Goal: Task Accomplishment & Management: Manage account settings

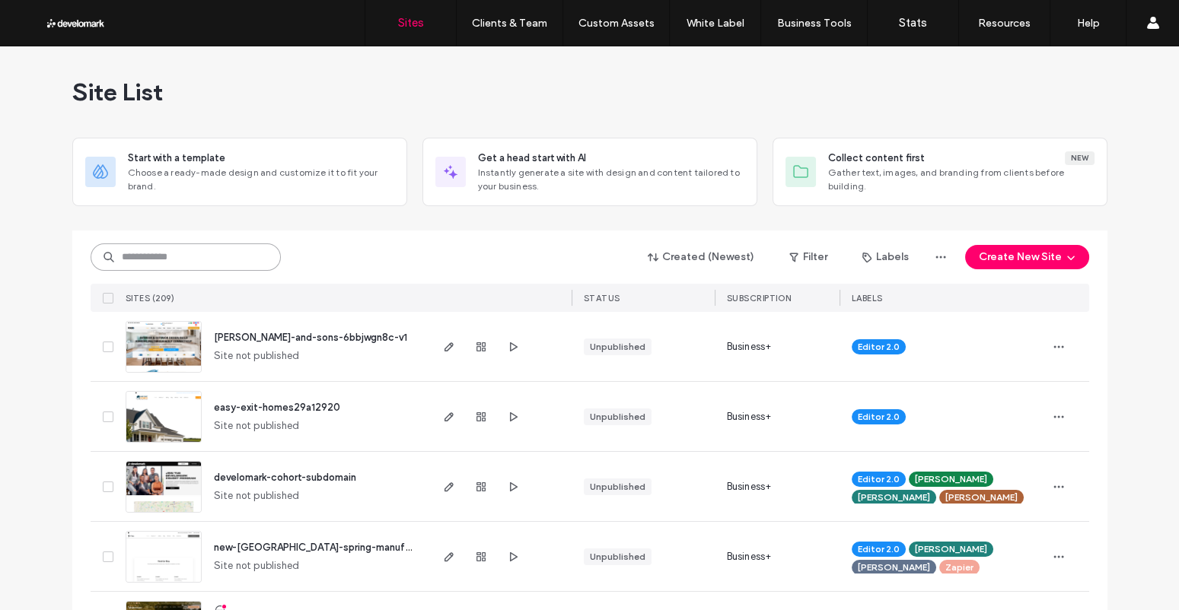
click at [220, 250] on input at bounding box center [186, 257] width 190 height 27
click at [507, 349] on icon "button" at bounding box center [513, 347] width 12 height 12
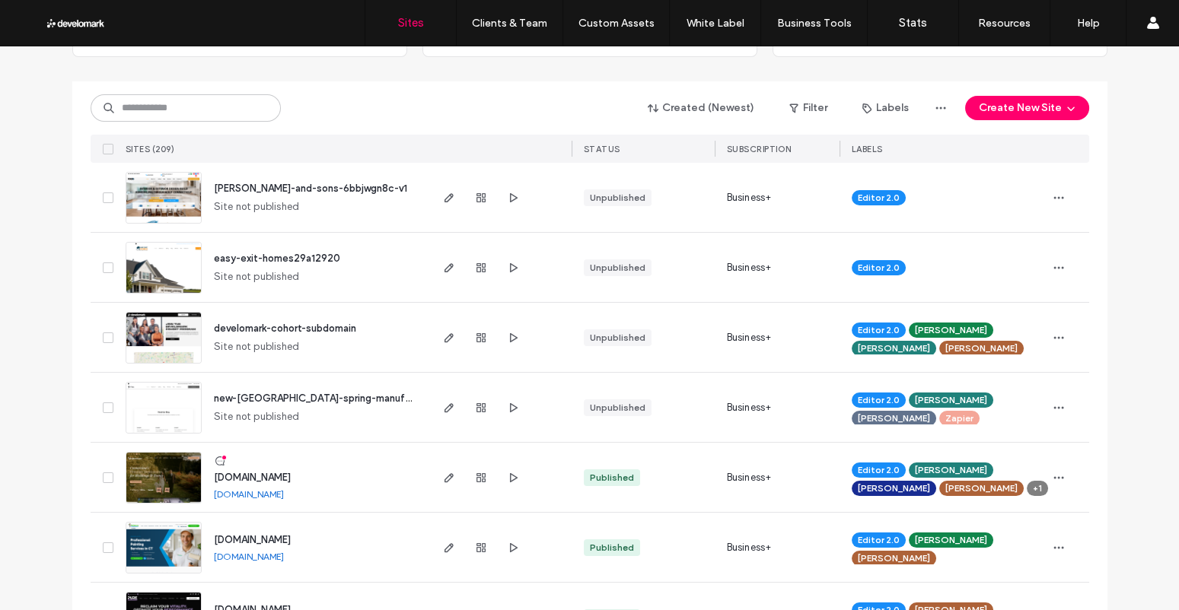
scroll to position [154, 0]
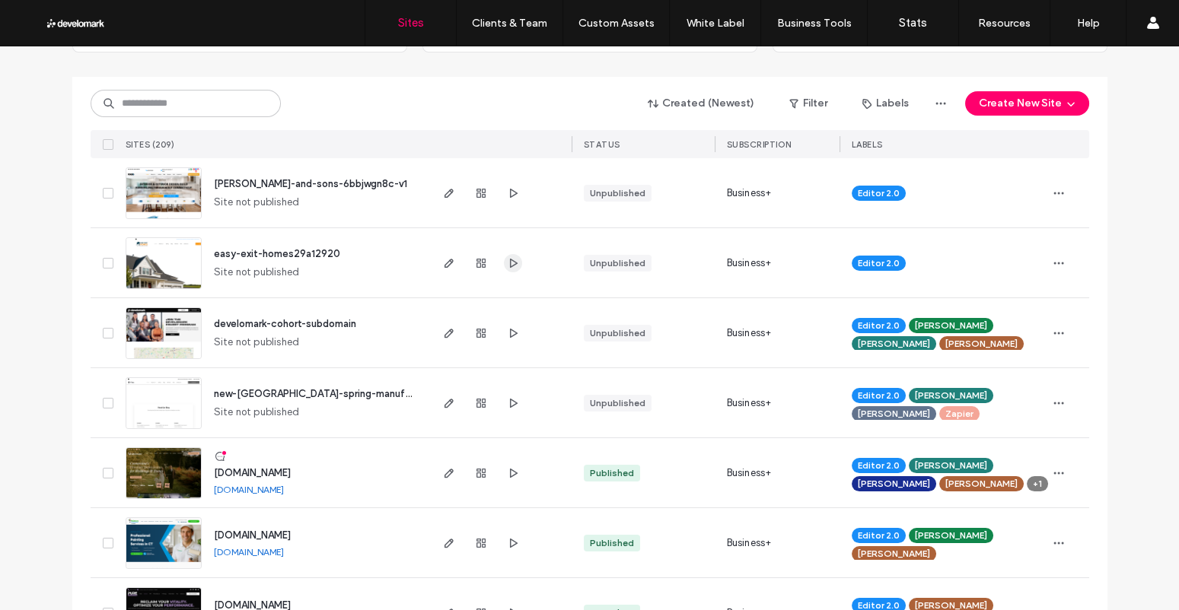
click at [507, 259] on icon "button" at bounding box center [513, 263] width 12 height 12
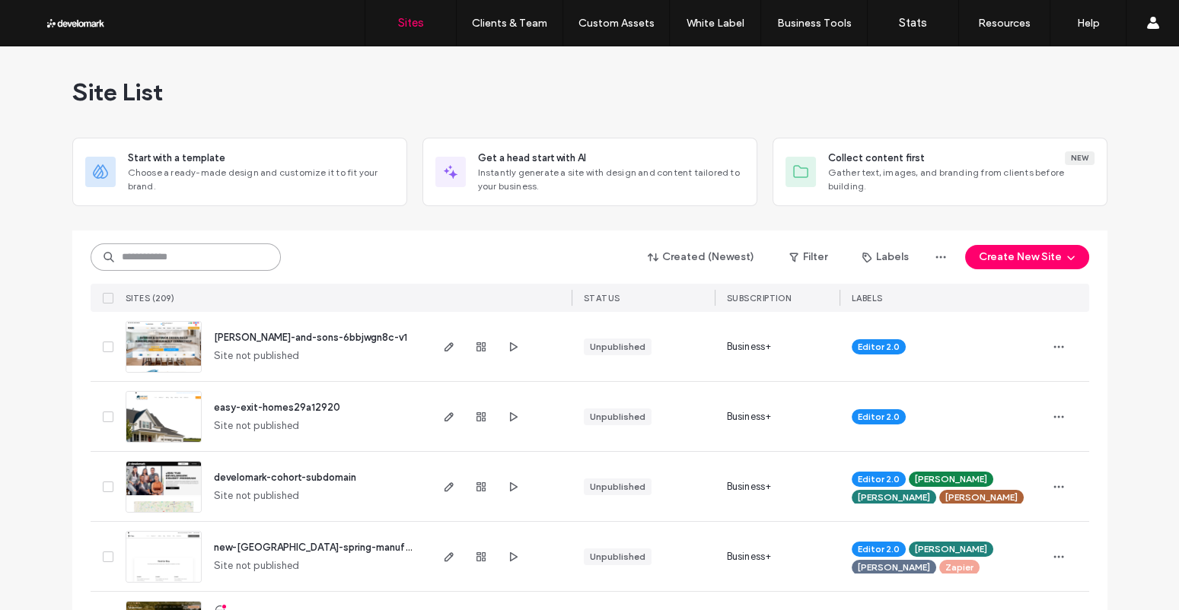
click at [228, 268] on input at bounding box center [186, 257] width 190 height 27
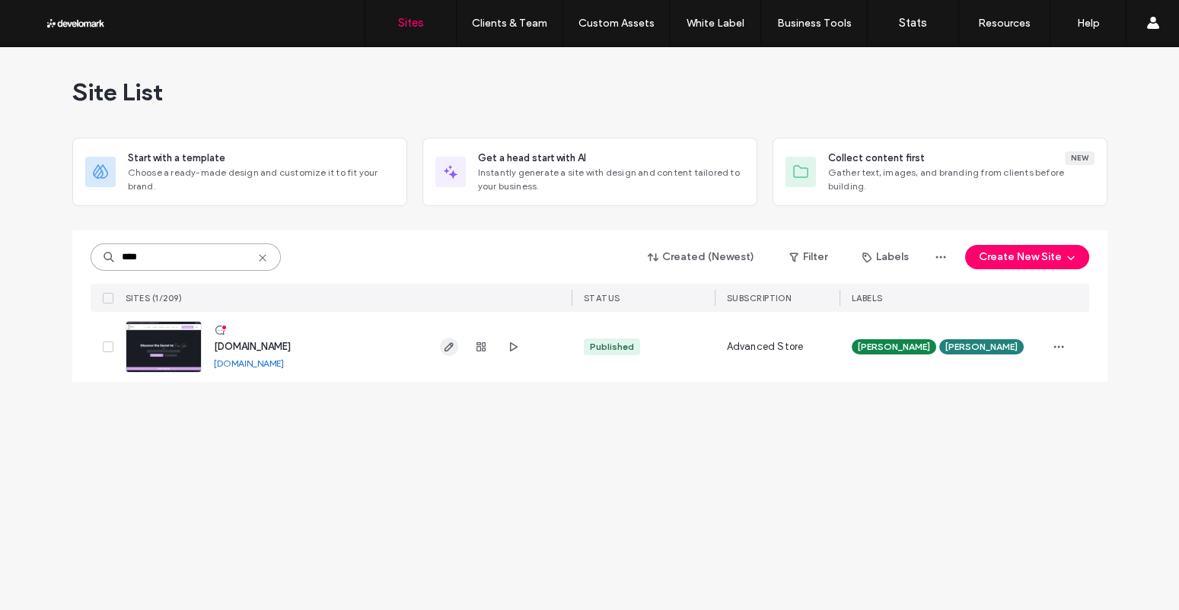
type input "****"
click at [441, 343] on span "button" at bounding box center [449, 347] width 18 height 18
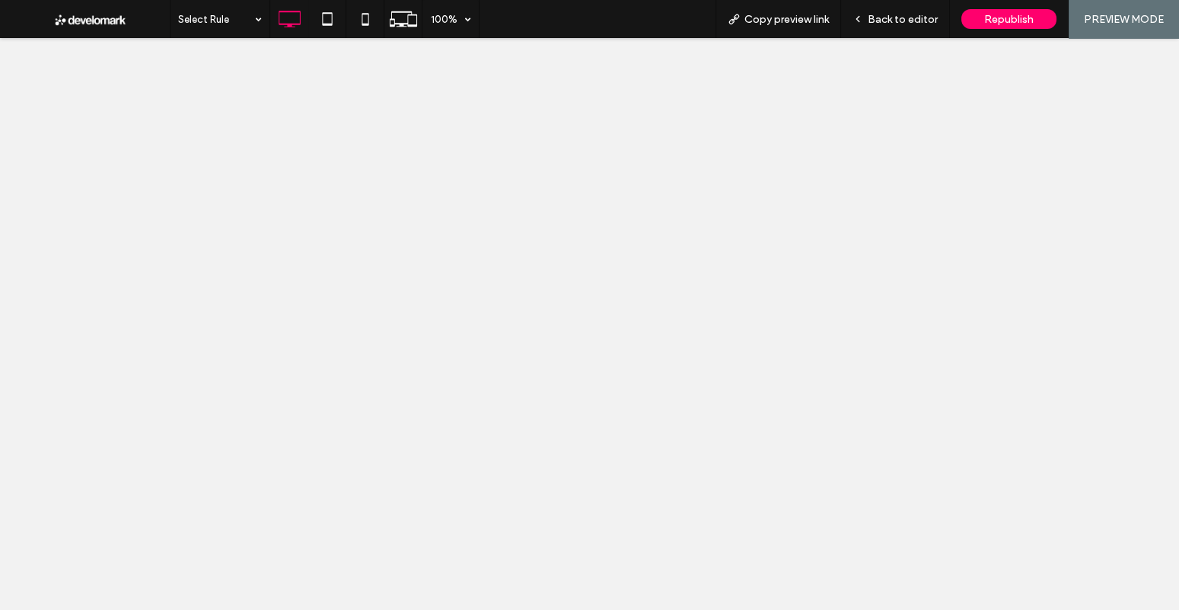
click at [987, 18] on span "Republish" at bounding box center [1008, 19] width 49 height 13
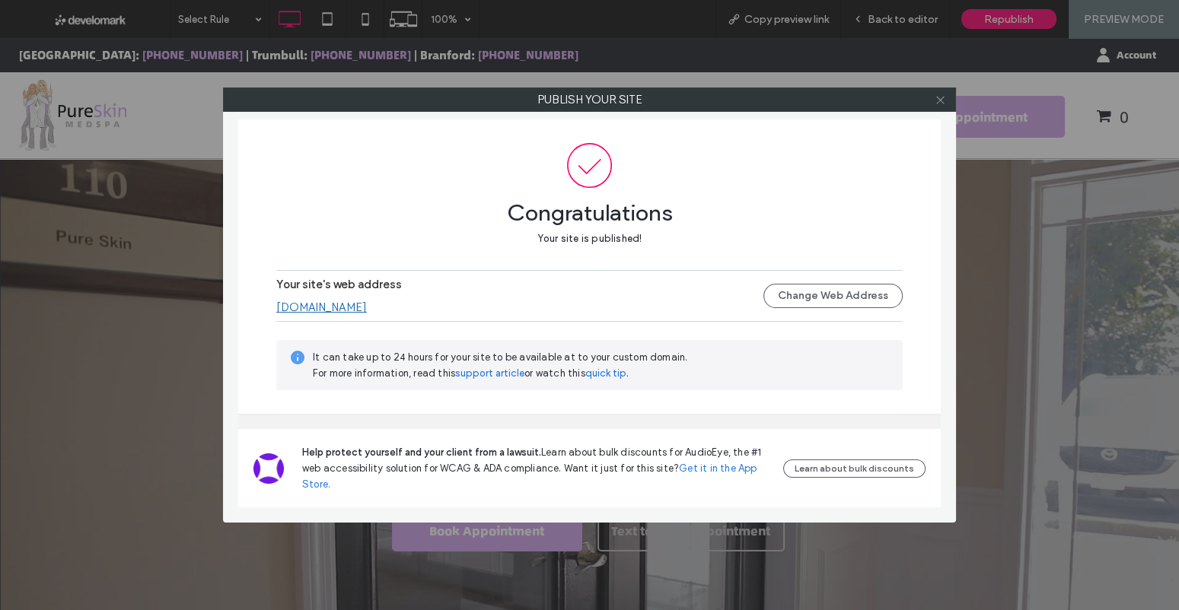
click at [943, 102] on icon at bounding box center [939, 99] width 11 height 11
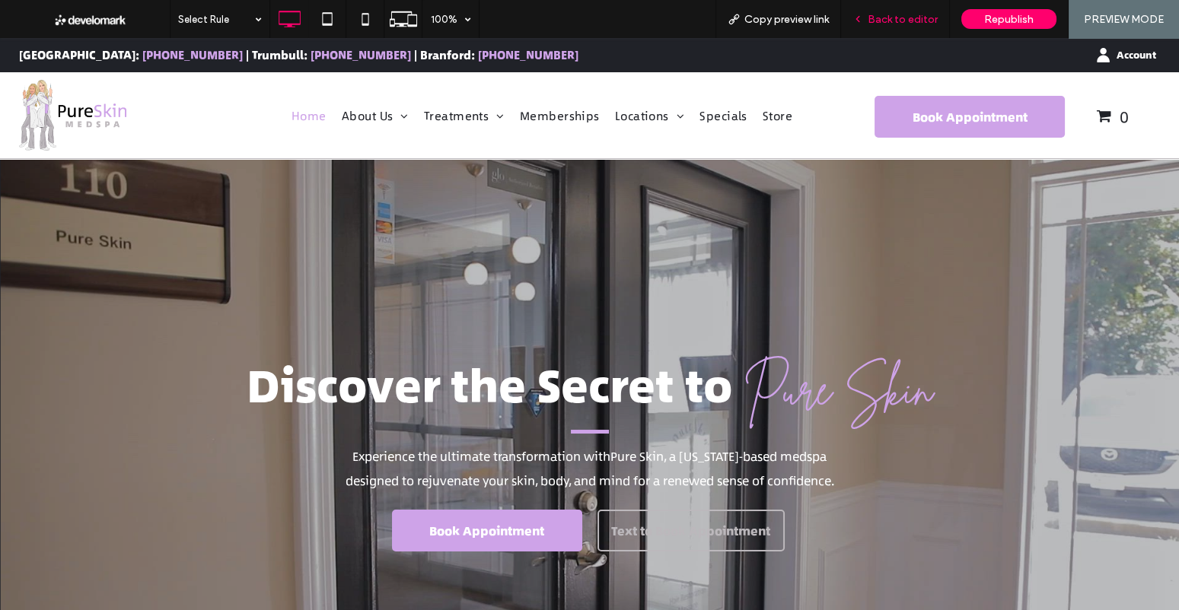
click at [899, 27] on div "Back to editor" at bounding box center [895, 19] width 109 height 38
click at [909, 28] on div "Back to editor" at bounding box center [895, 19] width 109 height 38
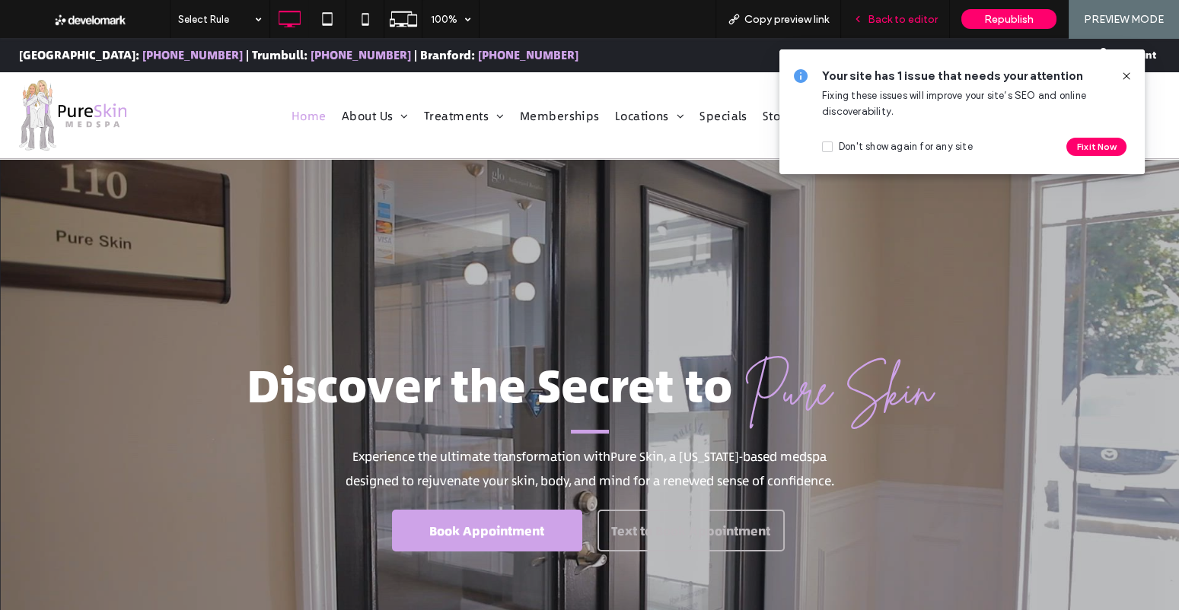
click at [899, 16] on span "Back to editor" at bounding box center [902, 19] width 70 height 13
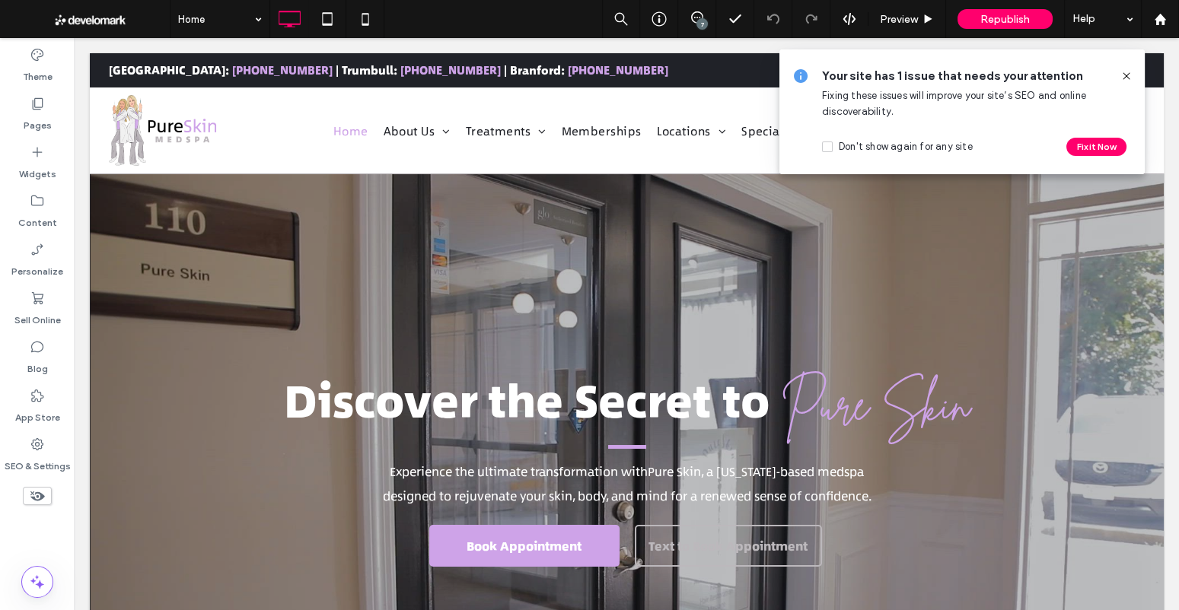
drag, startPoint x: 1125, startPoint y: 75, endPoint x: 1079, endPoint y: 5, distance: 84.0
click at [1125, 75] on icon at bounding box center [1126, 76] width 12 height 12
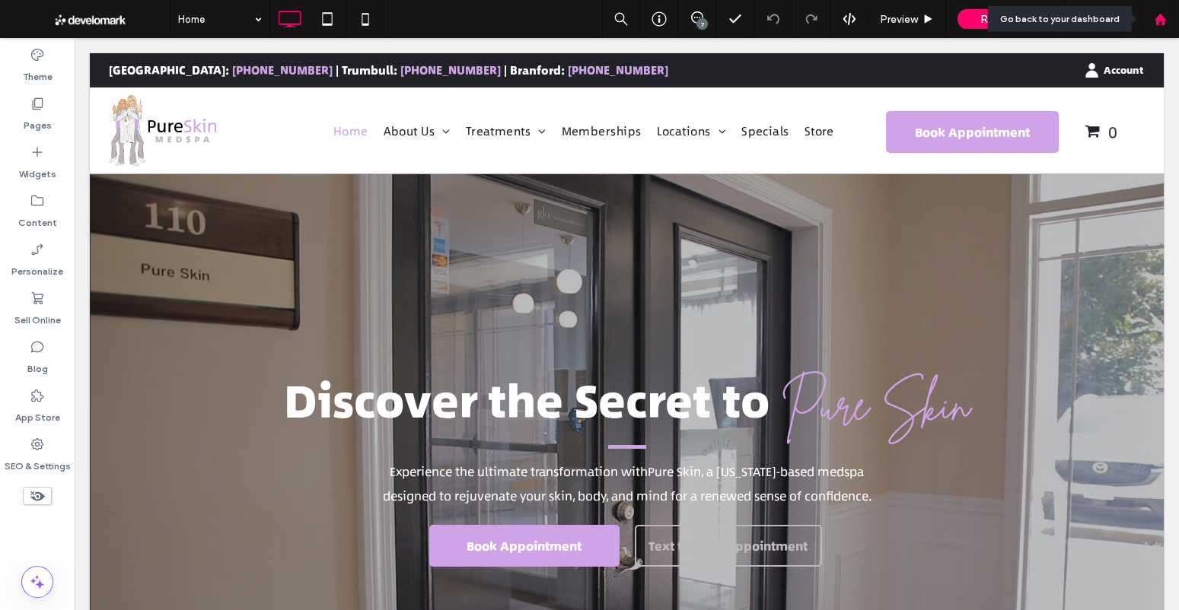
click at [1166, 21] on div at bounding box center [1159, 19] width 37 height 13
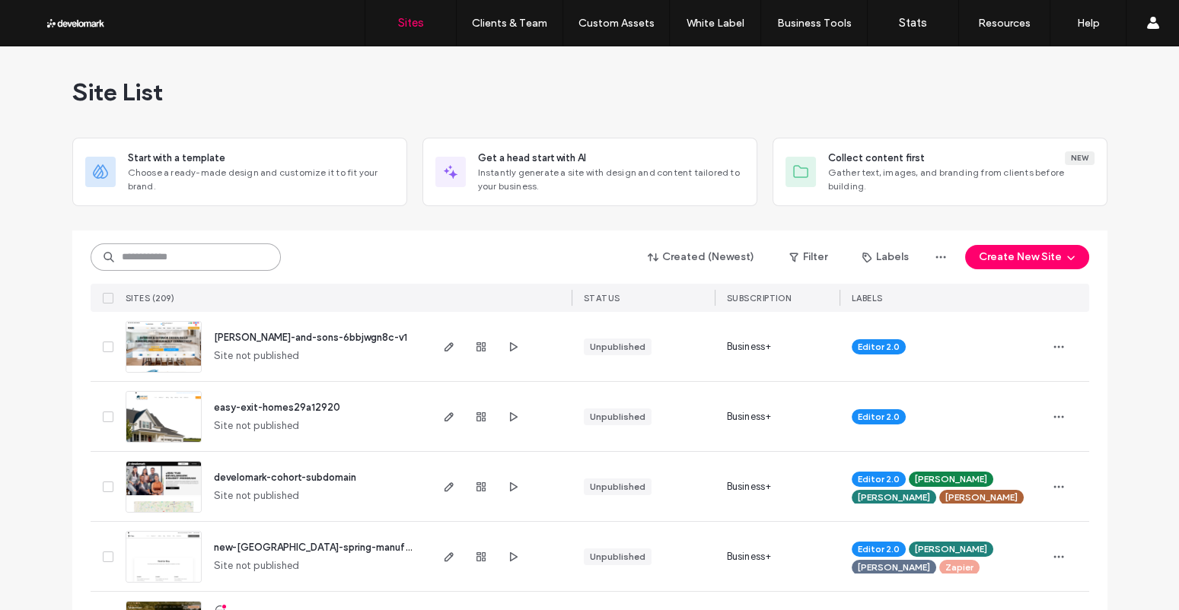
click at [211, 250] on input at bounding box center [186, 257] width 190 height 27
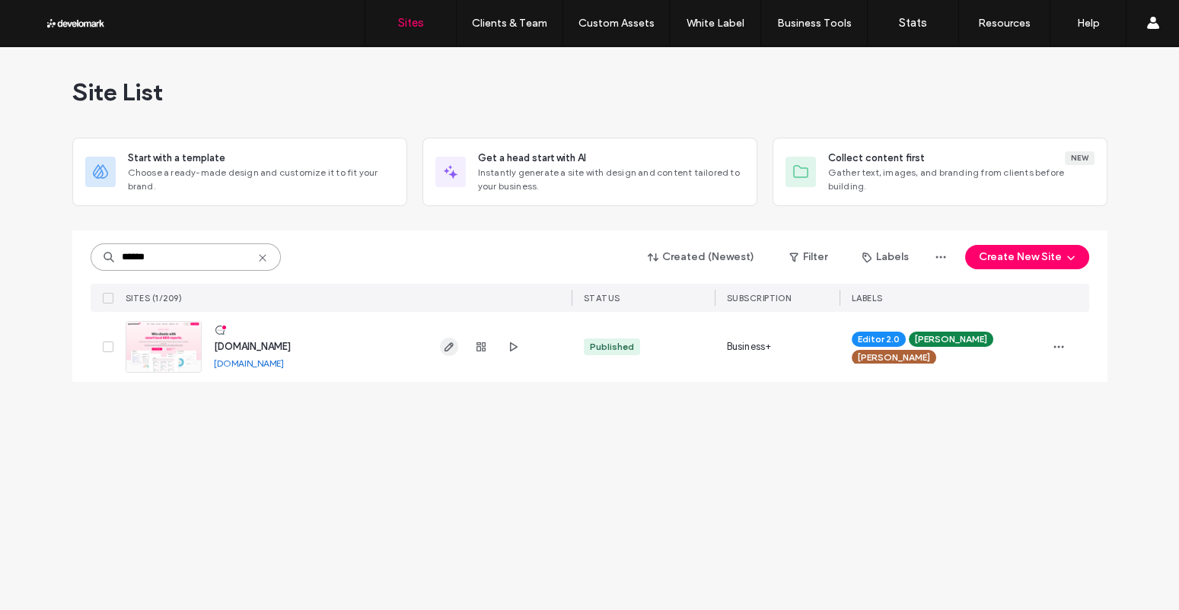
type input "******"
click at [450, 343] on icon "button" at bounding box center [449, 347] width 12 height 12
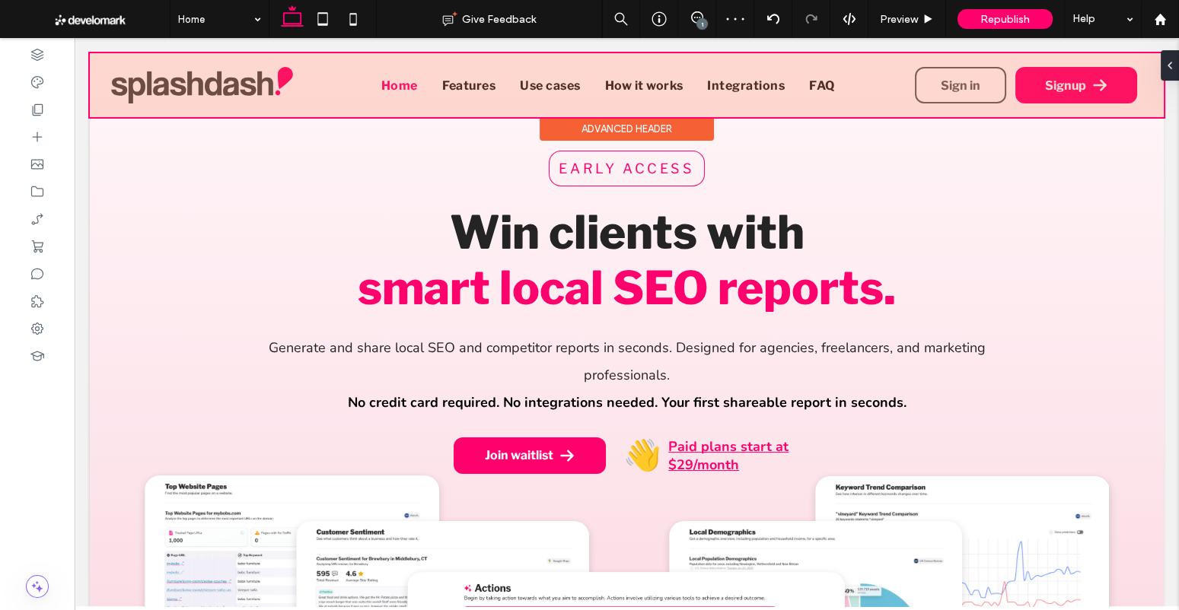
click at [939, 82] on div at bounding box center [627, 85] width 1074 height 64
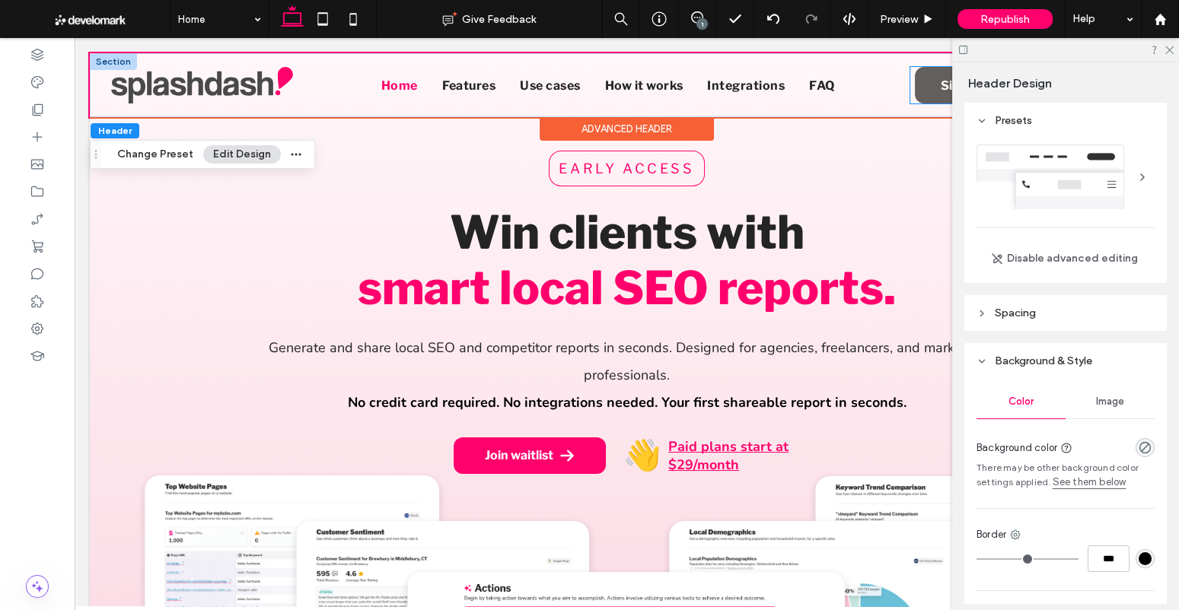
click at [941, 84] on span "Sign in" at bounding box center [961, 85] width 40 height 14
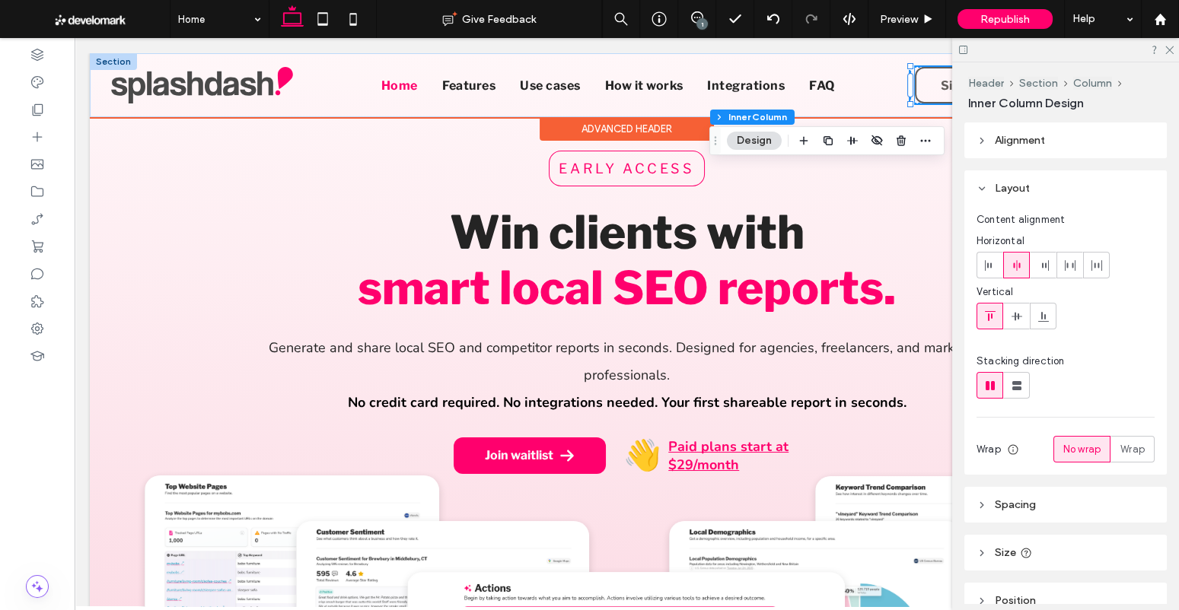
click at [938, 90] on link "Sign in" at bounding box center [960, 85] width 91 height 37
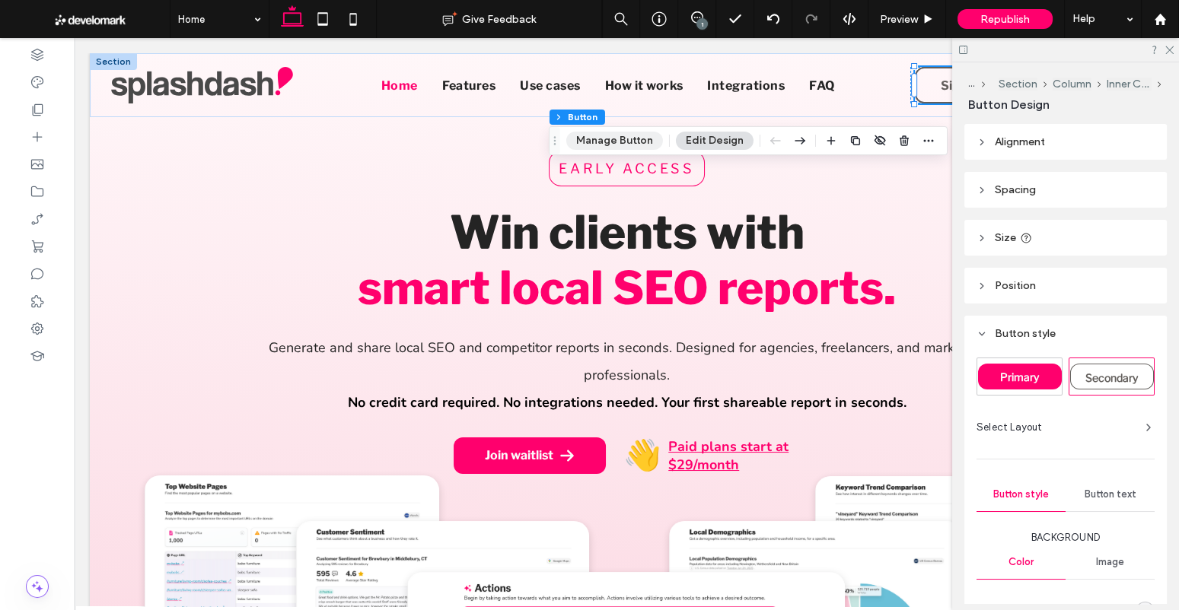
click at [629, 136] on button "Manage Button" at bounding box center [614, 141] width 97 height 18
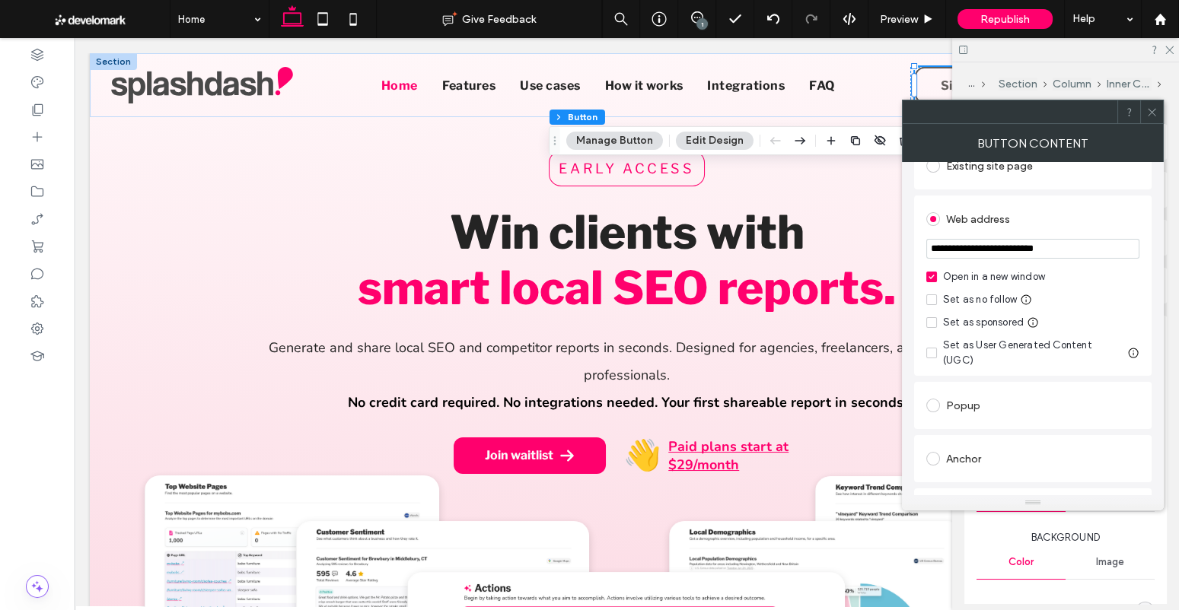
scroll to position [190, 0]
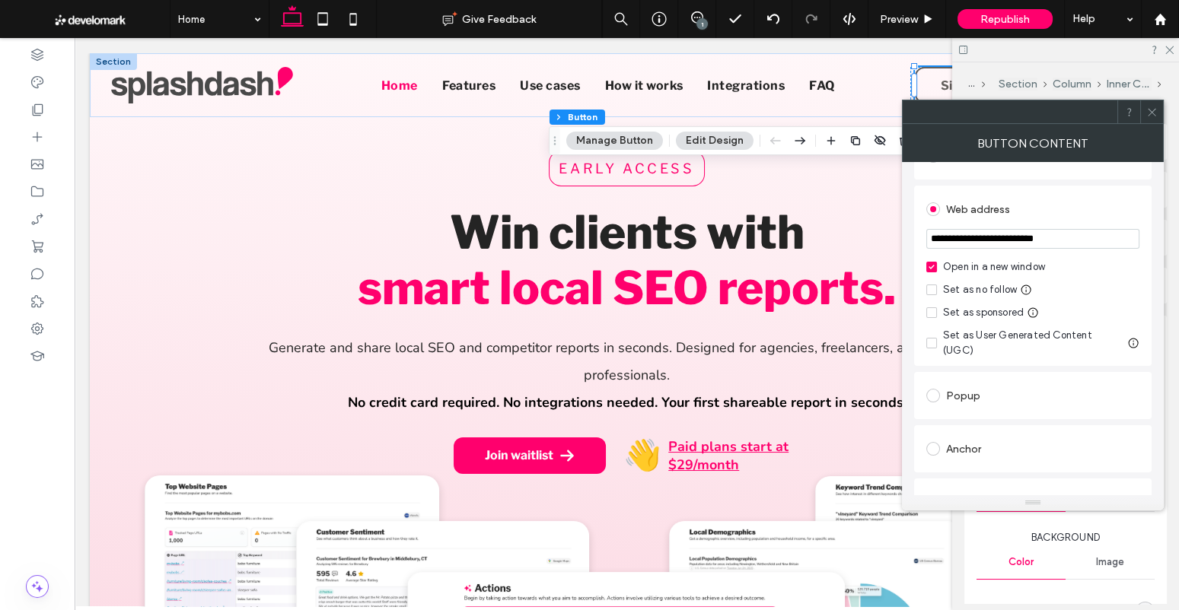
click at [1143, 107] on div at bounding box center [1151, 111] width 23 height 23
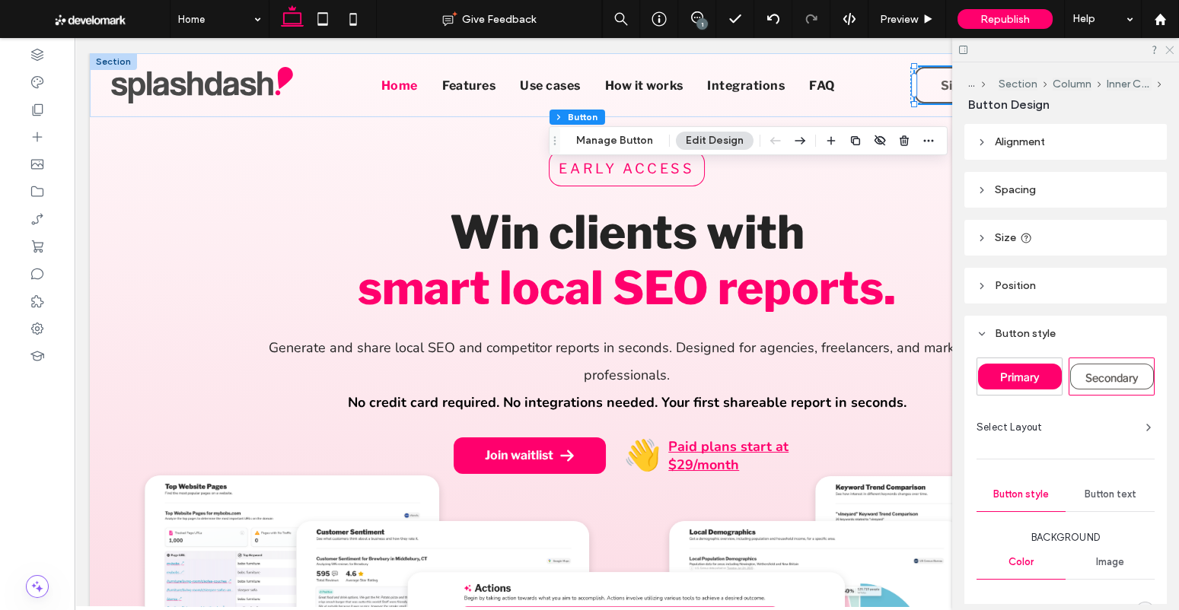
click at [1173, 49] on div at bounding box center [1065, 50] width 227 height 24
click at [1171, 48] on use at bounding box center [1169, 50] width 8 height 8
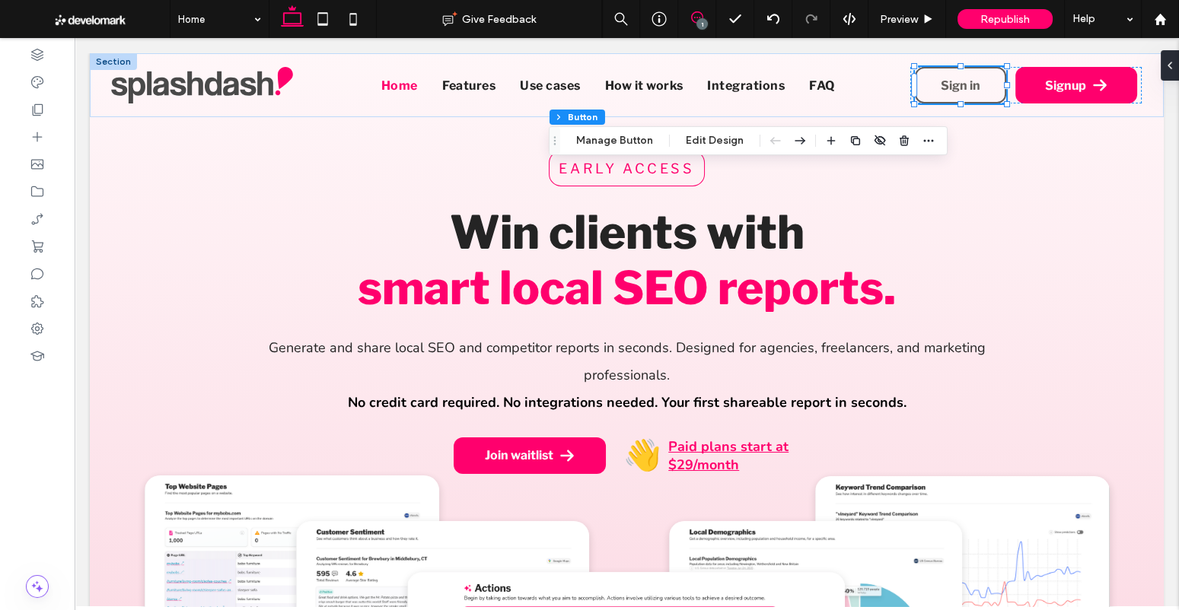
click at [688, 12] on span at bounding box center [696, 17] width 37 height 12
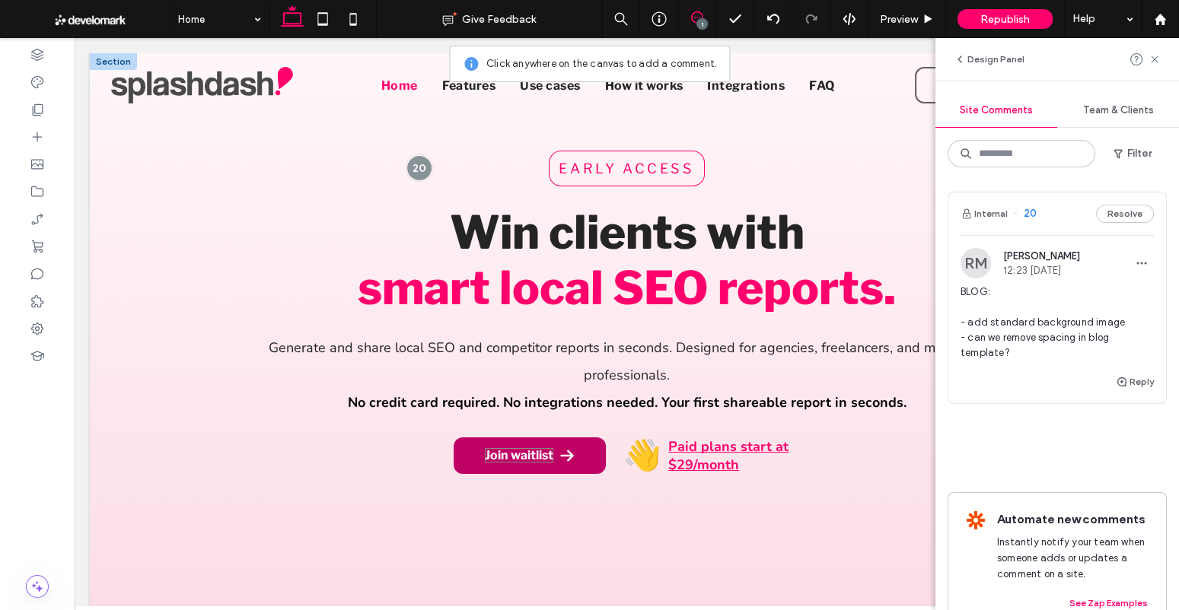
click at [548, 448] on span "Join waitlist" at bounding box center [519, 455] width 68 height 14
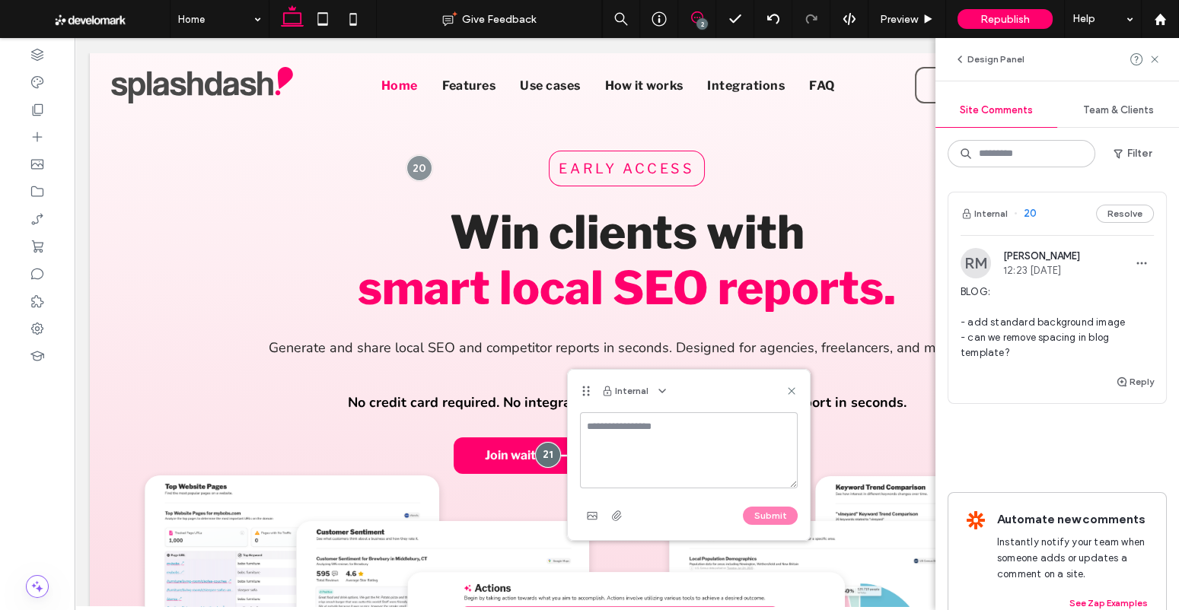
drag, startPoint x: 791, startPoint y: 388, endPoint x: 985, endPoint y: 285, distance: 219.2
click at [791, 388] on icon at bounding box center [791, 391] width 12 height 12
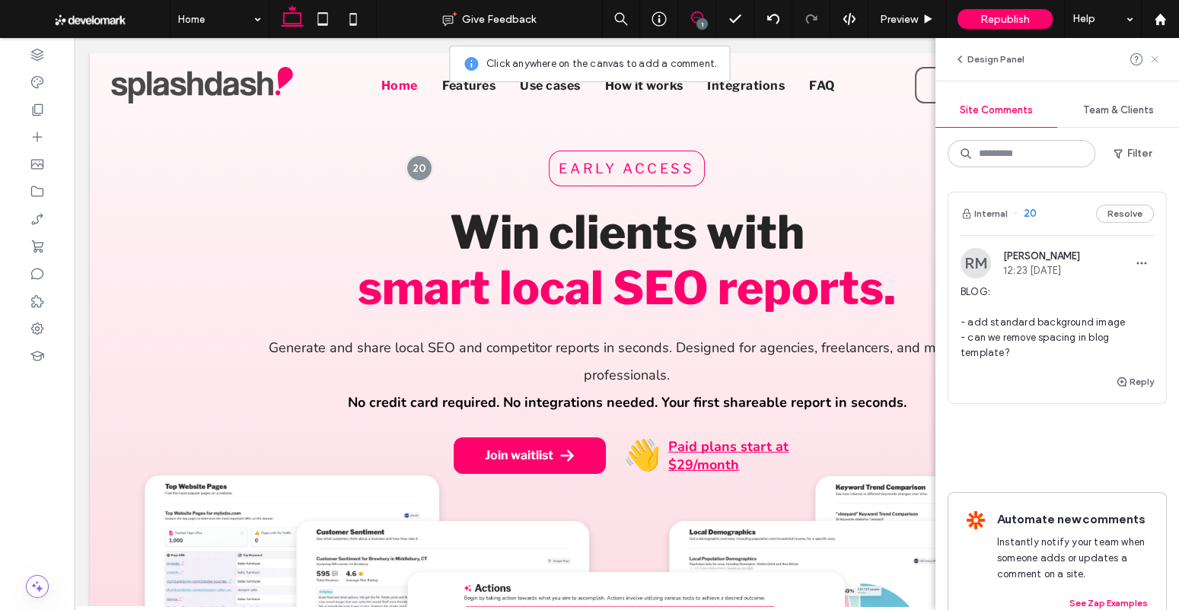
click at [1156, 56] on icon at bounding box center [1154, 59] width 12 height 12
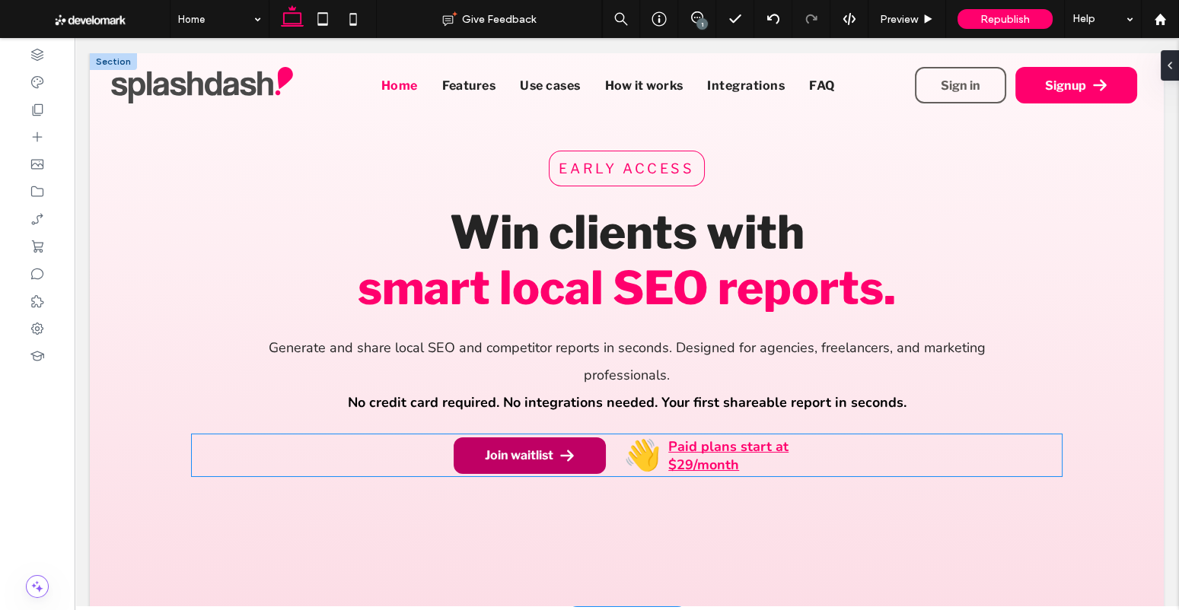
click at [535, 450] on link "Join waitlist" at bounding box center [530, 456] width 152 height 37
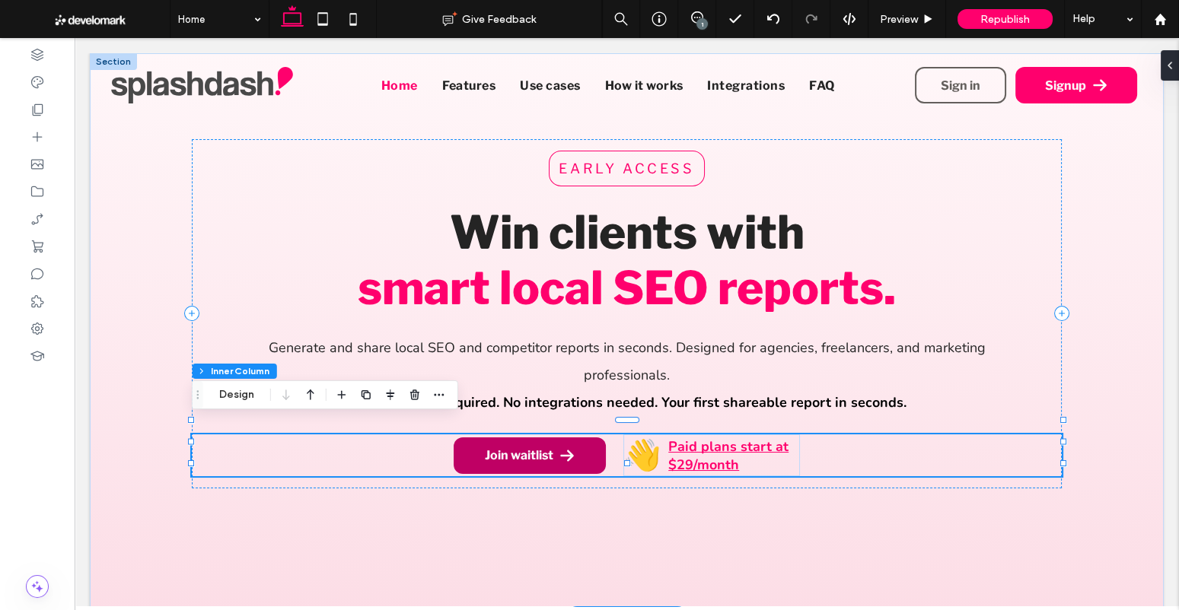
click at [535, 450] on link "Join waitlist" at bounding box center [530, 456] width 152 height 37
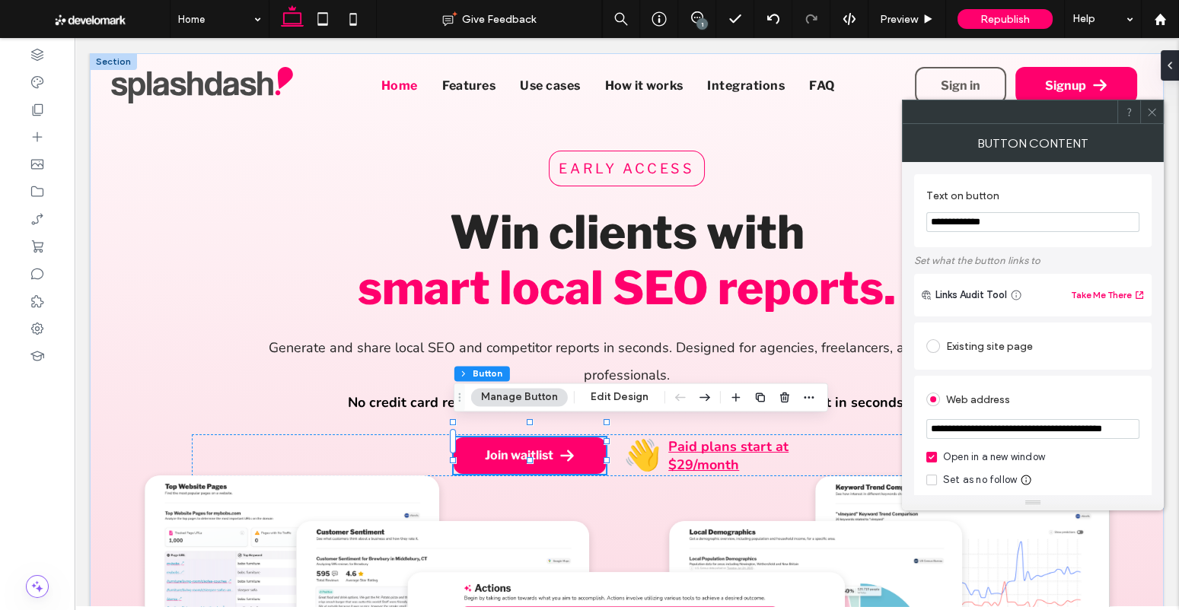
click at [980, 225] on input "**********" at bounding box center [1032, 222] width 213 height 20
type input "*"
type input "******"
click at [1008, 437] on input "**********" at bounding box center [1032, 429] width 213 height 20
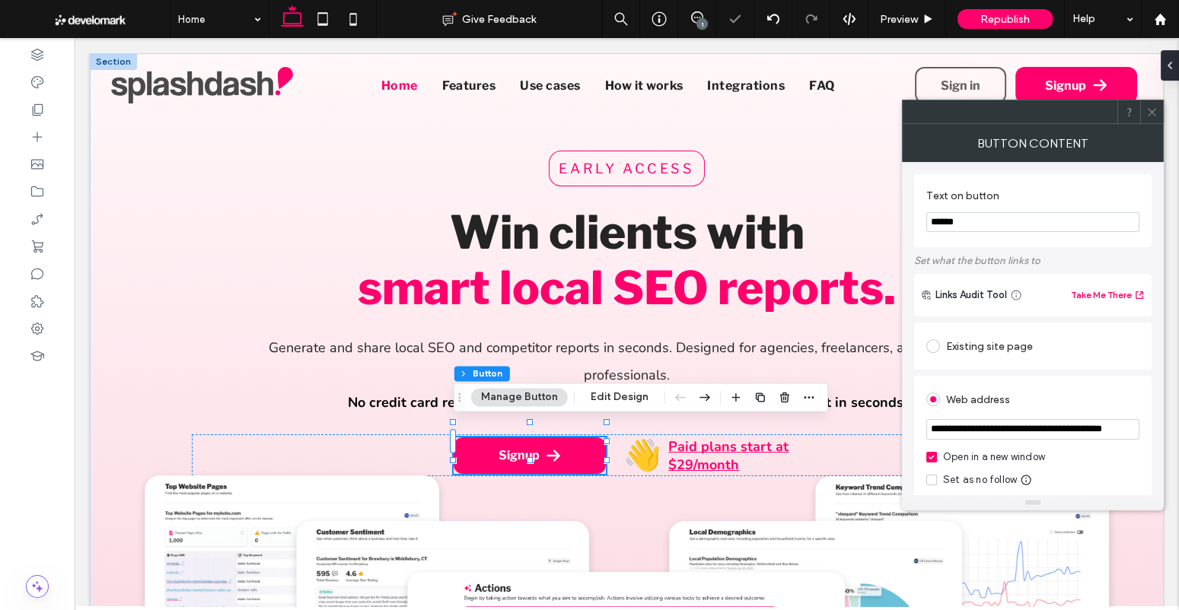
click at [1028, 431] on input "**********" at bounding box center [1032, 429] width 213 height 21
click at [1155, 110] on icon at bounding box center [1151, 112] width 11 height 11
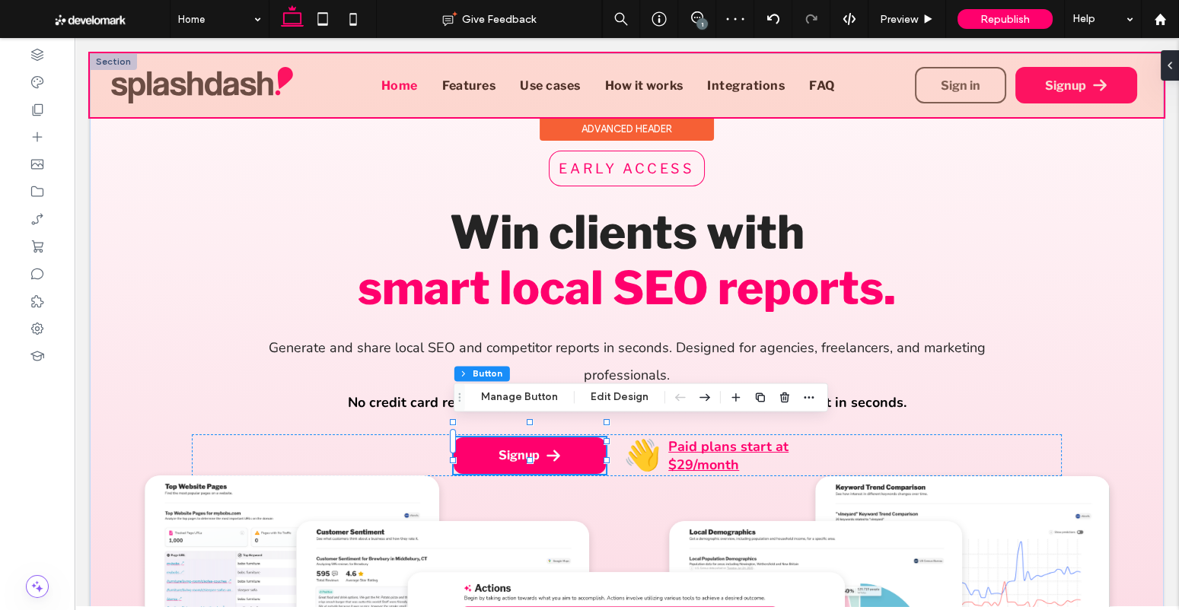
click at [1080, 84] on div at bounding box center [627, 85] width 1074 height 64
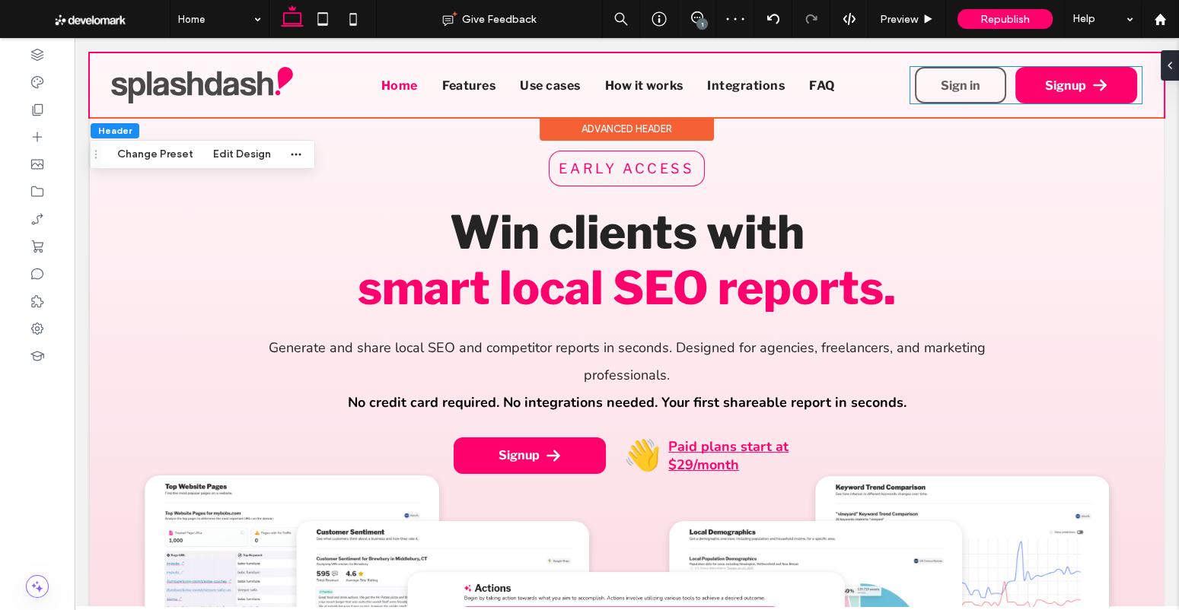
click at [1080, 84] on span "Signup" at bounding box center [1065, 85] width 41 height 14
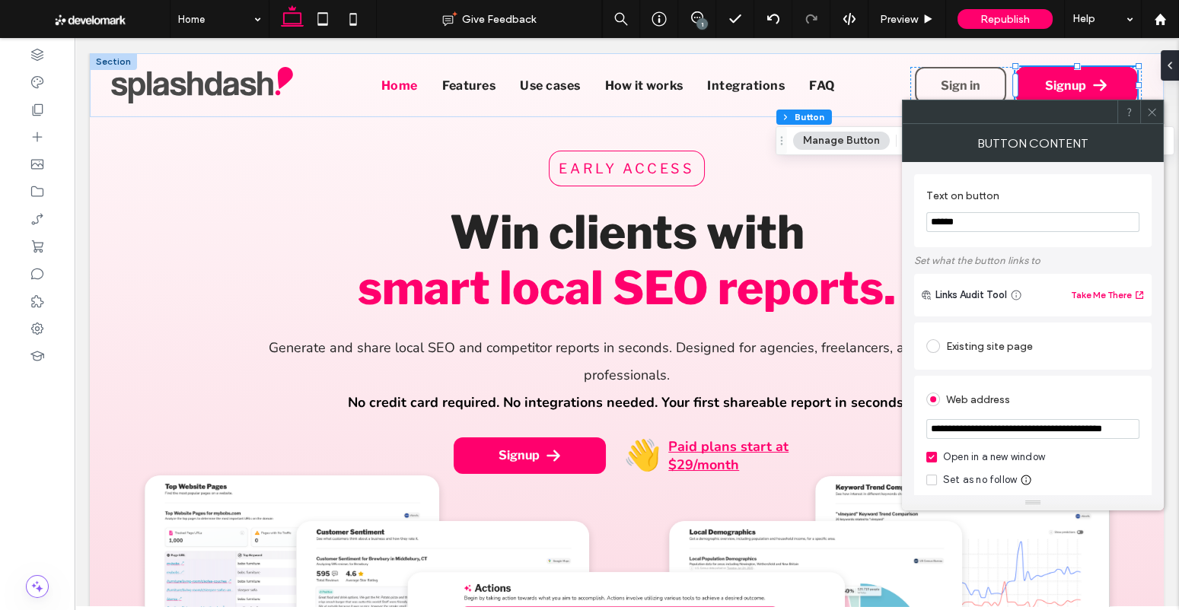
click at [1011, 431] on input "**********" at bounding box center [1032, 429] width 213 height 20
click at [1103, 172] on div "**********" at bounding box center [1032, 545] width 237 height 767
drag, startPoint x: 1149, startPoint y: 104, endPoint x: 1156, endPoint y: 112, distance: 10.2
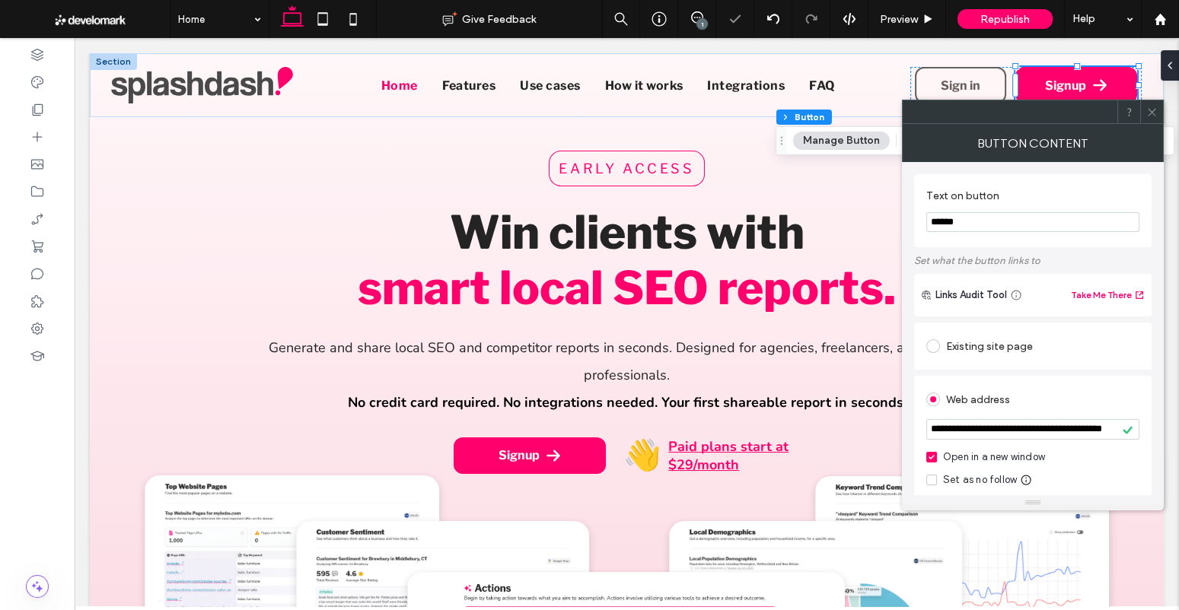
click at [1149, 104] on span at bounding box center [1151, 111] width 11 height 23
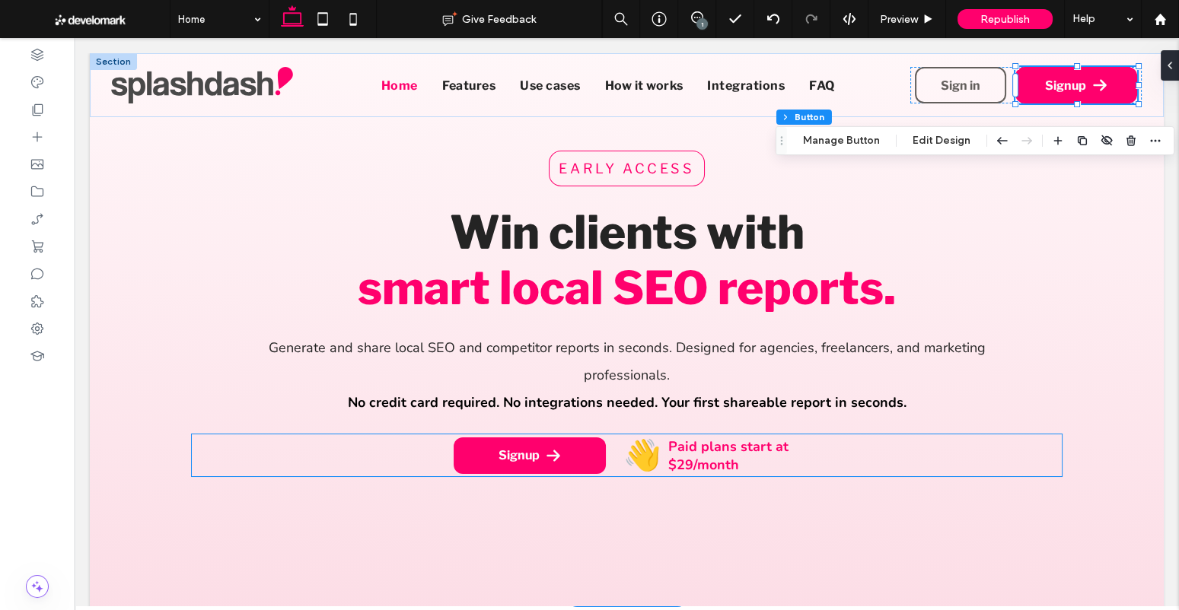
click at [738, 438] on strong "Paid plans start at $29/month" at bounding box center [728, 456] width 120 height 37
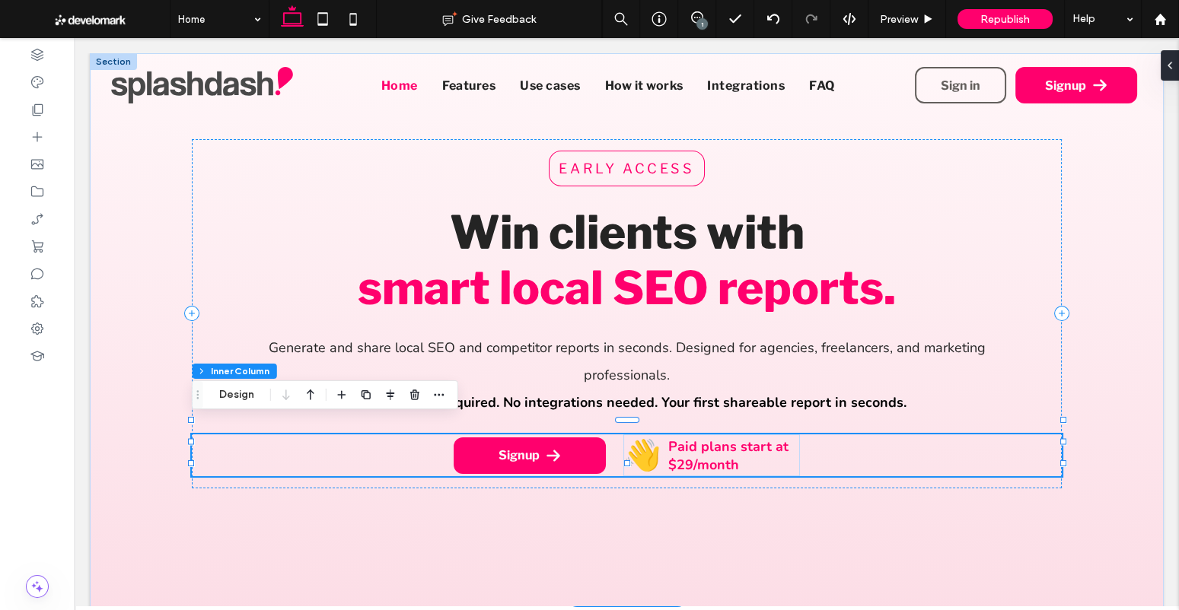
click at [727, 441] on strong "Paid plans start at $29/month" at bounding box center [728, 456] width 120 height 37
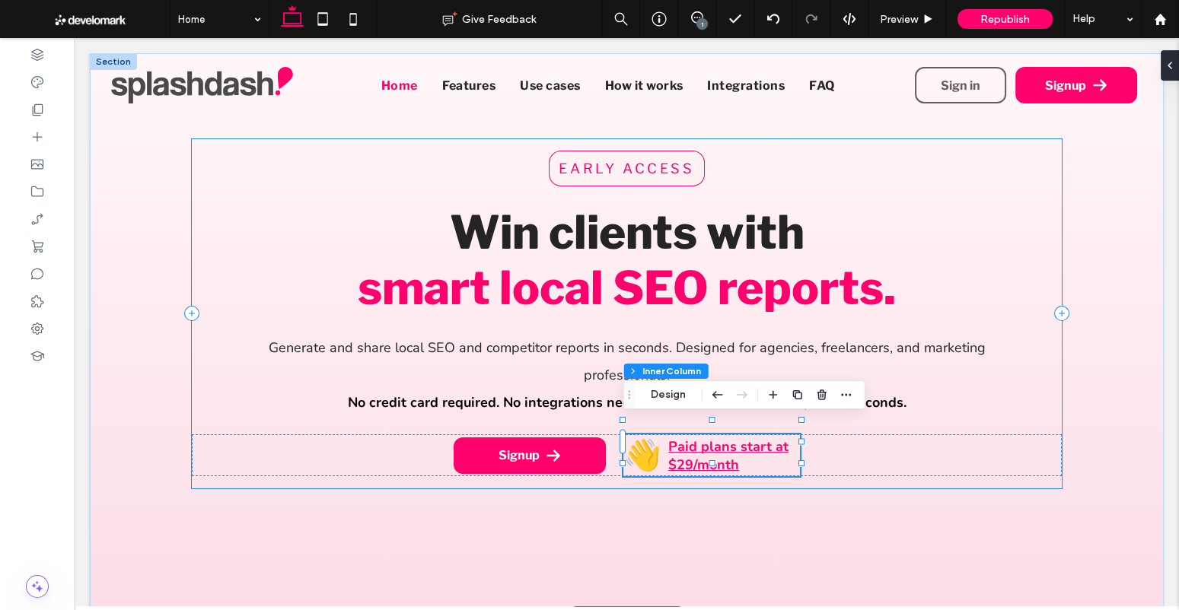
click at [683, 421] on div at bounding box center [711, 421] width 177 height 1
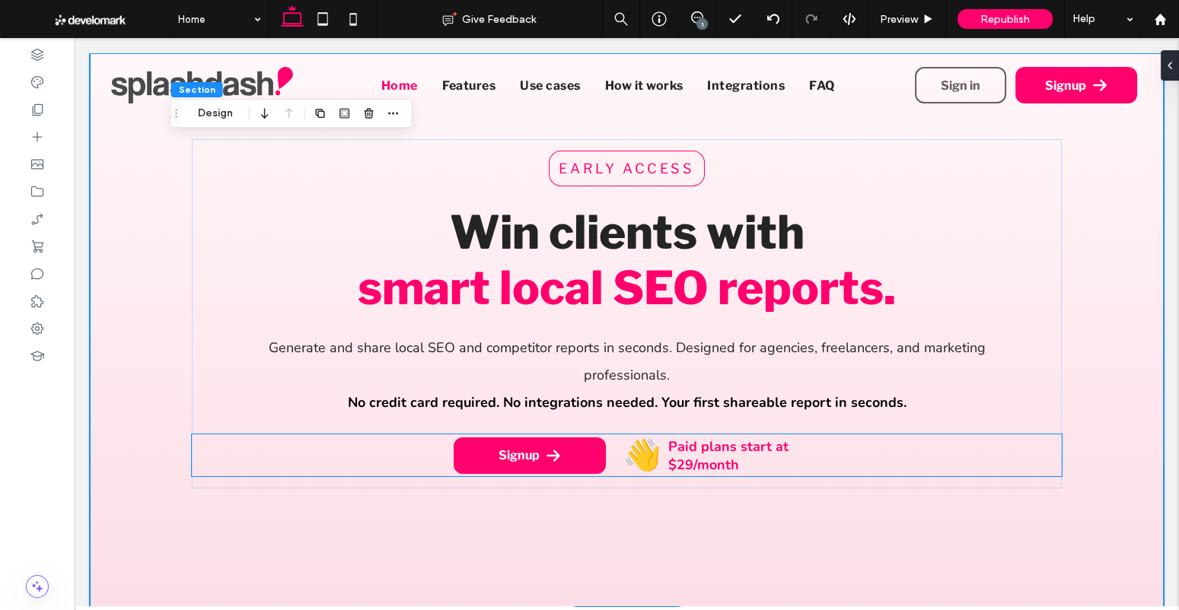
click at [683, 438] on strong "Paid plans start at $29/month" at bounding box center [728, 456] width 120 height 37
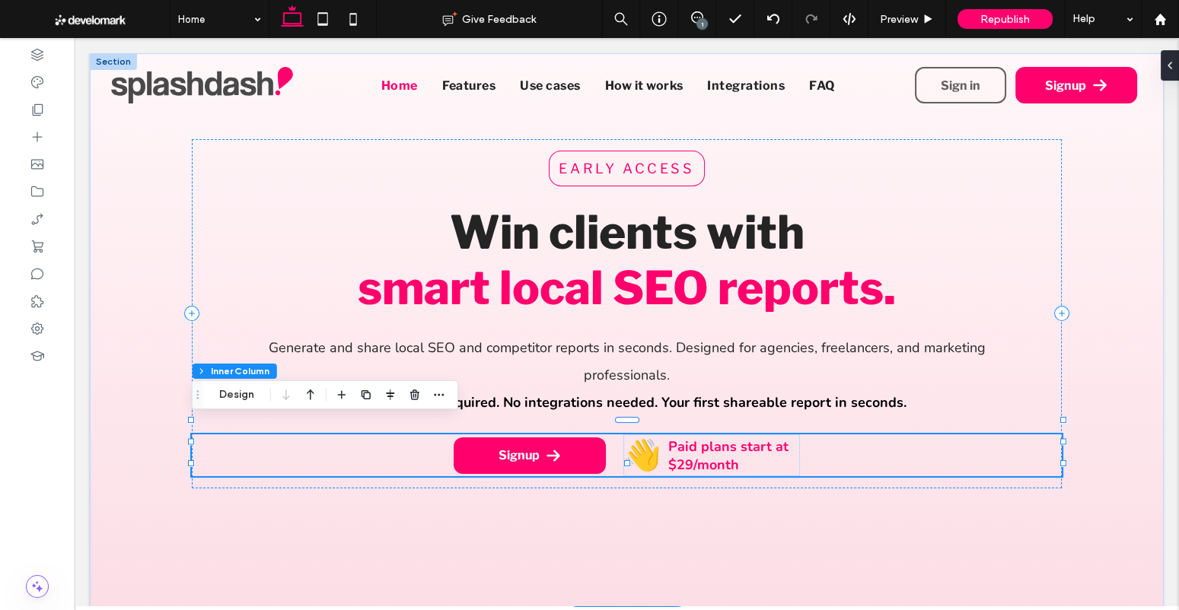
click at [683, 438] on strong "Paid plans start at $29/month" at bounding box center [728, 456] width 120 height 37
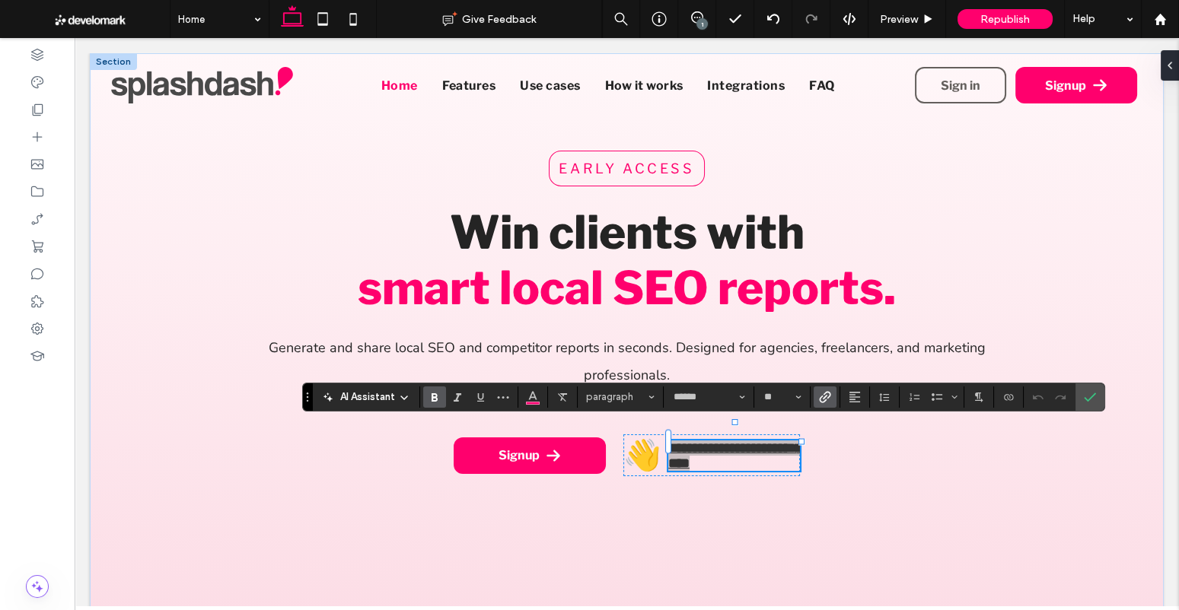
click at [819, 392] on icon "Link" at bounding box center [825, 397] width 12 height 12
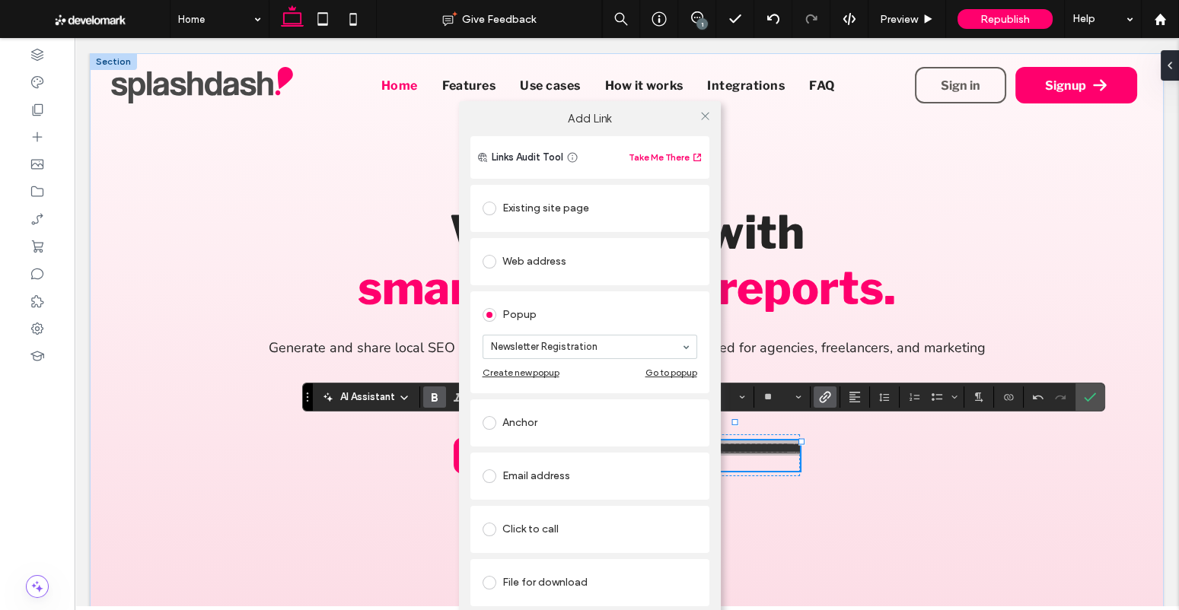
click at [565, 215] on div "Existing site page" at bounding box center [589, 208] width 215 height 24
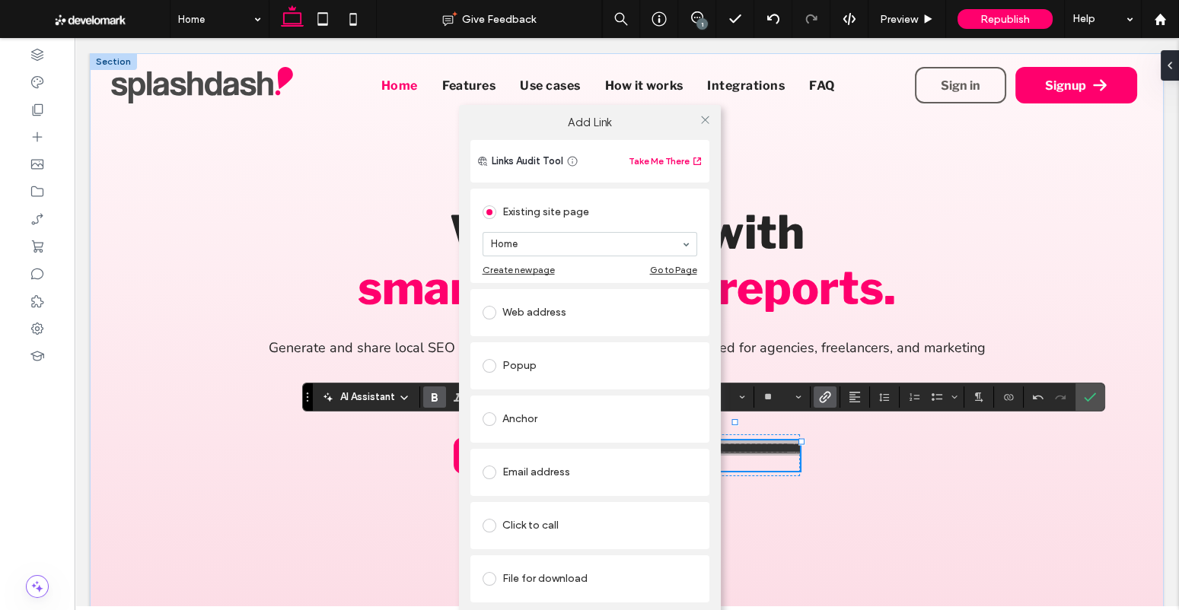
click at [555, 327] on div "Web address" at bounding box center [589, 313] width 215 height 32
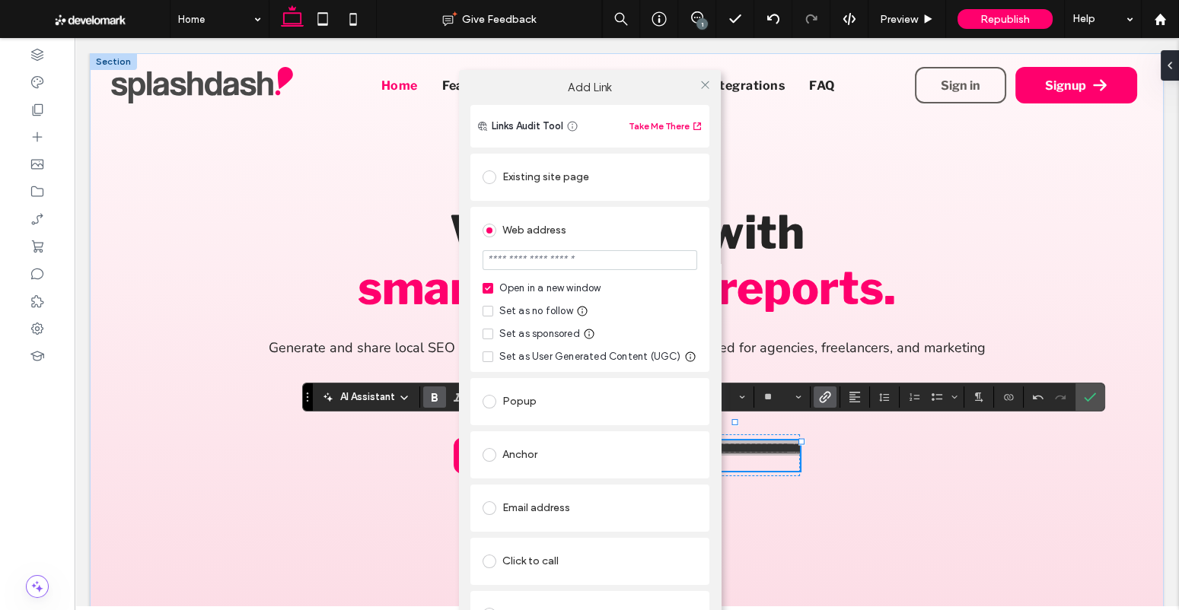
click at [571, 263] on input "url" at bounding box center [589, 260] width 215 height 20
paste input "**********"
type input "**********"
drag, startPoint x: 705, startPoint y: 84, endPoint x: 745, endPoint y: 137, distance: 66.8
click at [705, 84] on icon at bounding box center [704, 84] width 11 height 11
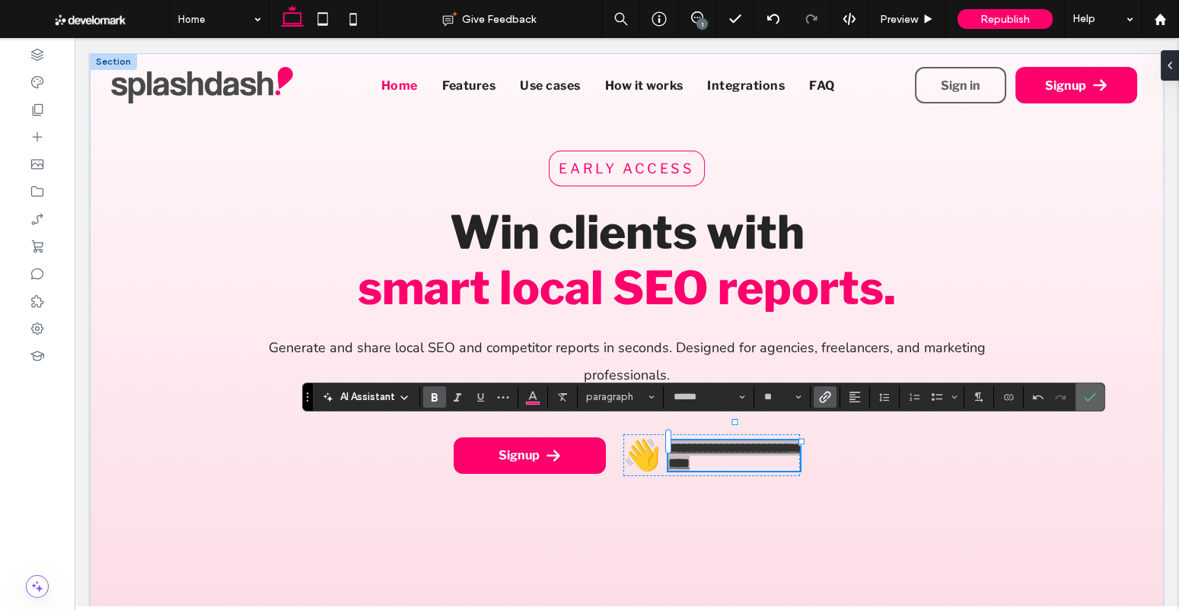
click at [1087, 387] on span "Confirm" at bounding box center [1090, 397] width 12 height 26
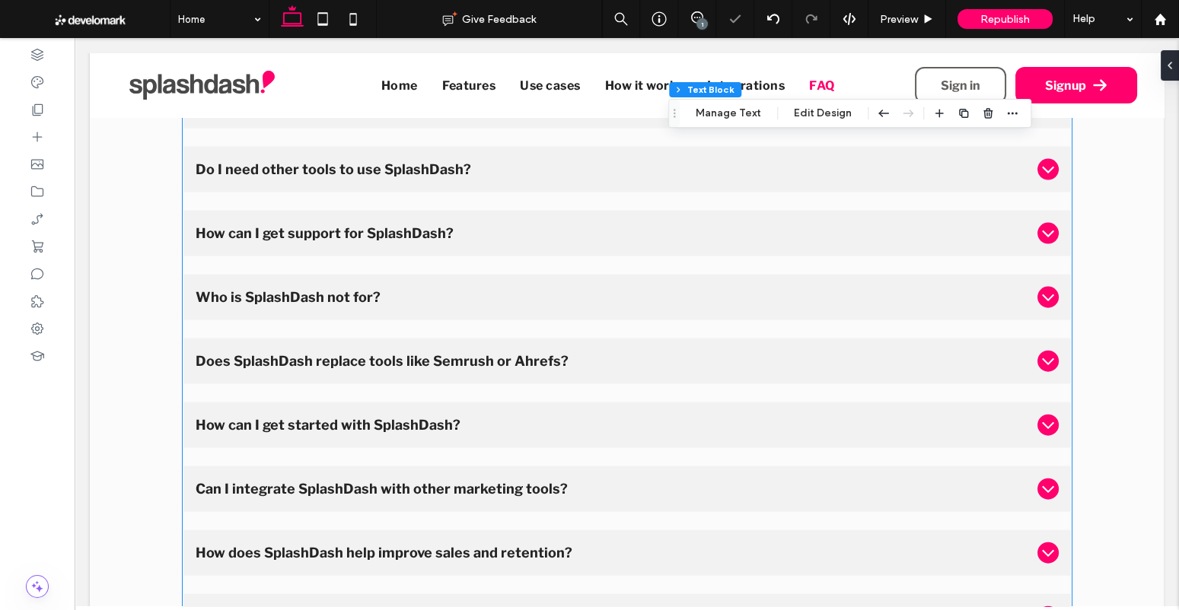
scroll to position [7045, 0]
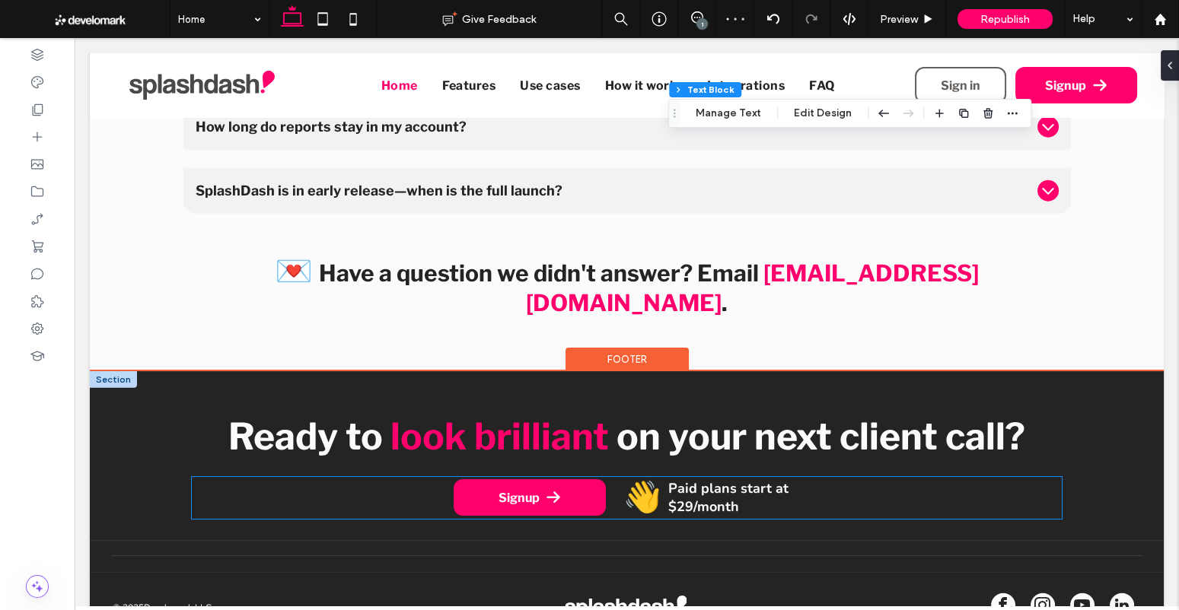
click at [708, 479] on strong "Paid plans start at $29/month" at bounding box center [728, 497] width 120 height 37
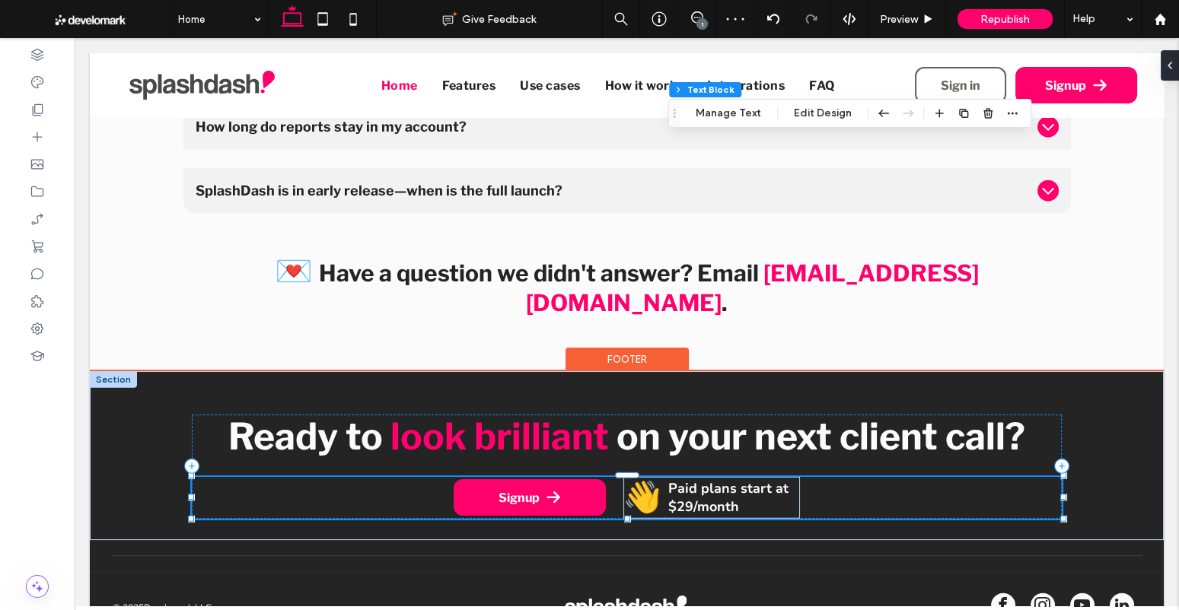
click at [708, 479] on strong "Paid plans start at $29/month" at bounding box center [728, 497] width 120 height 37
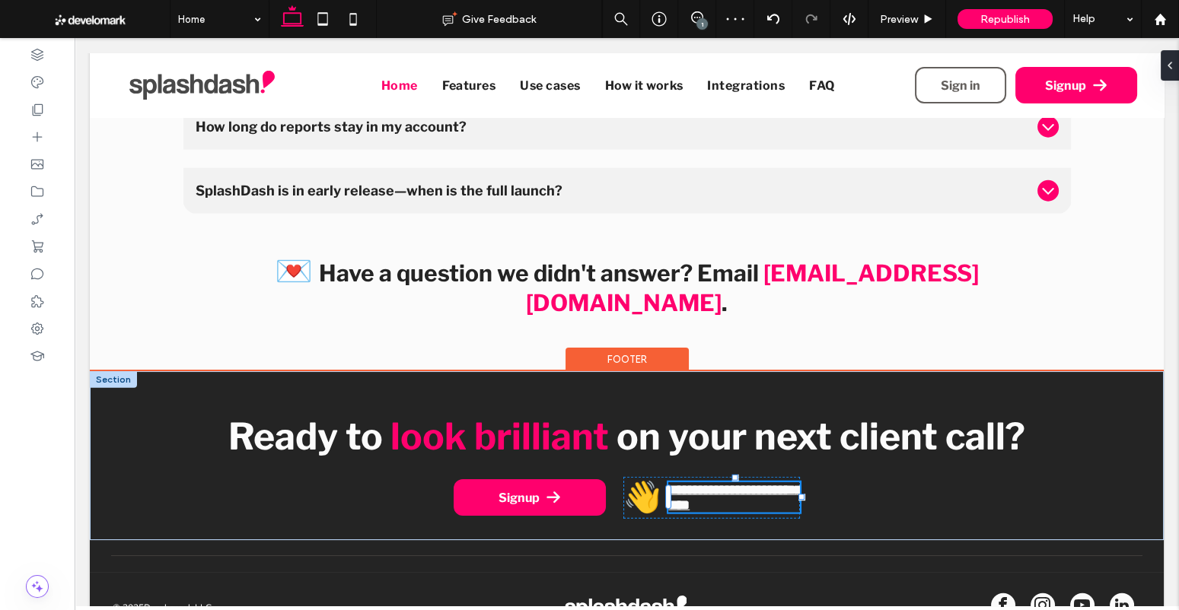
click at [708, 482] on div "**********" at bounding box center [734, 497] width 132 height 30
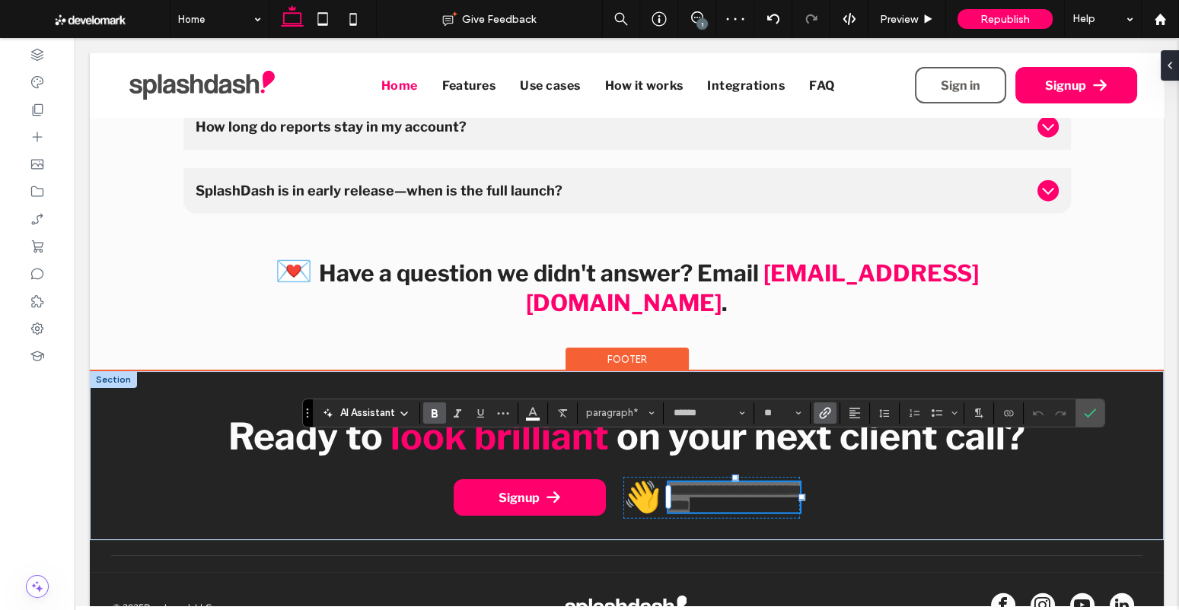
click at [820, 413] on icon "Link" at bounding box center [825, 413] width 12 height 12
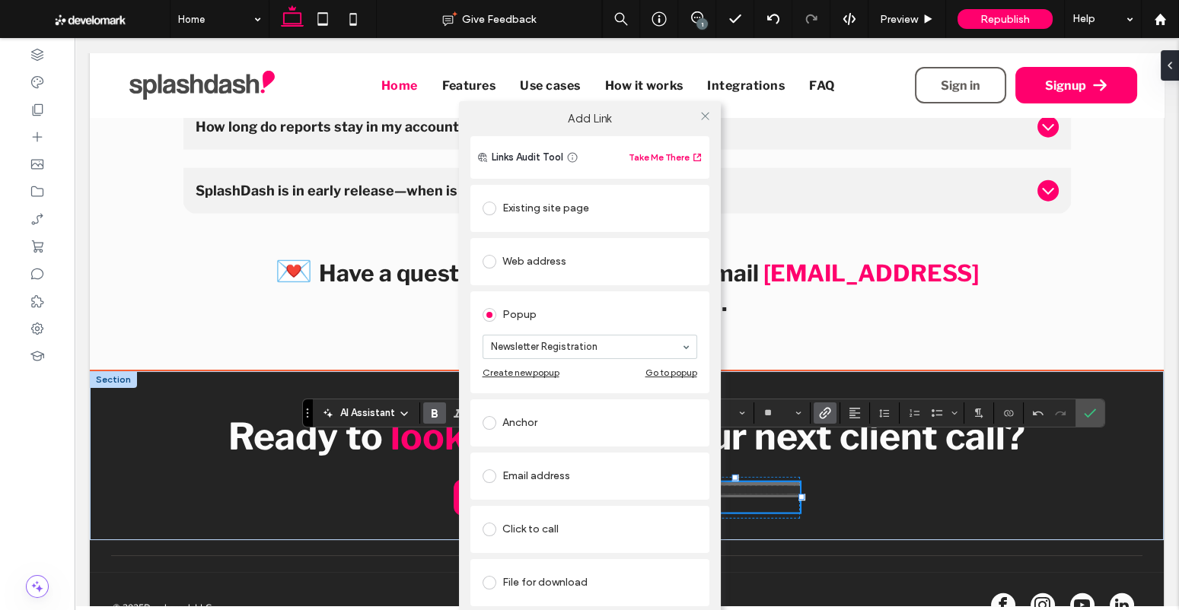
click at [551, 264] on div "Web address" at bounding box center [589, 262] width 215 height 24
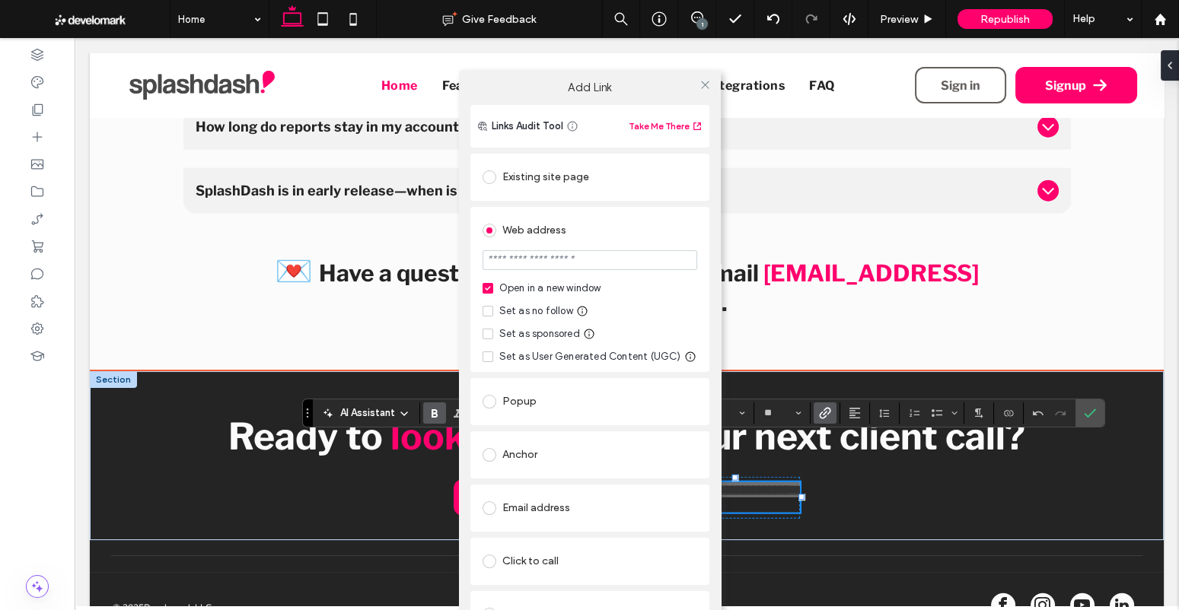
click at [575, 256] on input "url" at bounding box center [589, 260] width 215 height 20
type input "**********"
click at [703, 85] on icon at bounding box center [704, 84] width 11 height 11
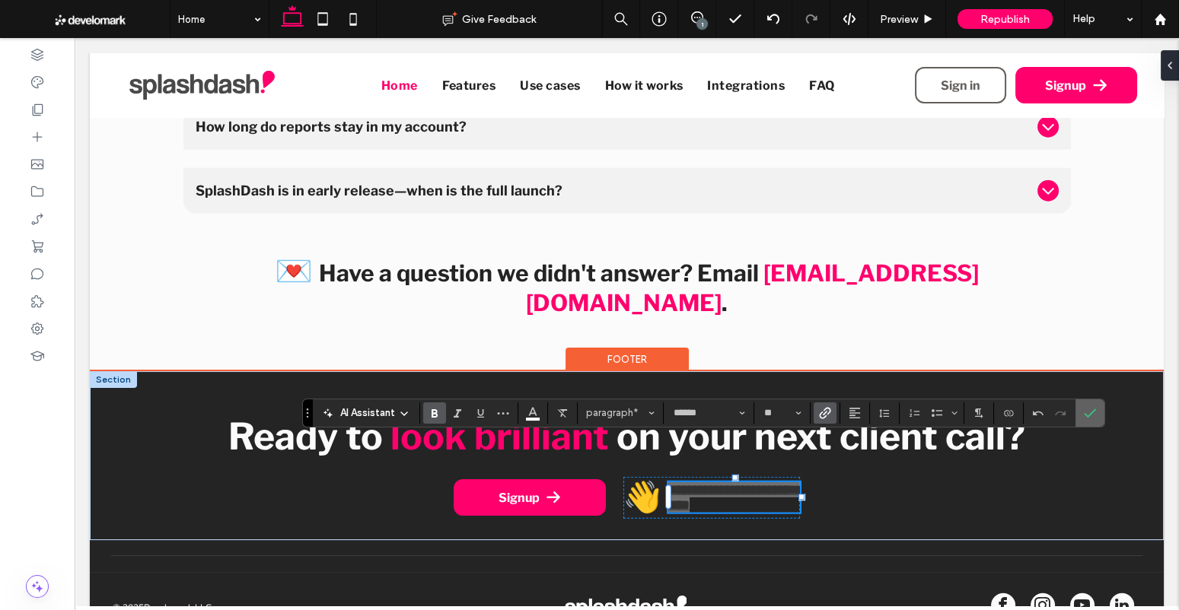
click at [1087, 415] on icon "Confirm" at bounding box center [1090, 413] width 12 height 12
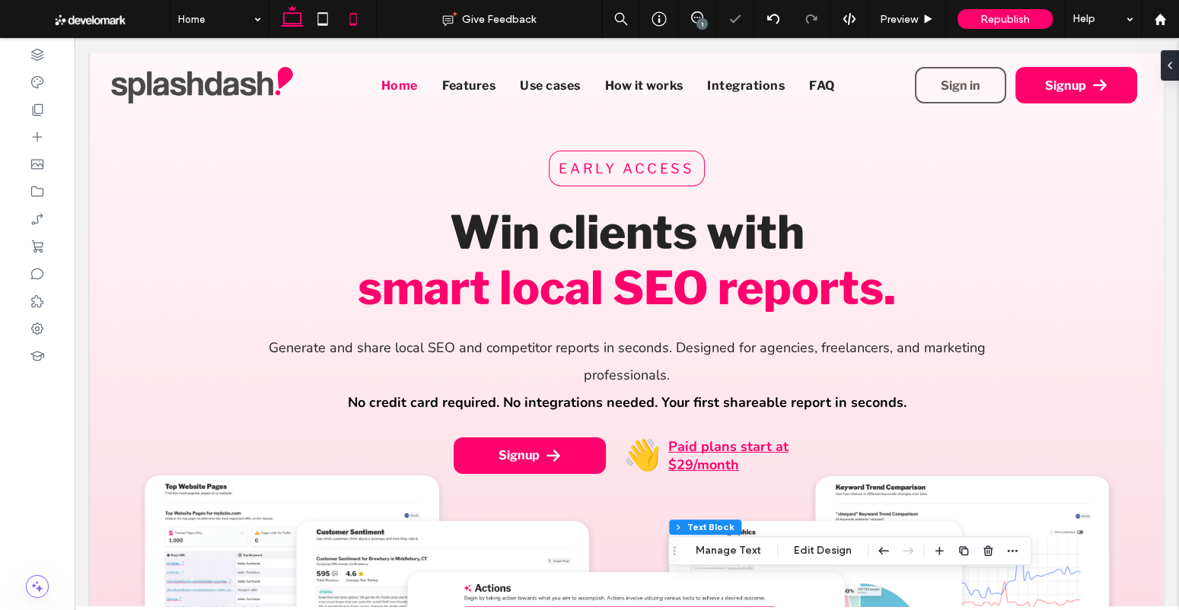
drag, startPoint x: 355, startPoint y: 22, endPoint x: 349, endPoint y: 33, distance: 11.9
click at [355, 22] on icon at bounding box center [353, 19] width 30 height 30
type input "**"
type input "****"
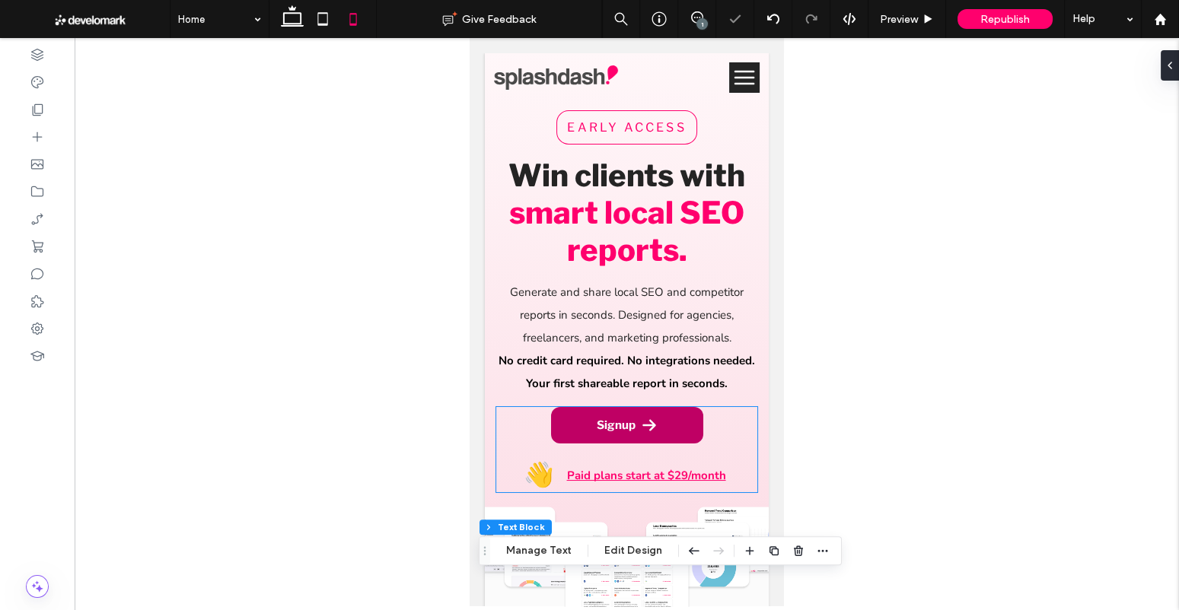
click at [655, 430] on span at bounding box center [648, 425] width 15 height 15
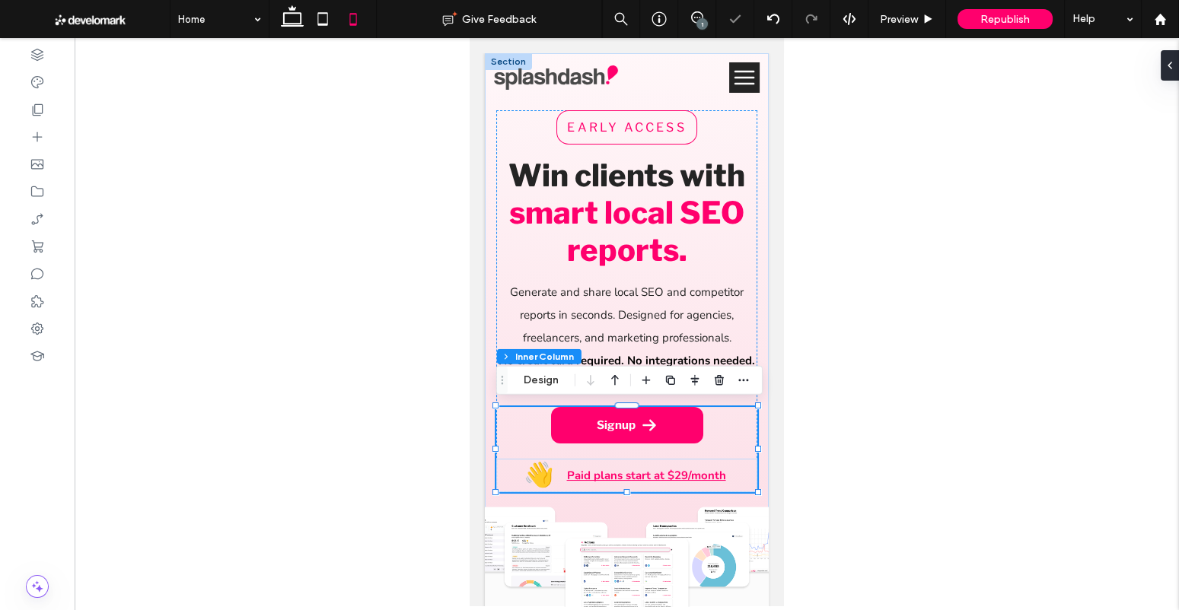
click at [655, 430] on span at bounding box center [648, 425] width 15 height 15
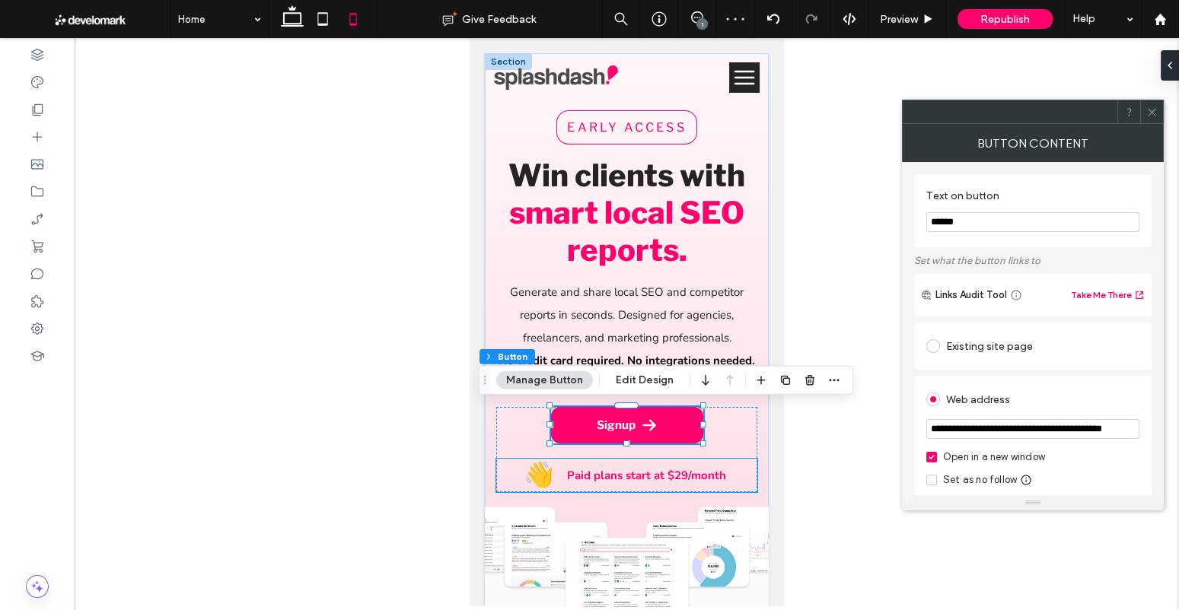
click at [622, 470] on strong "Paid plans start at $29/month" at bounding box center [646, 475] width 159 height 15
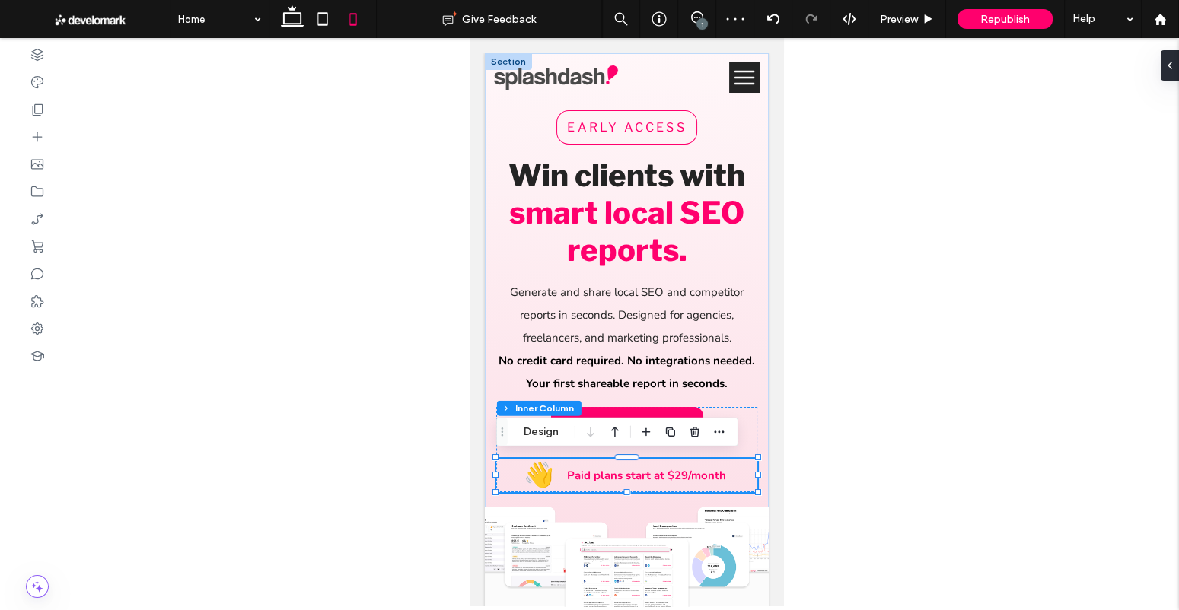
click at [622, 470] on strong "Paid plans start at $29/month" at bounding box center [646, 475] width 159 height 15
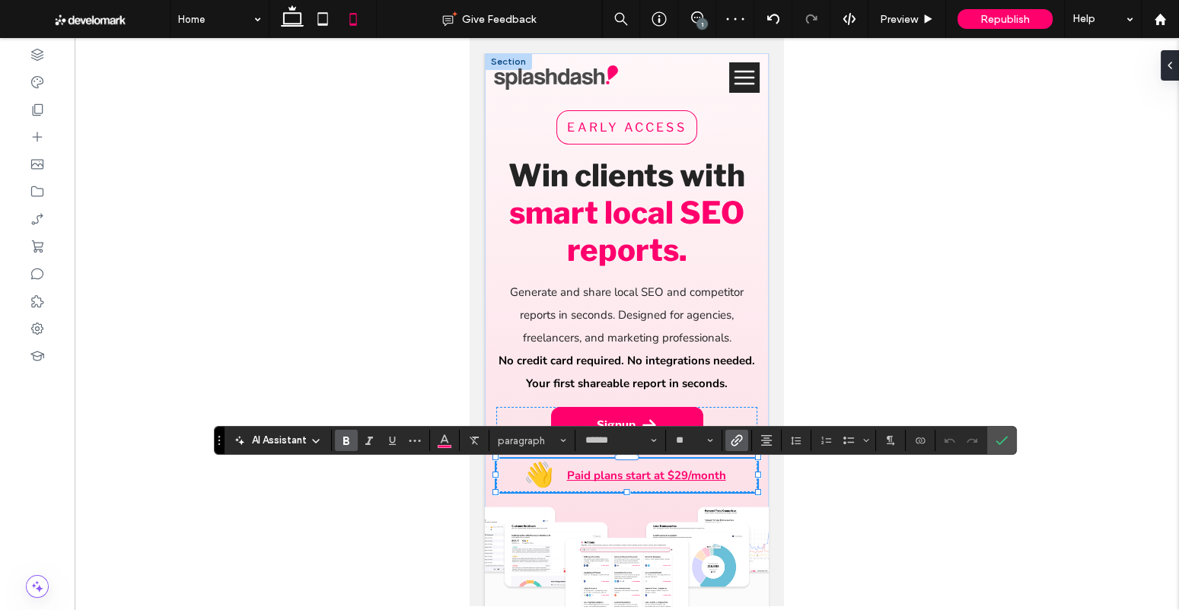
click at [622, 470] on div "Paid plans start at $29/month" at bounding box center [645, 475] width 167 height 15
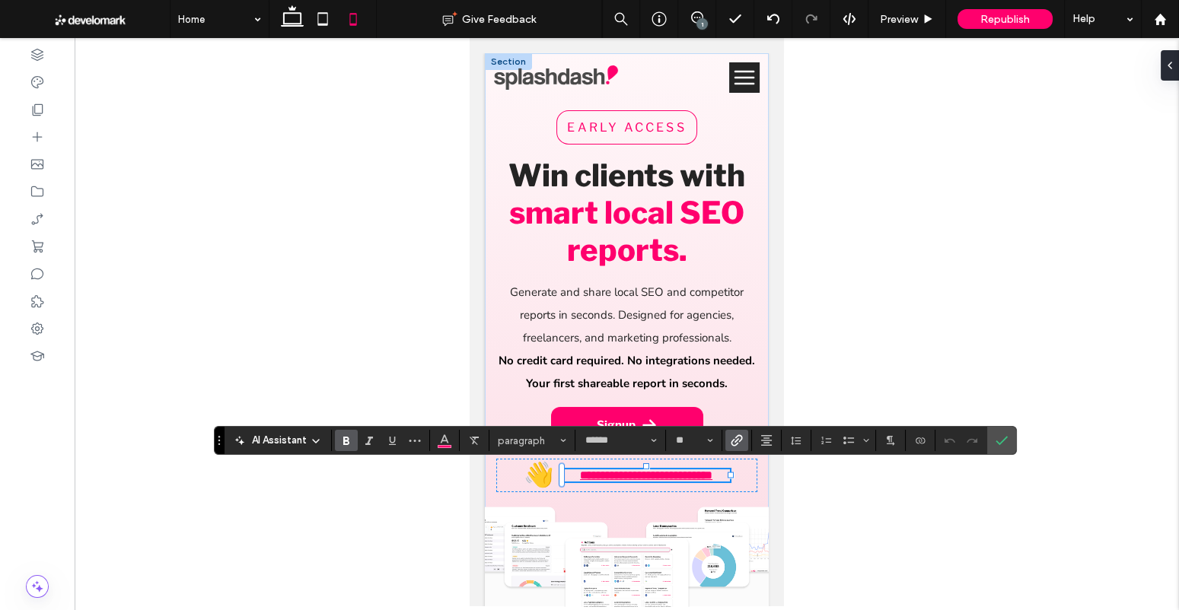
click at [736, 441] on use "Link" at bounding box center [736, 440] width 11 height 11
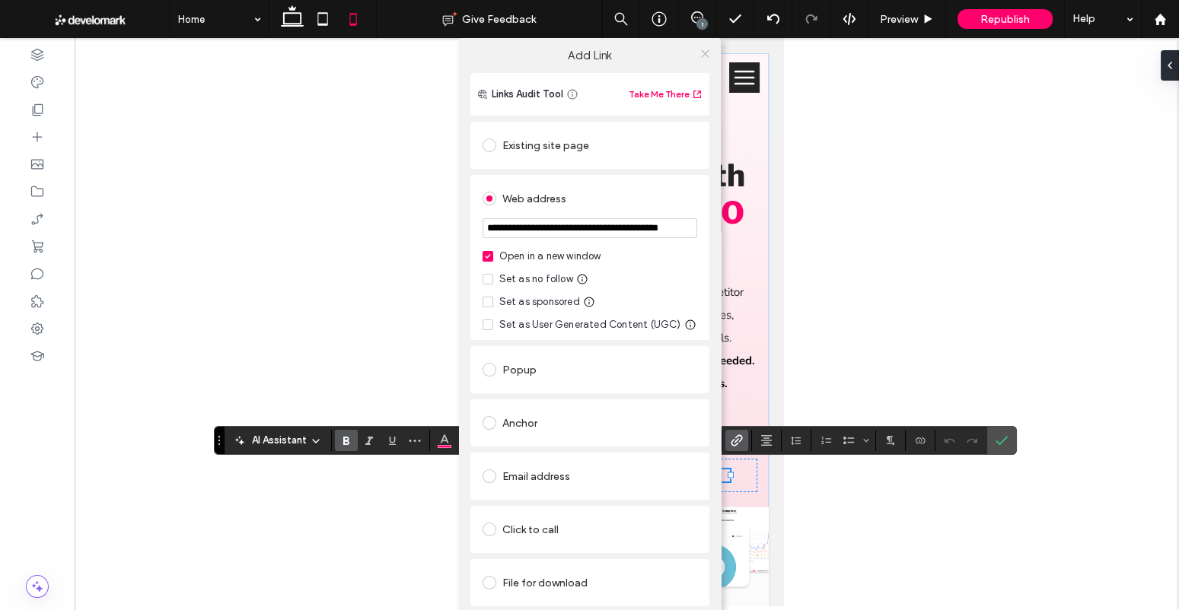
click at [699, 53] on icon at bounding box center [704, 53] width 11 height 11
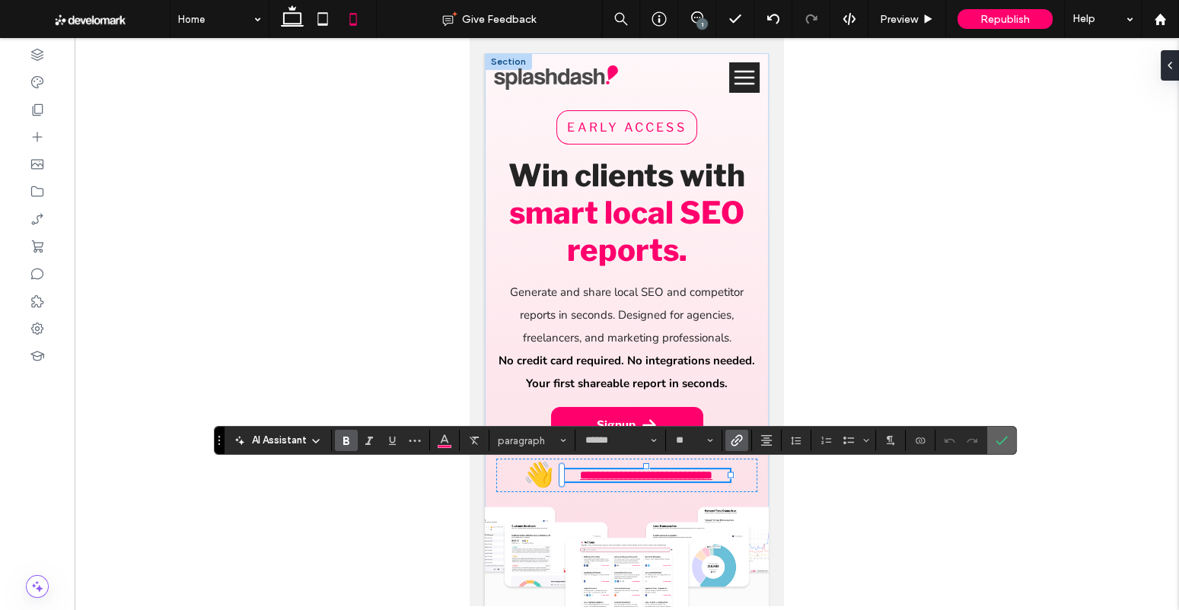
click at [999, 443] on icon "Confirm" at bounding box center [1001, 441] width 12 height 12
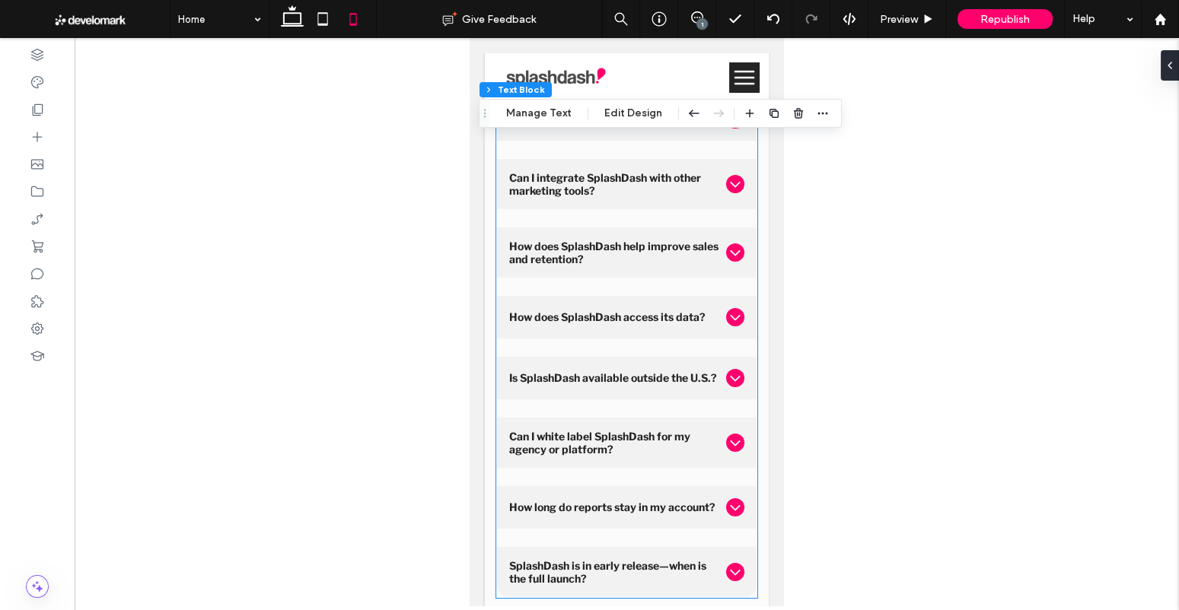
scroll to position [11249, 0]
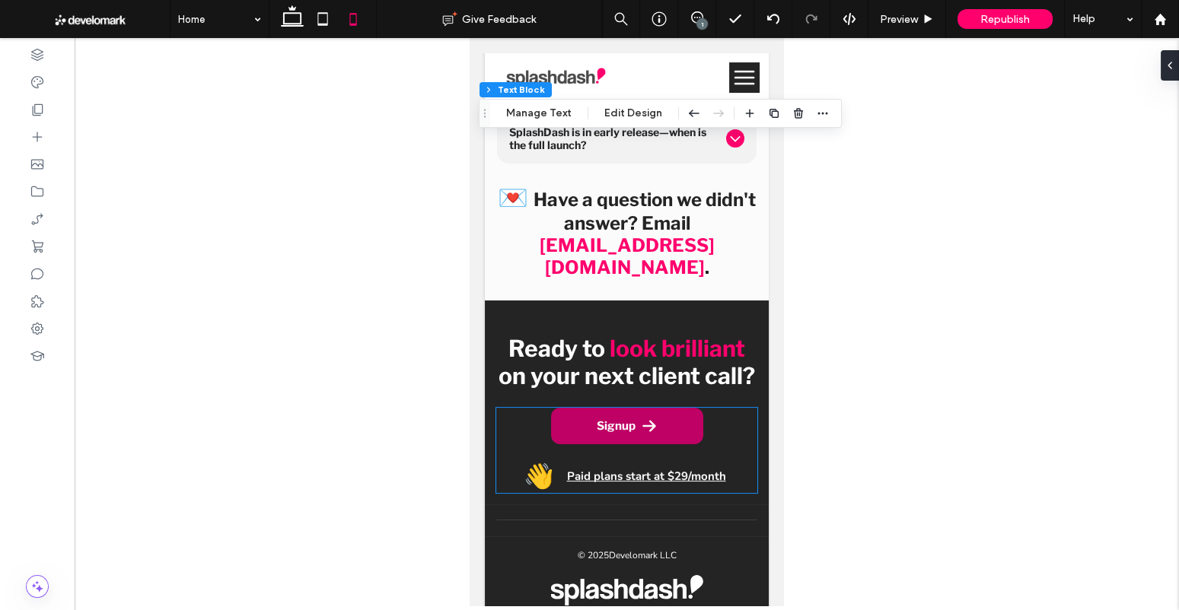
click at [612, 408] on link "Signup" at bounding box center [627, 426] width 152 height 37
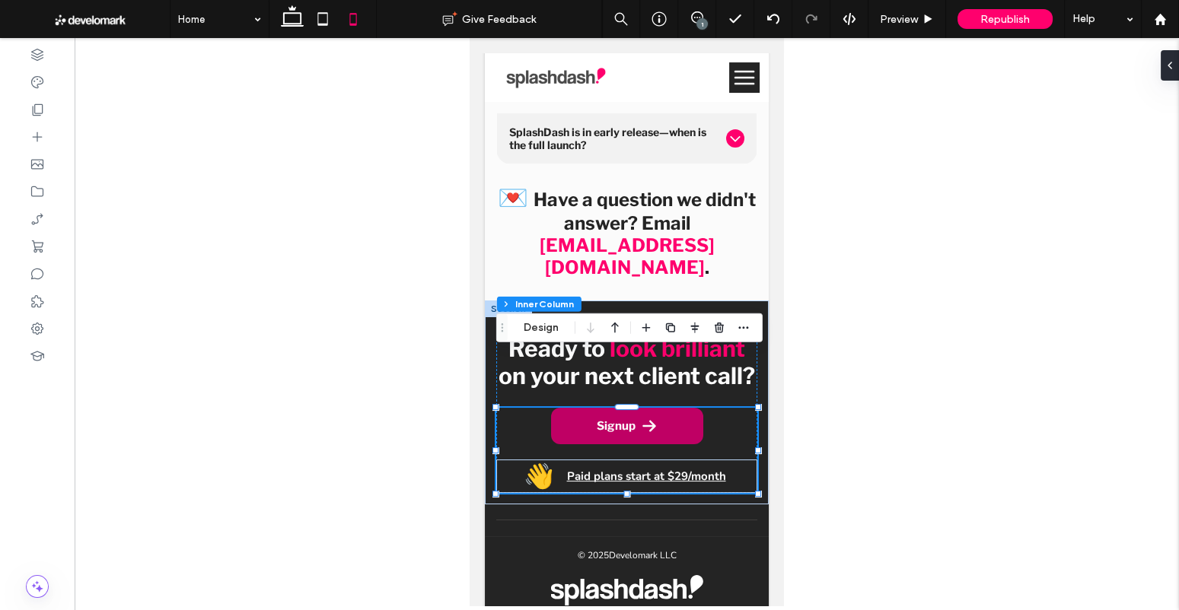
click at [612, 408] on link "Signup" at bounding box center [627, 426] width 152 height 37
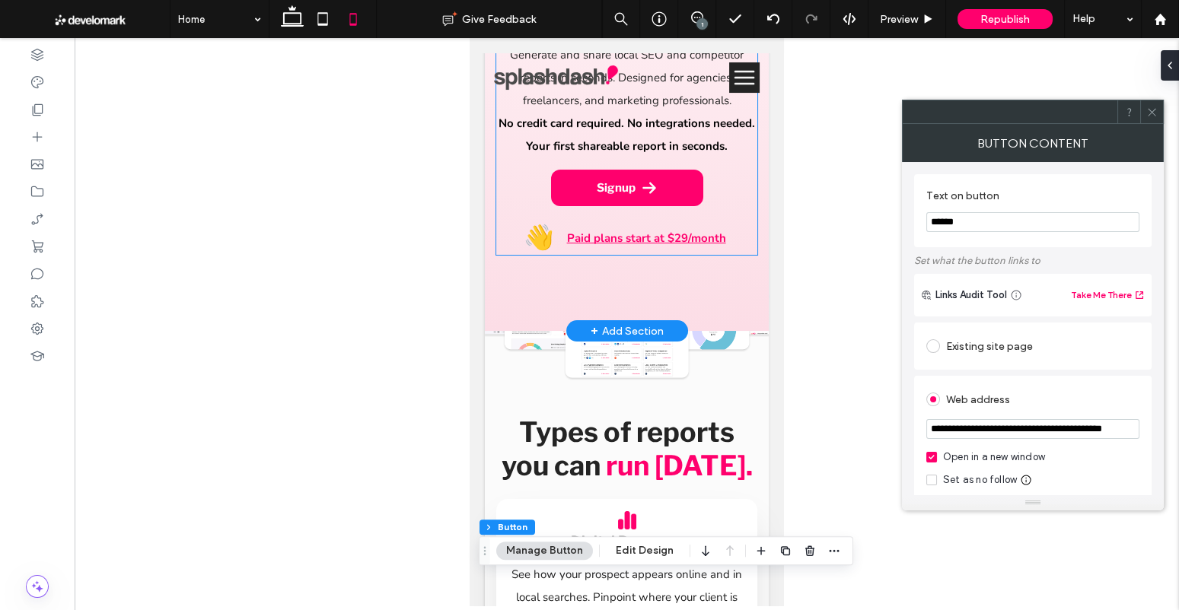
scroll to position [0, 0]
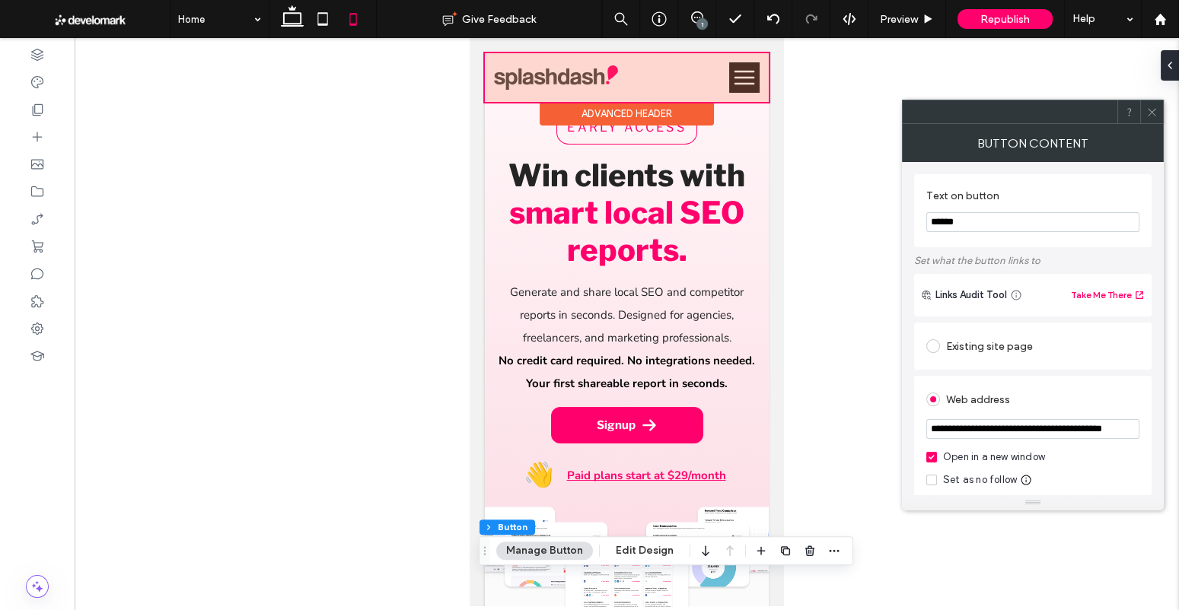
click at [747, 68] on div at bounding box center [627, 77] width 284 height 49
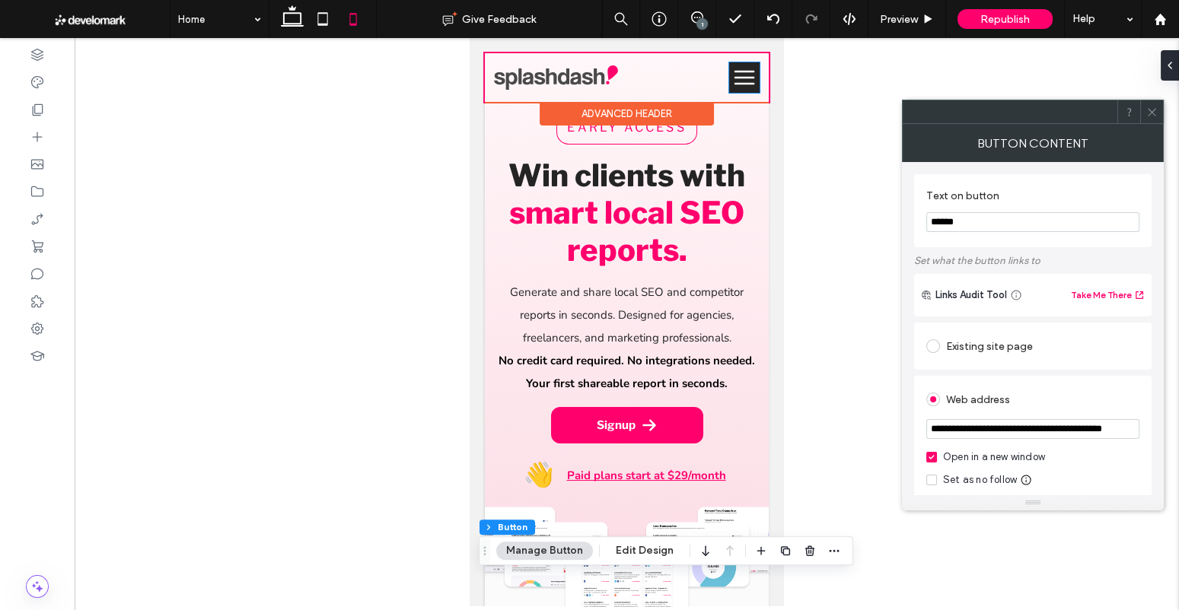
click at [747, 68] on icon at bounding box center [744, 77] width 30 height 24
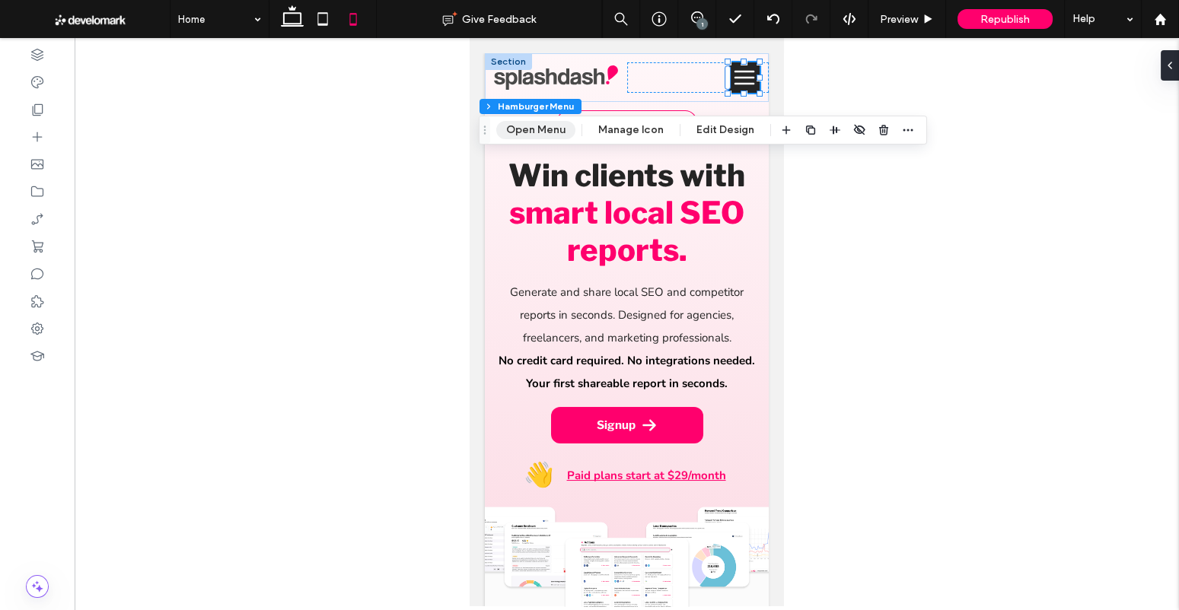
click at [565, 125] on button "Open Menu" at bounding box center [535, 130] width 79 height 18
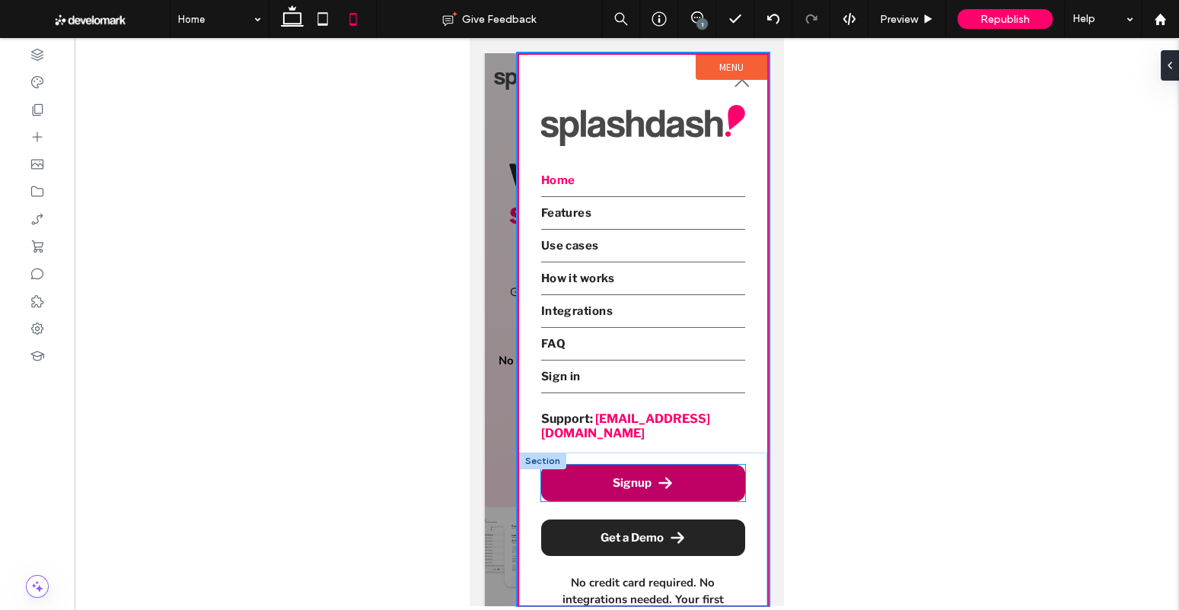
click at [662, 476] on link "Signup" at bounding box center [643, 483] width 204 height 37
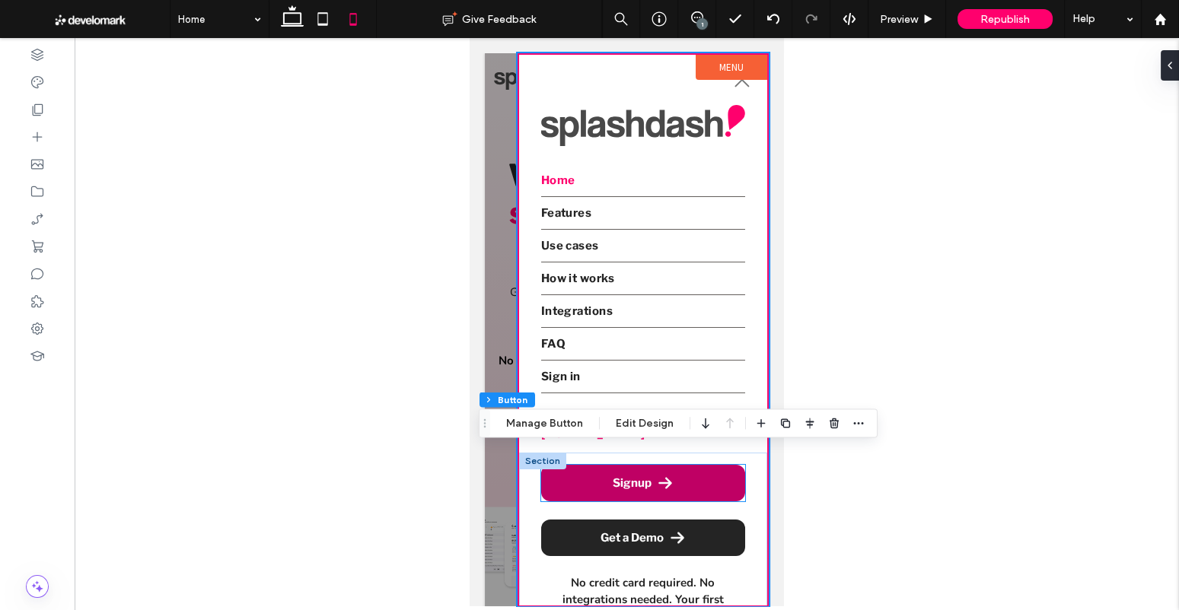
click at [662, 476] on div "Signup" at bounding box center [643, 483] width 204 height 37
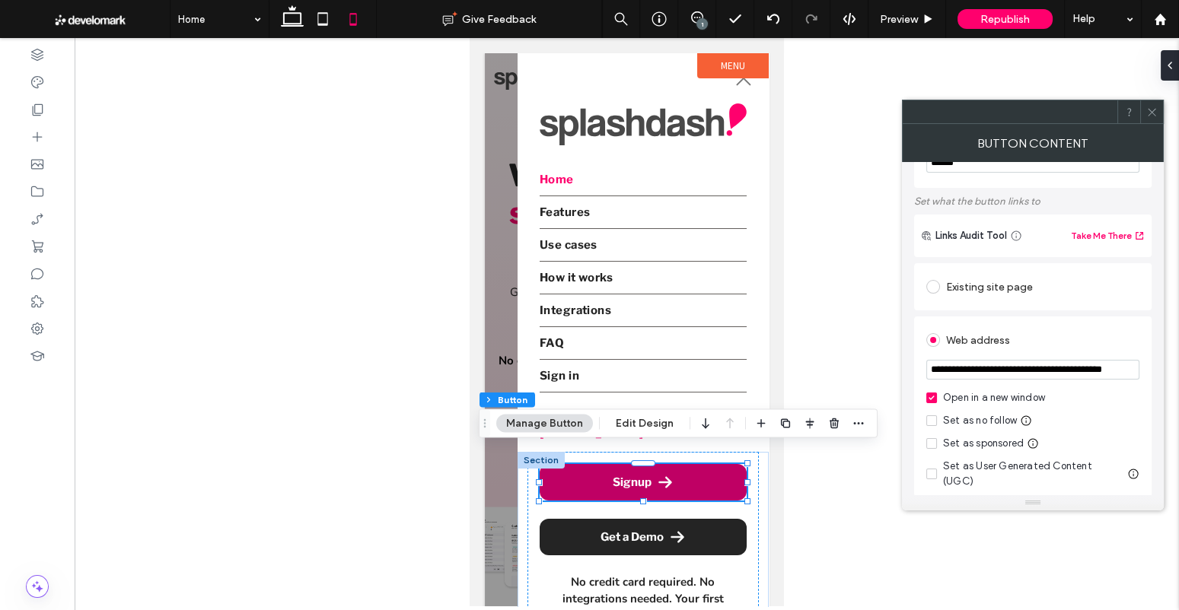
scroll to position [67, 0]
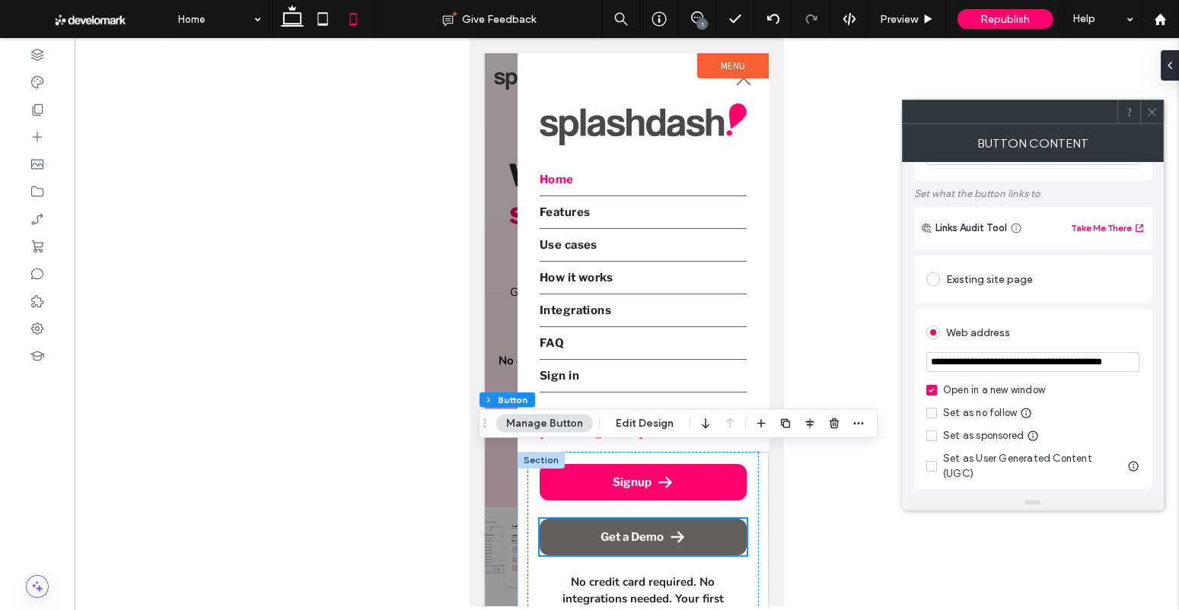
click at [604, 522] on div "Get a Demo" at bounding box center [643, 537] width 207 height 37
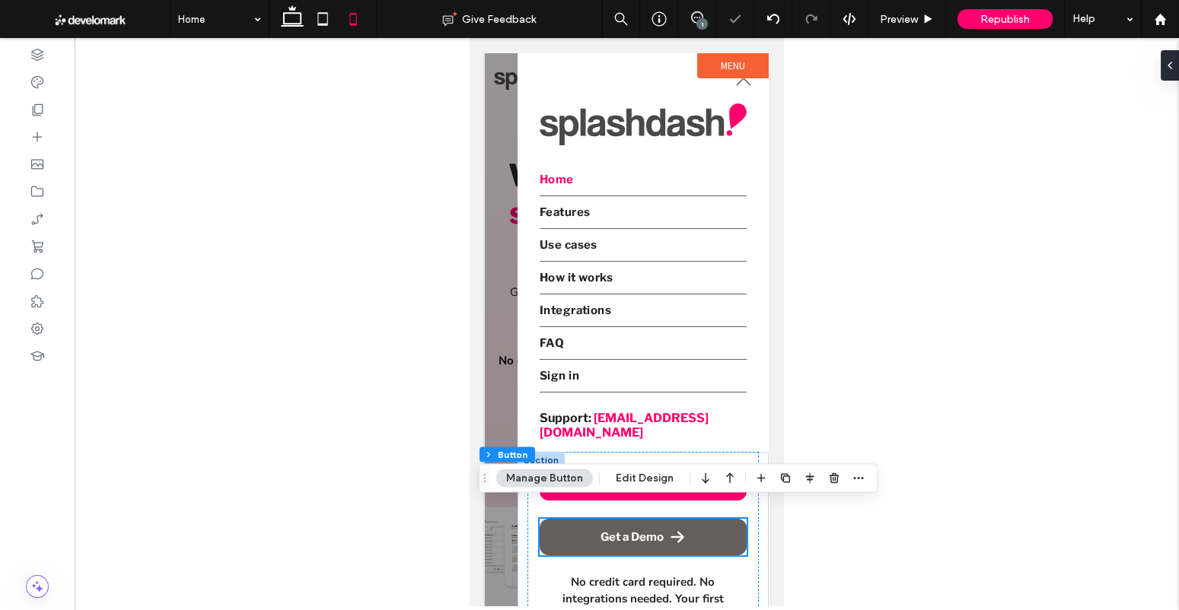
type input "**"
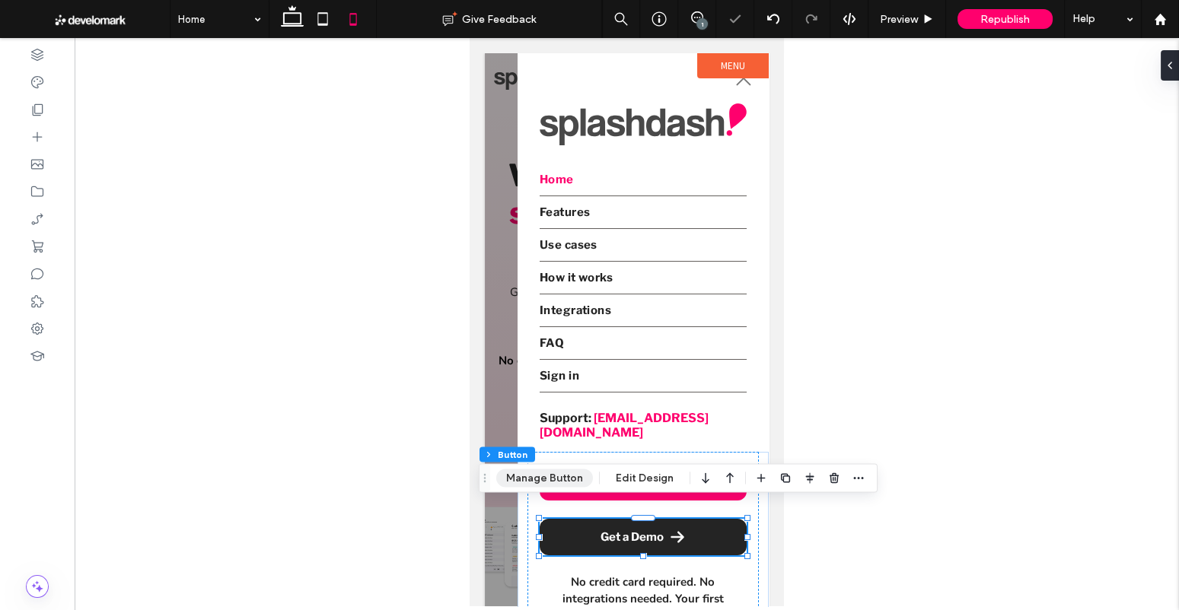
click at [562, 480] on button "Manage Button" at bounding box center [544, 478] width 97 height 18
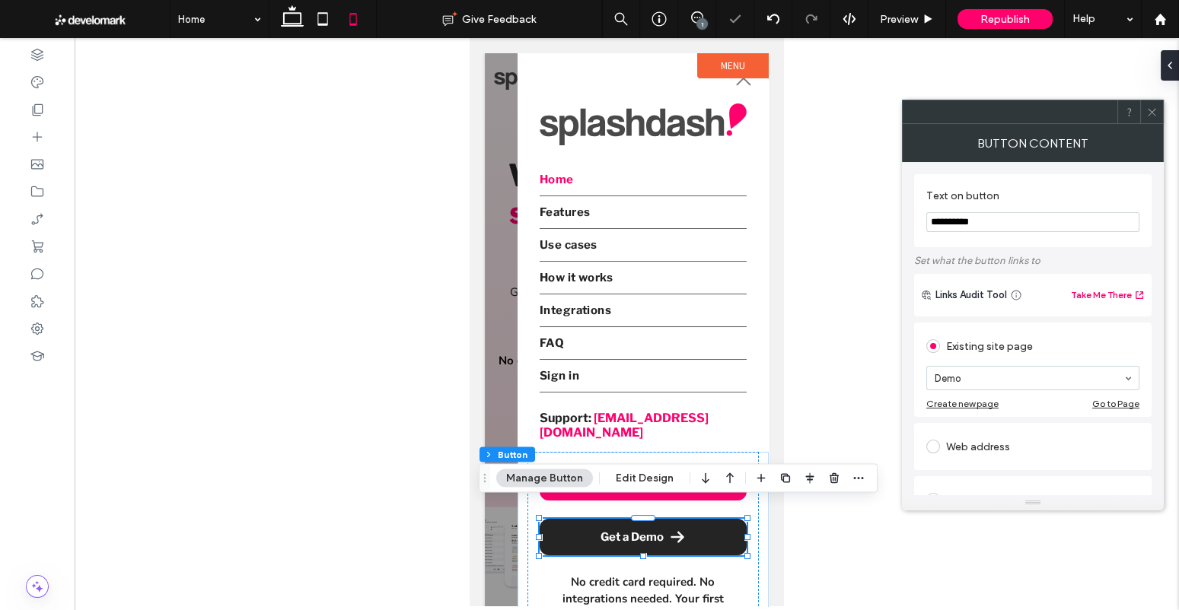
click at [1149, 116] on icon at bounding box center [1151, 112] width 11 height 11
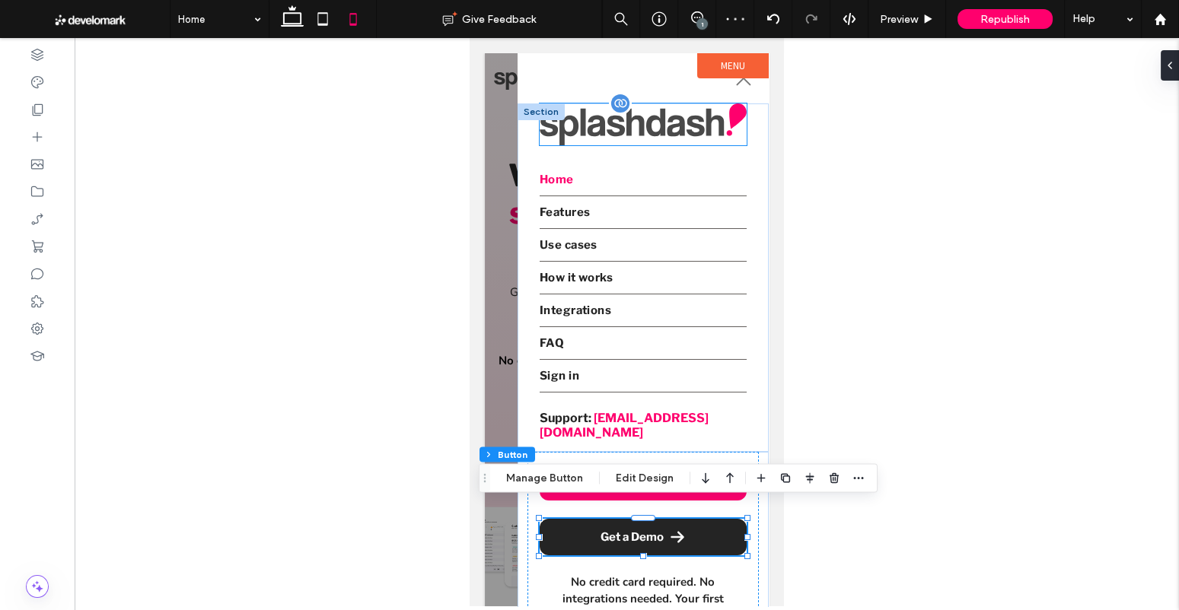
click at [680, 130] on img at bounding box center [643, 123] width 207 height 41
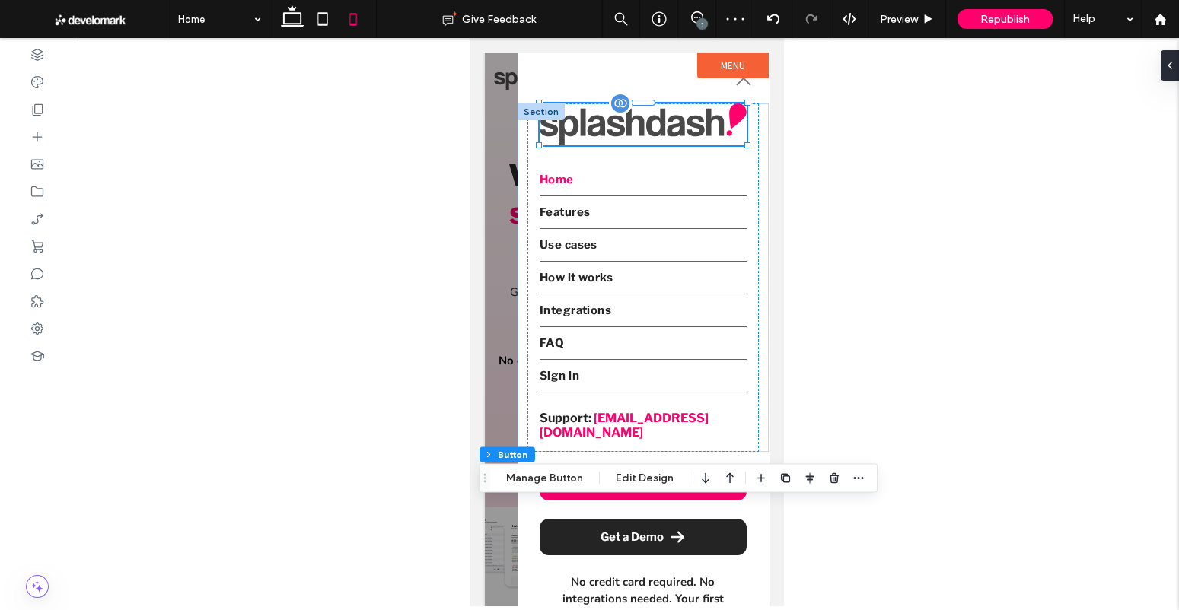
click at [680, 130] on div at bounding box center [643, 123] width 207 height 41
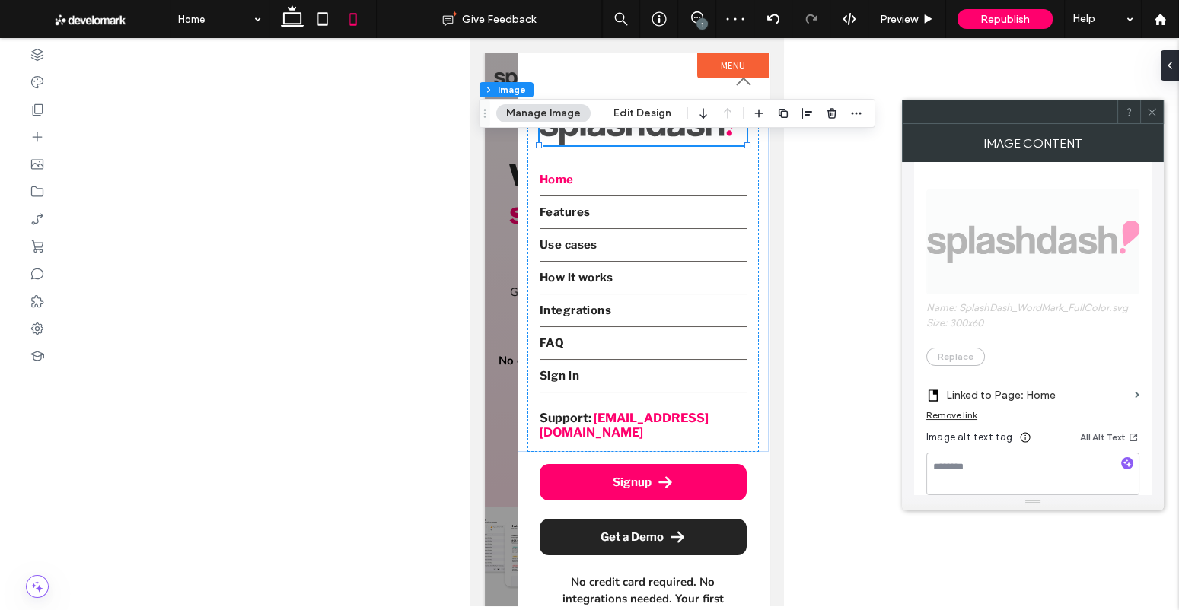
scroll to position [360, 0]
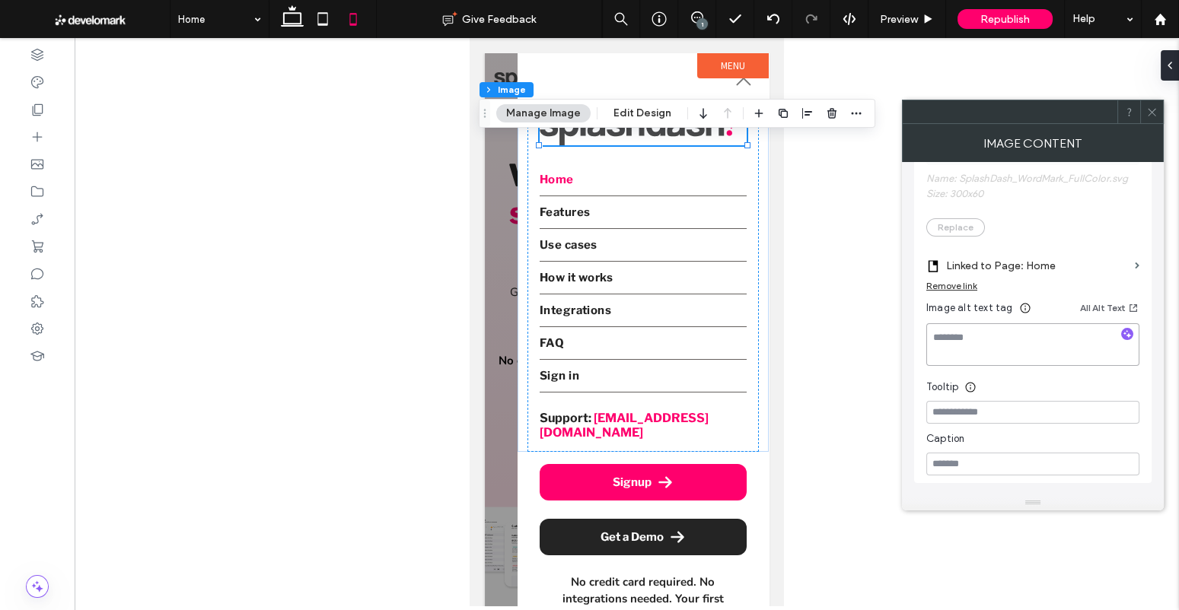
click at [994, 352] on textarea at bounding box center [1032, 344] width 213 height 43
type textarea "**********"
click at [985, 368] on div "**********" at bounding box center [1032, 256] width 213 height 438
click at [1147, 110] on div at bounding box center [1151, 111] width 23 height 23
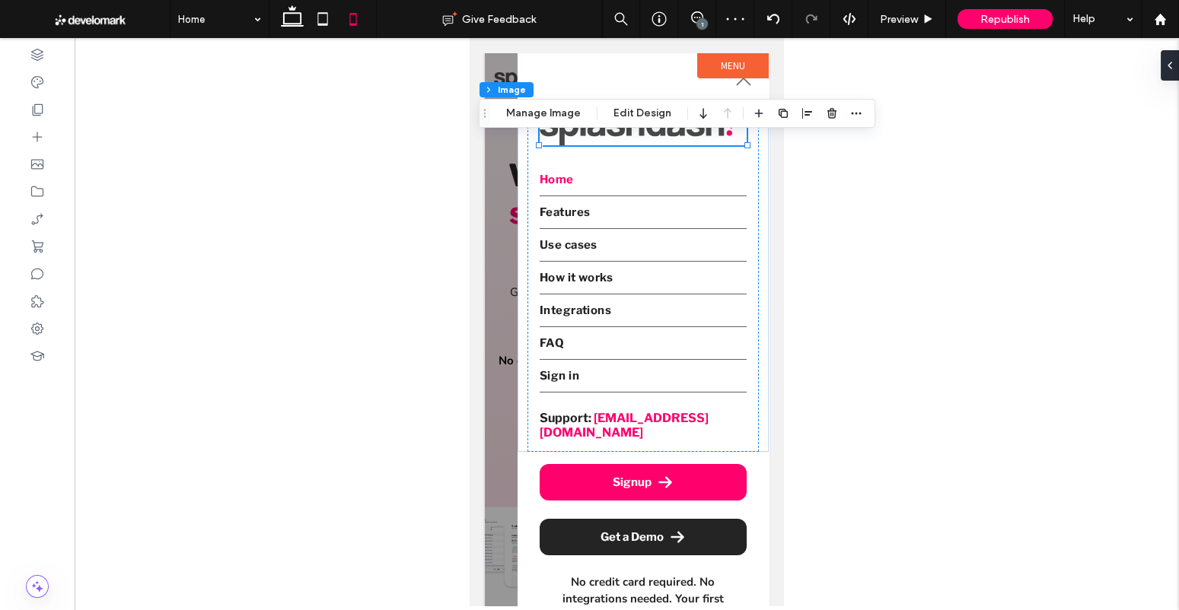
click at [493, 201] on div at bounding box center [627, 329] width 284 height 553
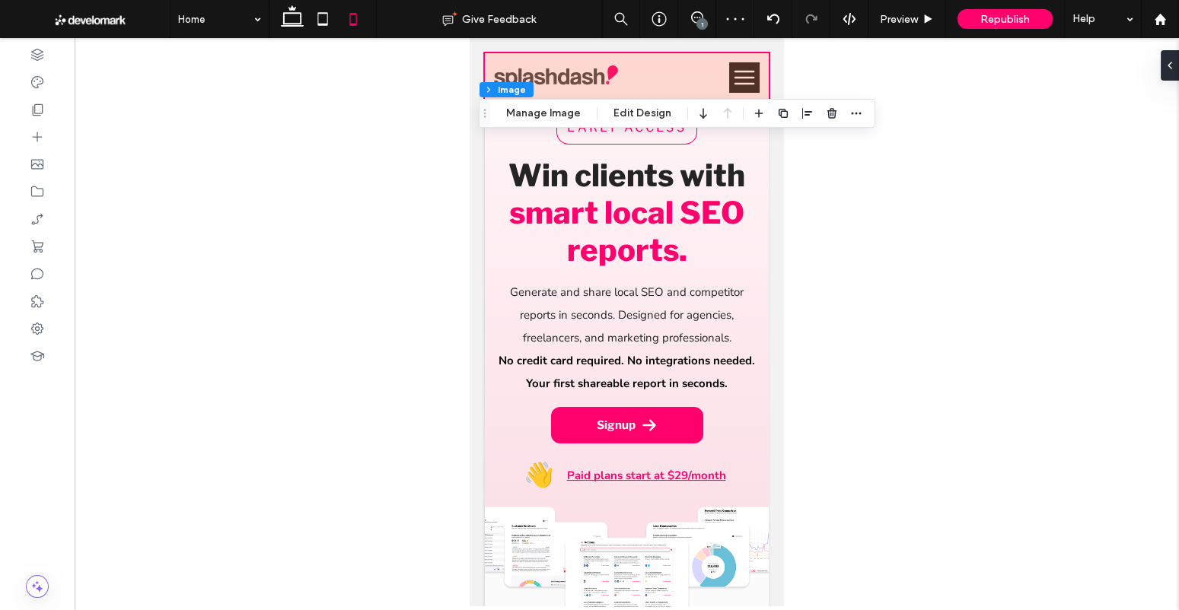
click at [556, 74] on div at bounding box center [627, 77] width 284 height 49
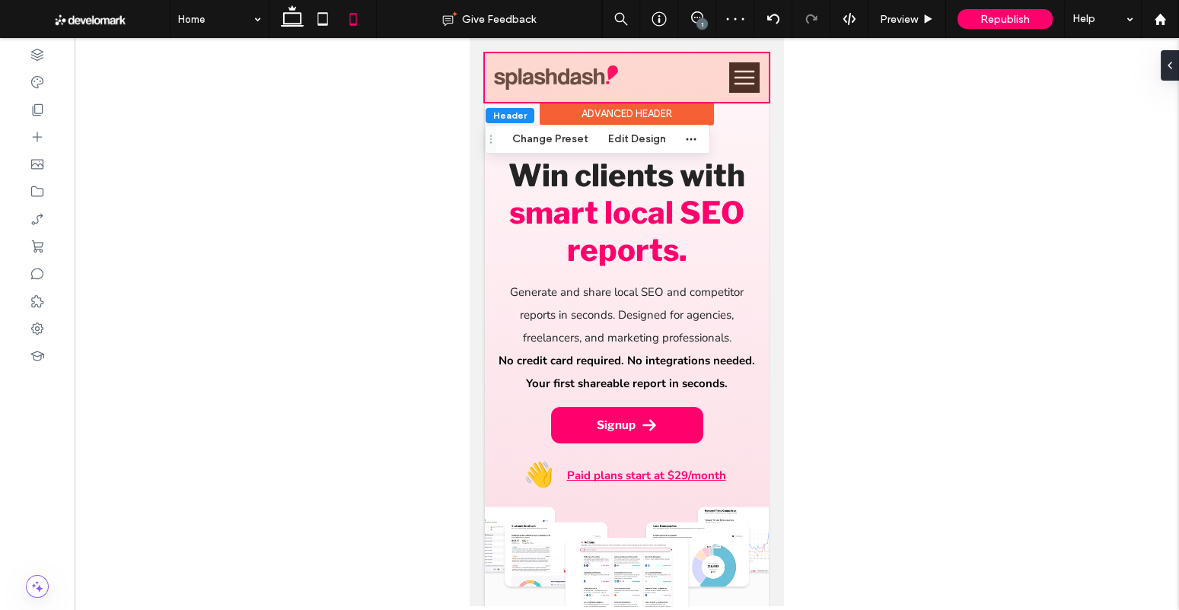
click at [556, 74] on div at bounding box center [556, 77] width 124 height 25
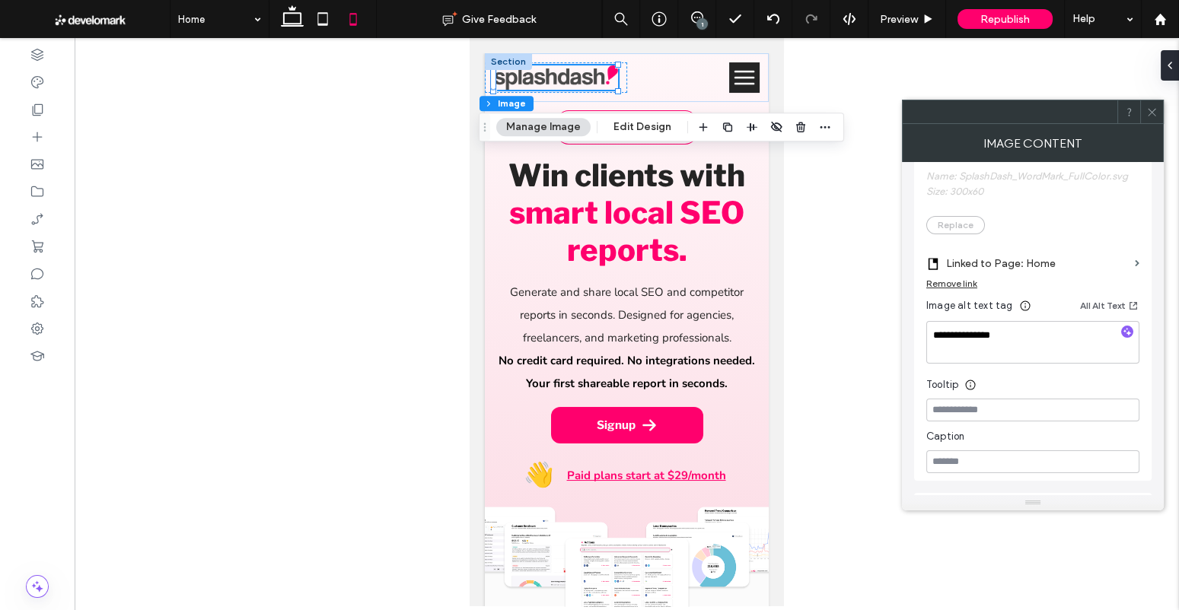
scroll to position [364, 0]
click at [989, 333] on textarea "**********" at bounding box center [1032, 341] width 213 height 43
type textarea "**********"
click at [992, 374] on div "Tooltip" at bounding box center [1032, 379] width 213 height 23
click at [1154, 109] on icon at bounding box center [1151, 112] width 11 height 11
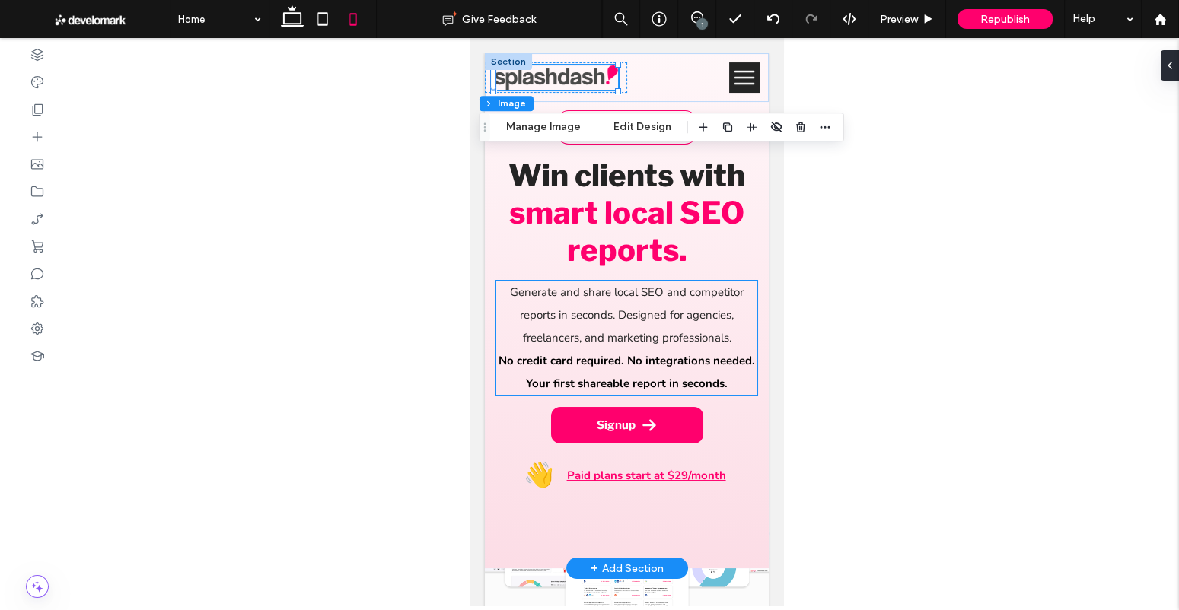
click at [618, 321] on span "Generate and share local SEO and competitor reports in seconds. Designed for ag…" at bounding box center [627, 315] width 234 height 61
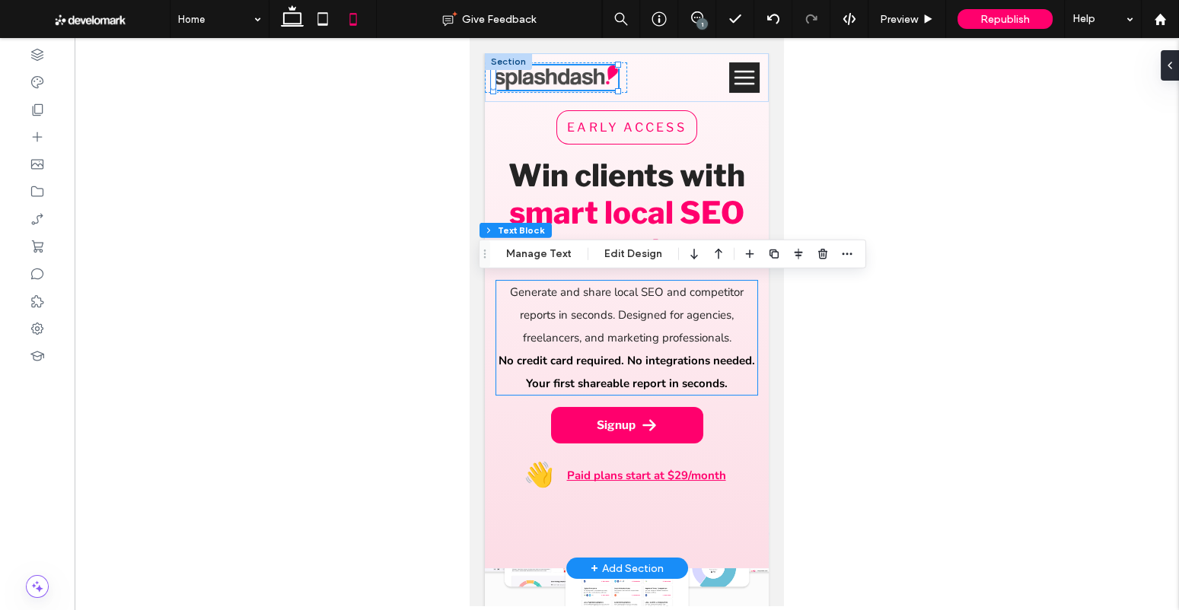
click at [618, 321] on span "Generate and share local SEO and competitor reports in seconds. Designed for ag…" at bounding box center [627, 315] width 234 height 61
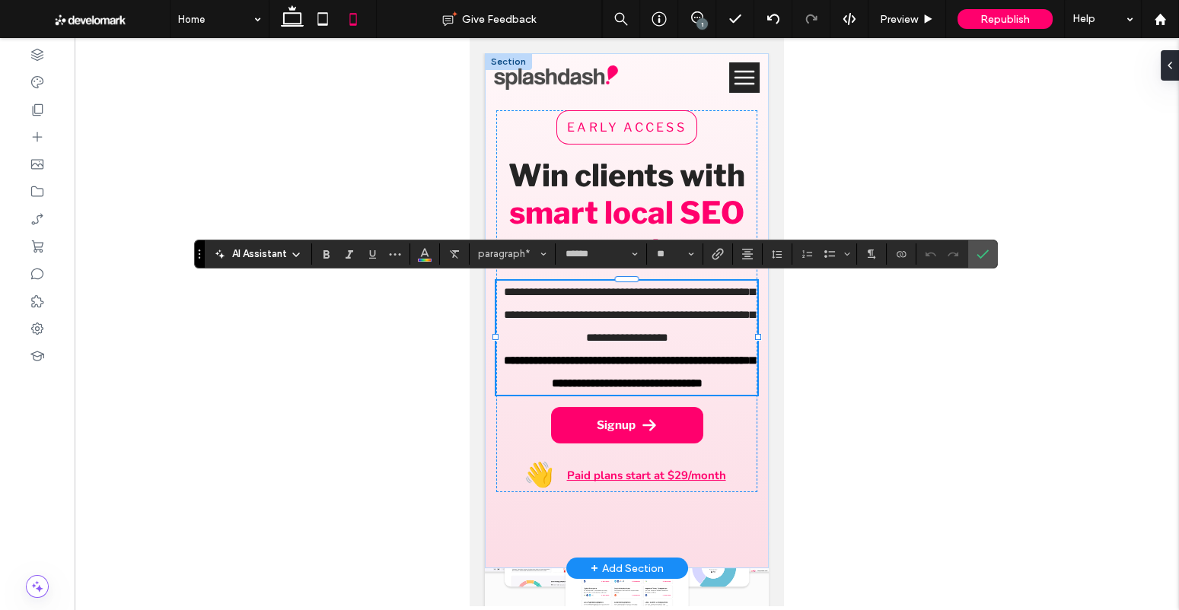
click at [747, 343] on p "**********" at bounding box center [626, 315] width 261 height 68
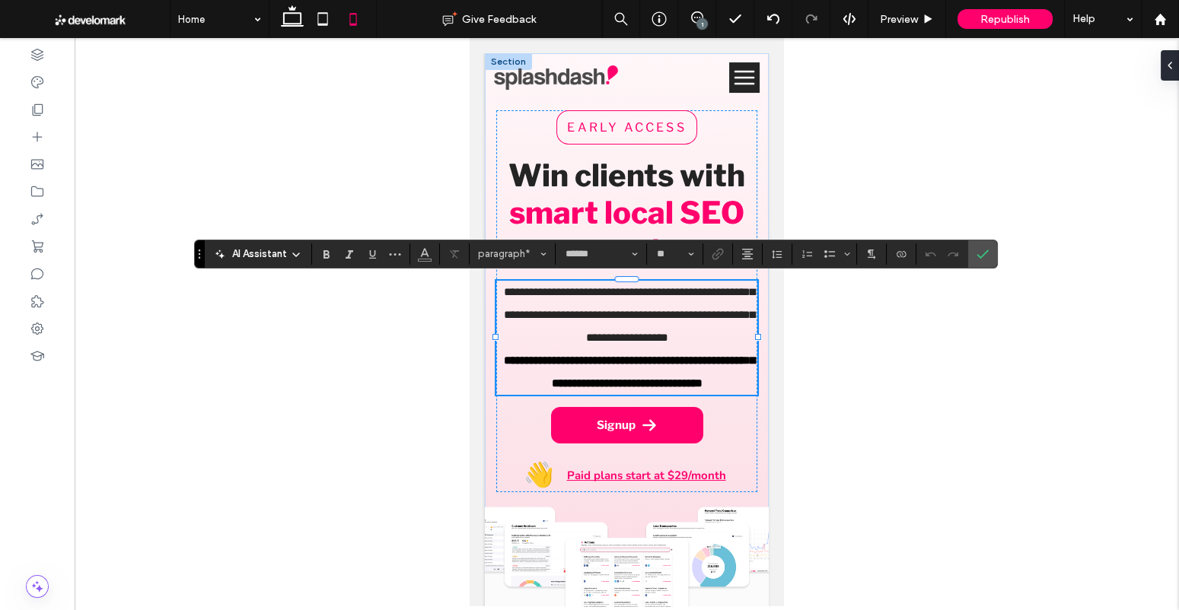
click at [976, 256] on icon "Confirm" at bounding box center [982, 254] width 12 height 12
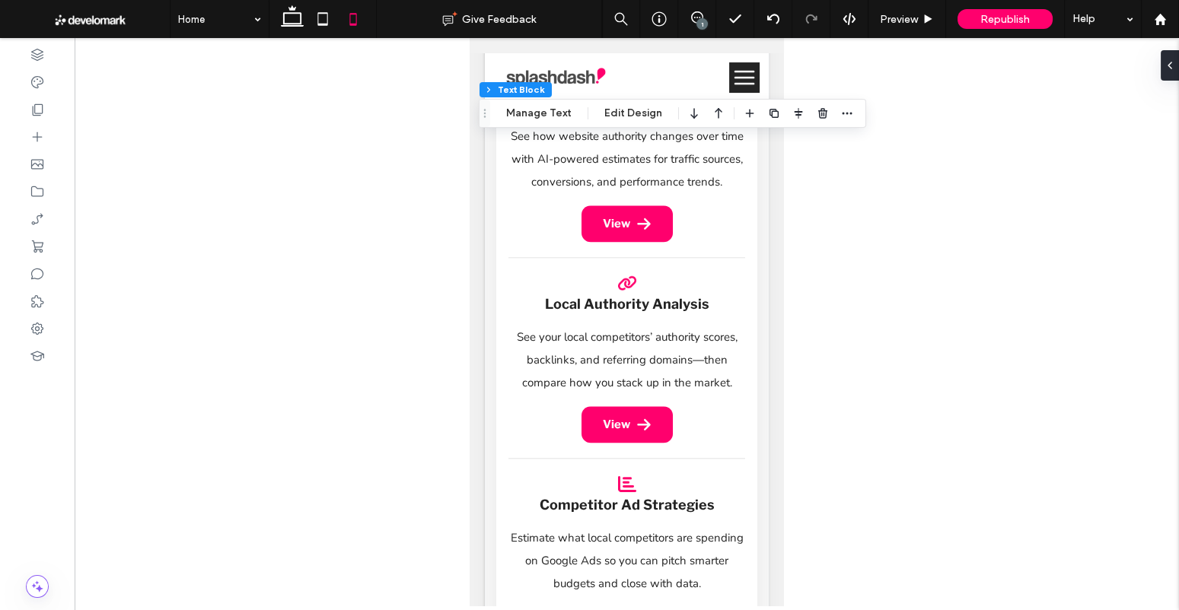
scroll to position [4392, 0]
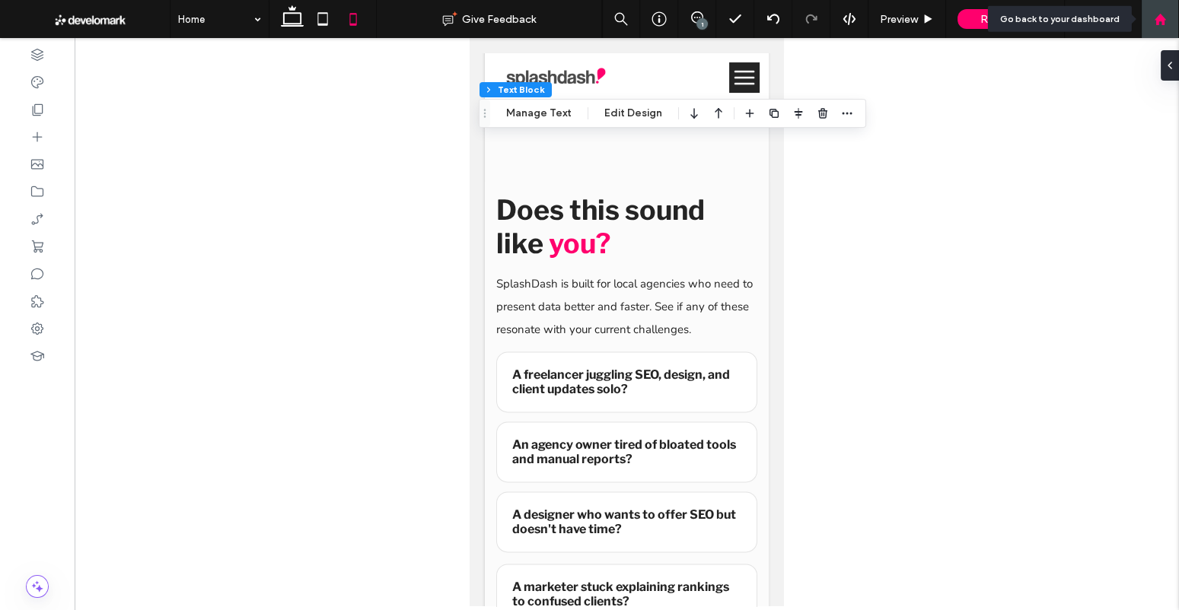
click at [1168, 15] on div at bounding box center [1159, 19] width 37 height 13
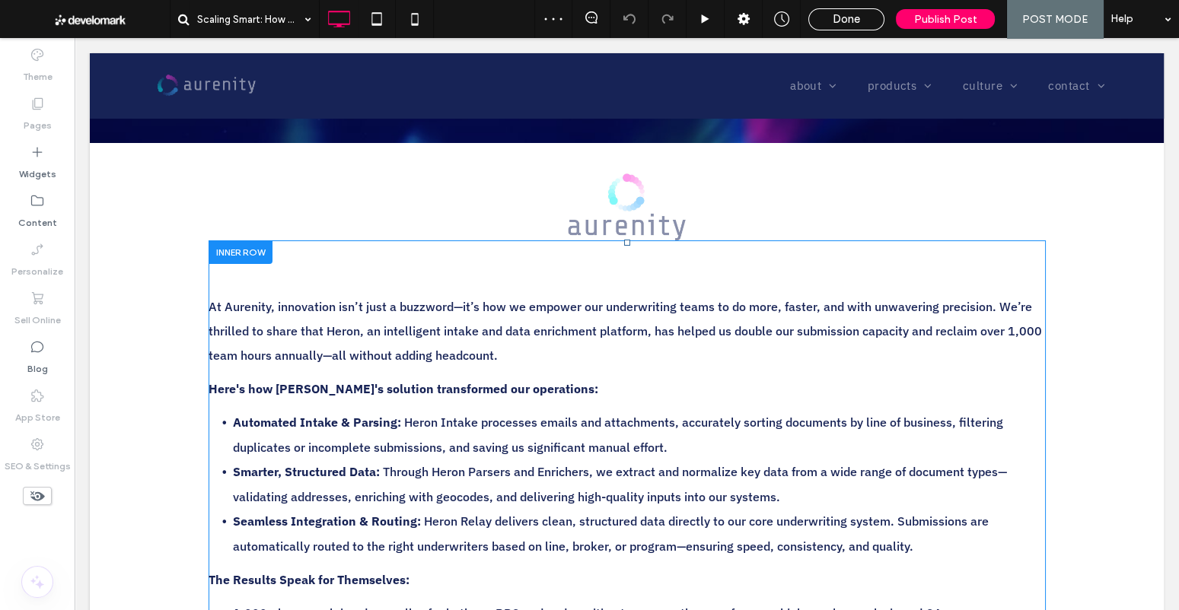
click at [364, 253] on div "At Aurenity, innovation isn’t just a buzzword—it’s how we empower our underwrit…" at bounding box center [627, 586] width 837 height 692
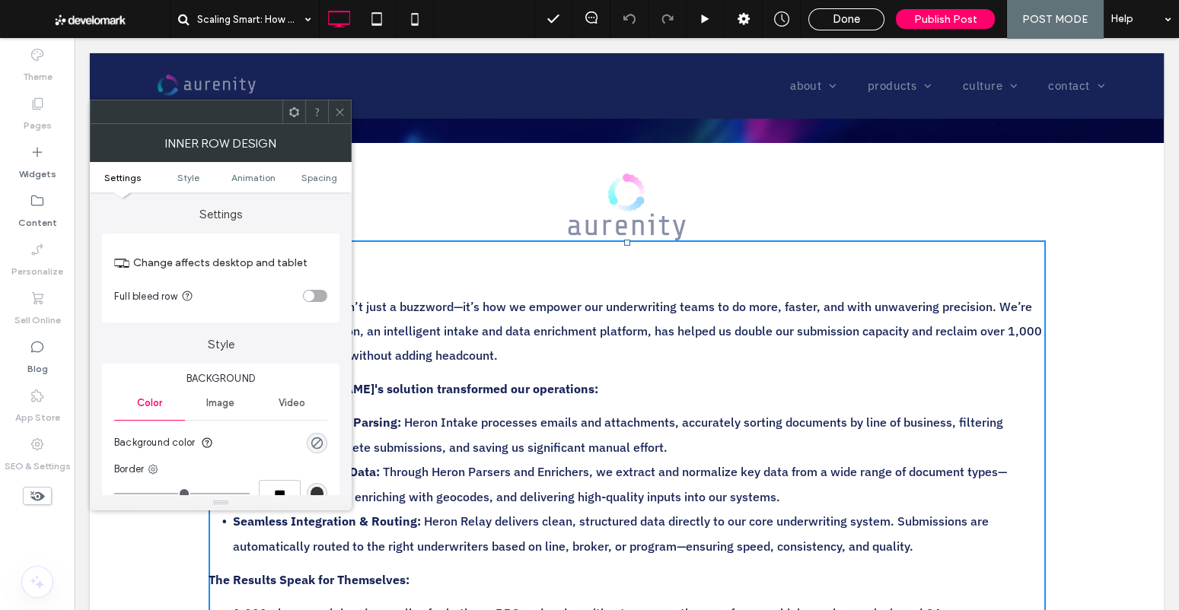
click at [287, 170] on ul "Settings Style Animation Spacing" at bounding box center [221, 177] width 262 height 30
click at [308, 180] on span "Spacing" at bounding box center [319, 177] width 36 height 11
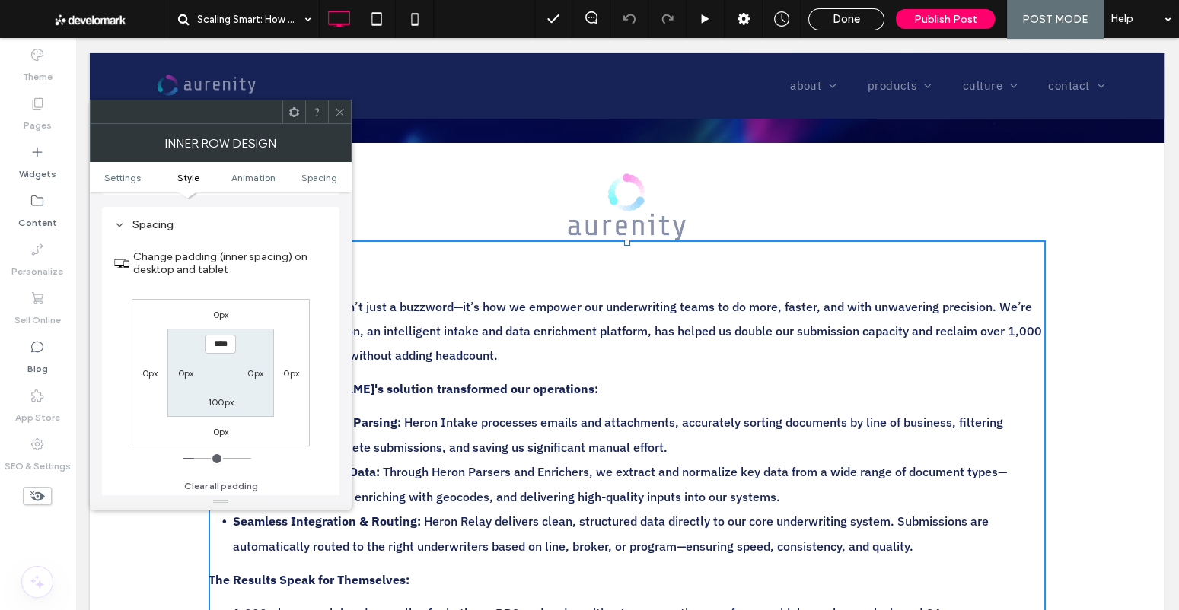
scroll to position [485, 0]
type input "*"
type input "***"
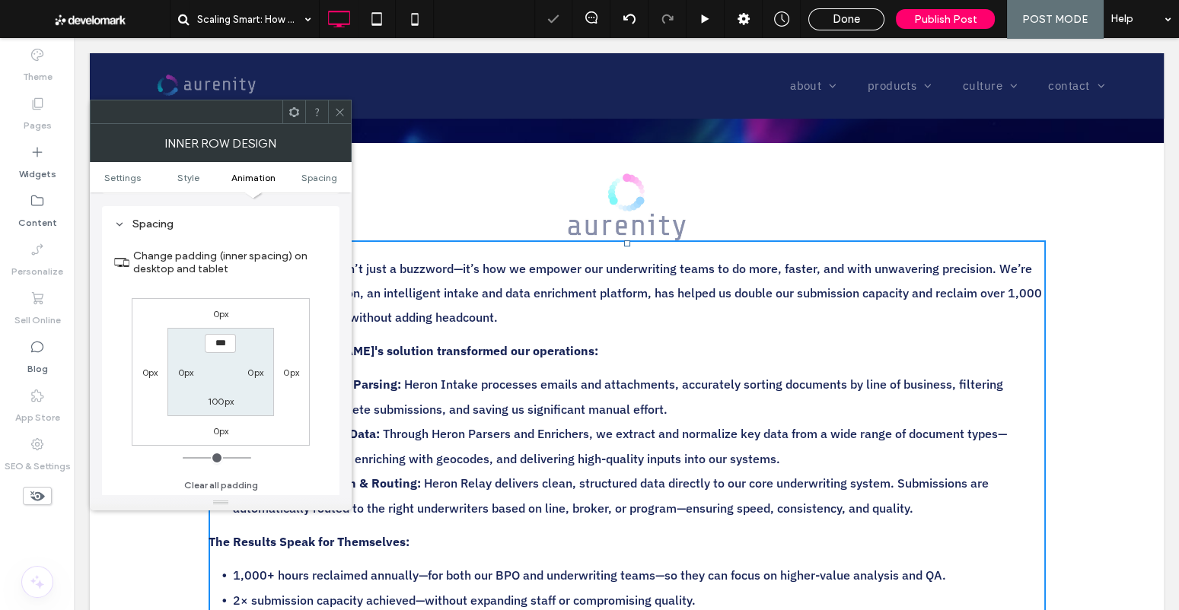
click at [216, 400] on label "100px" at bounding box center [221, 401] width 26 height 11
type input "***"
type input "*"
type input "***"
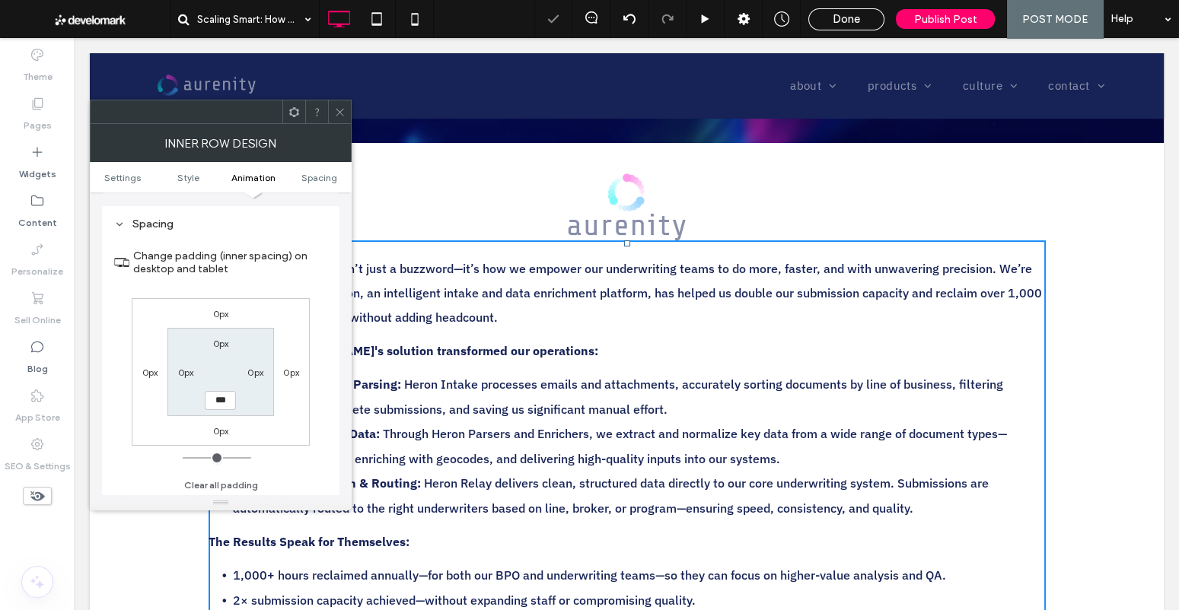
click at [336, 103] on span at bounding box center [339, 111] width 11 height 23
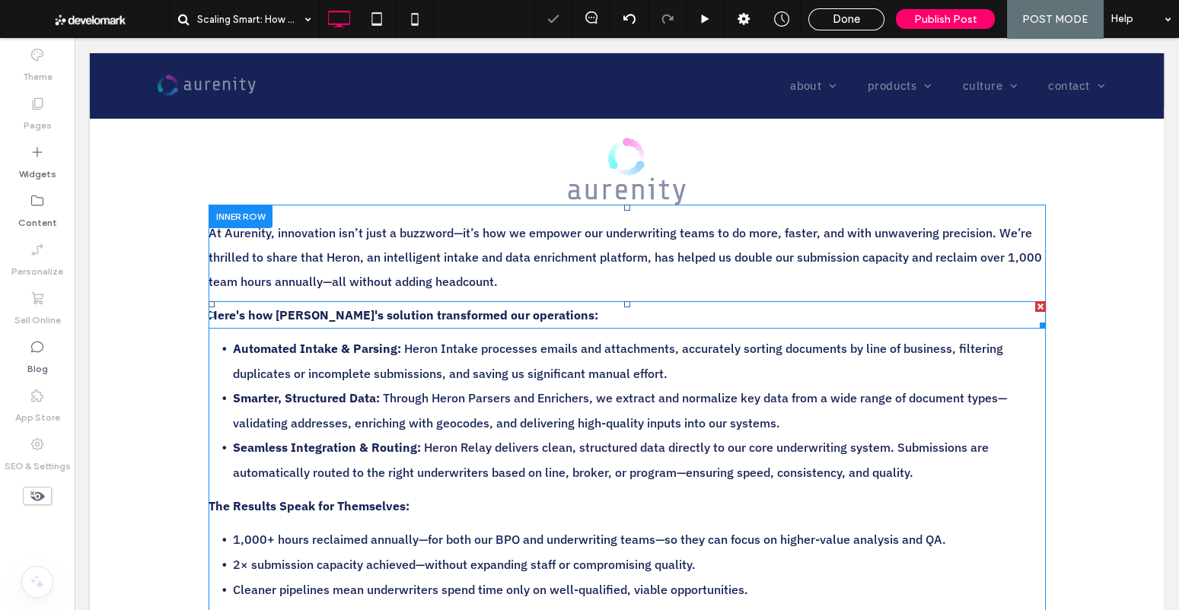
scroll to position [358, 0]
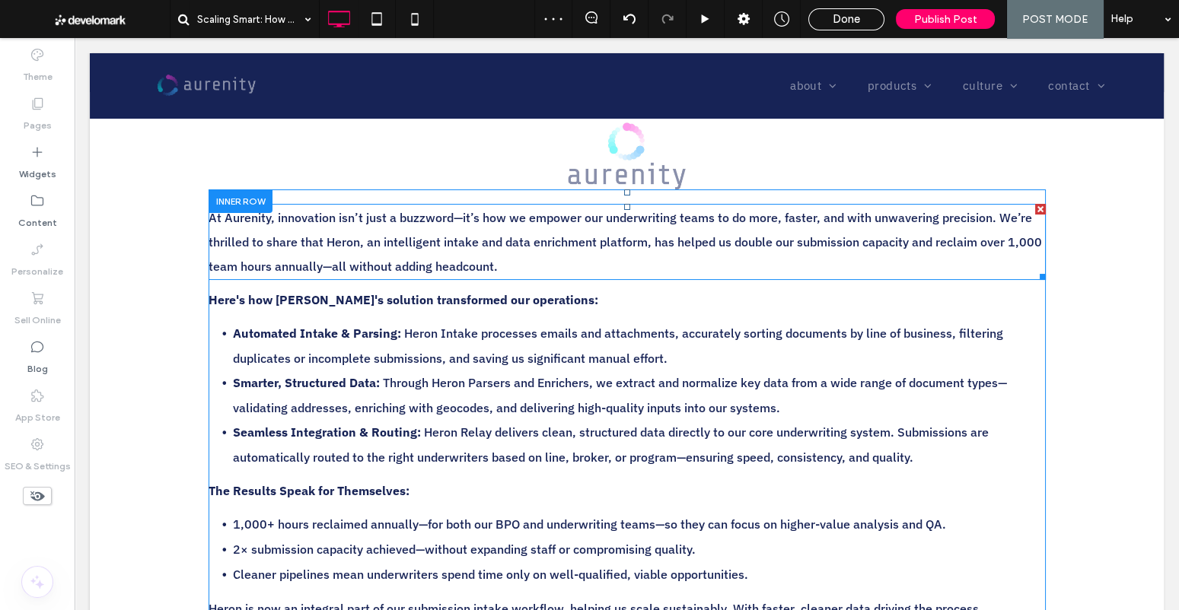
click at [394, 240] on span "At Aurenity, innovation isn’t just a buzzword—it’s how we empower our underwrit…" at bounding box center [625, 242] width 833 height 64
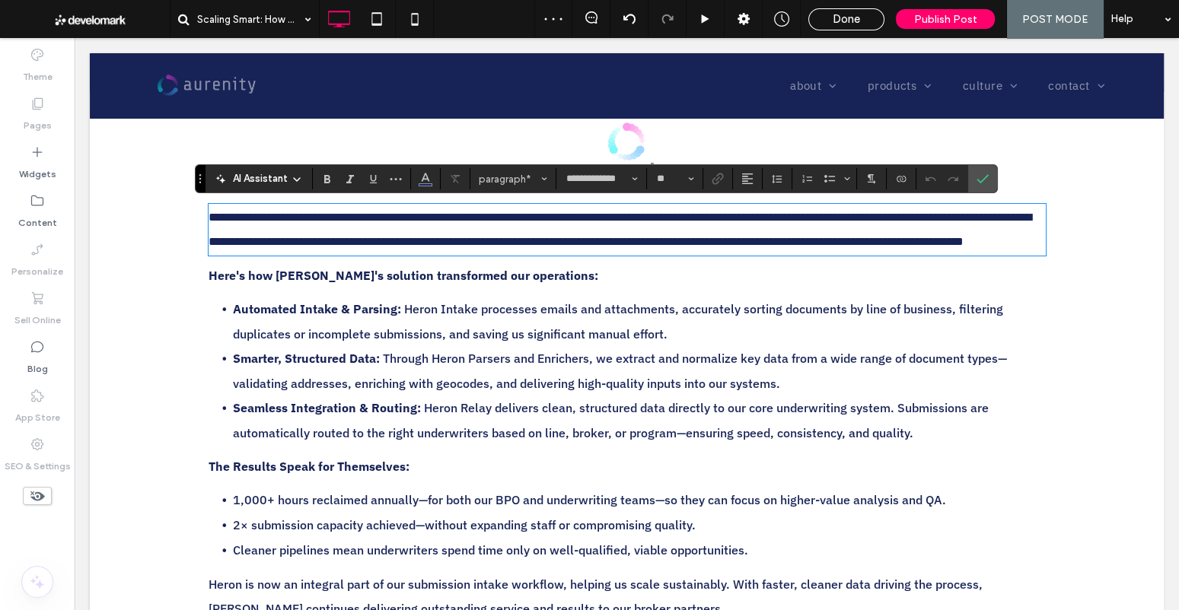
drag, startPoint x: 282, startPoint y: 226, endPoint x: 270, endPoint y: 224, distance: 11.5
click at [282, 226] on span "**********" at bounding box center [620, 230] width 823 height 36
click at [255, 221] on span "**********" at bounding box center [620, 230] width 823 height 36
click at [255, 222] on span "**********" at bounding box center [620, 230] width 823 height 36
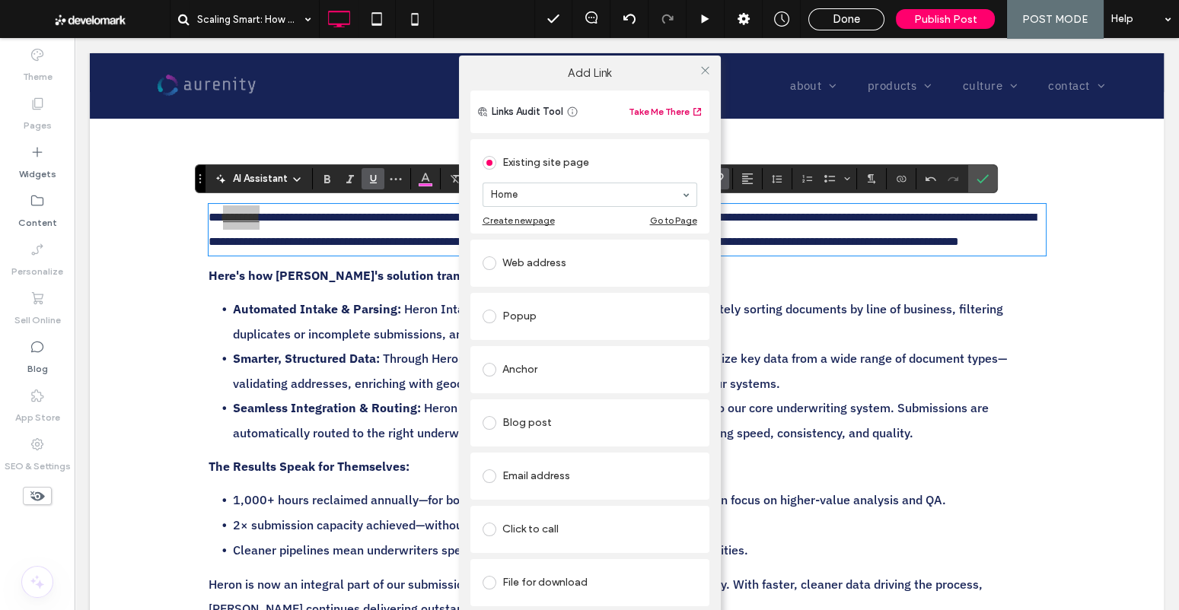
drag, startPoint x: 700, startPoint y: 73, endPoint x: 668, endPoint y: 107, distance: 46.3
click at [700, 73] on icon at bounding box center [704, 70] width 11 height 11
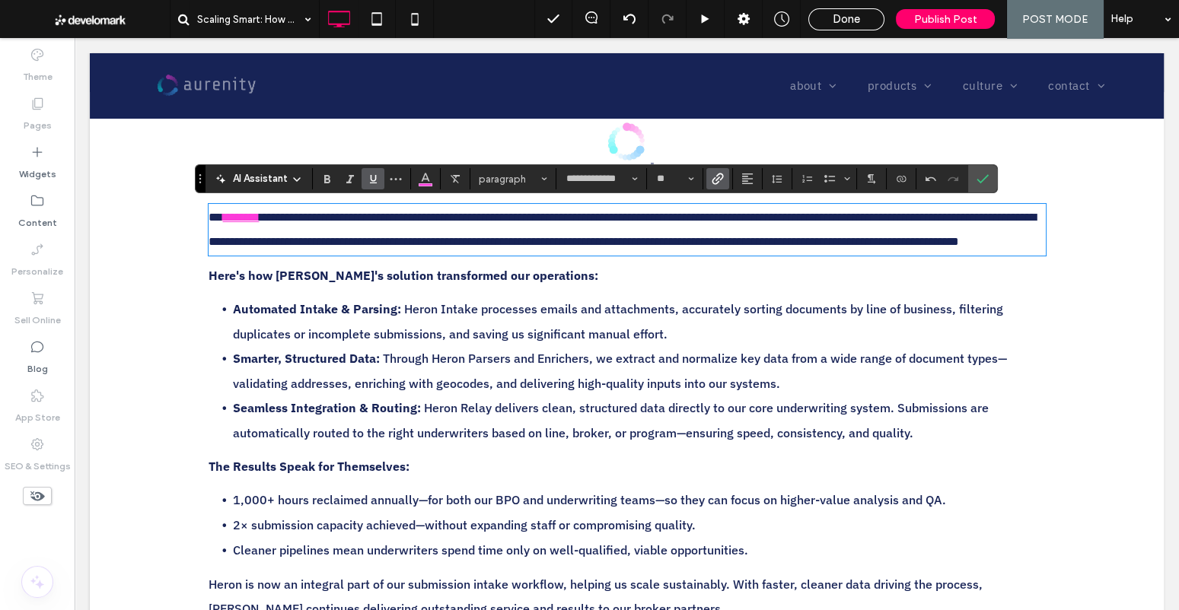
click at [443, 232] on p "**********" at bounding box center [627, 229] width 837 height 49
drag, startPoint x: 460, startPoint y: 222, endPoint x: 490, endPoint y: 254, distance: 43.6
click at [460, 223] on span "**********" at bounding box center [622, 230] width 827 height 36
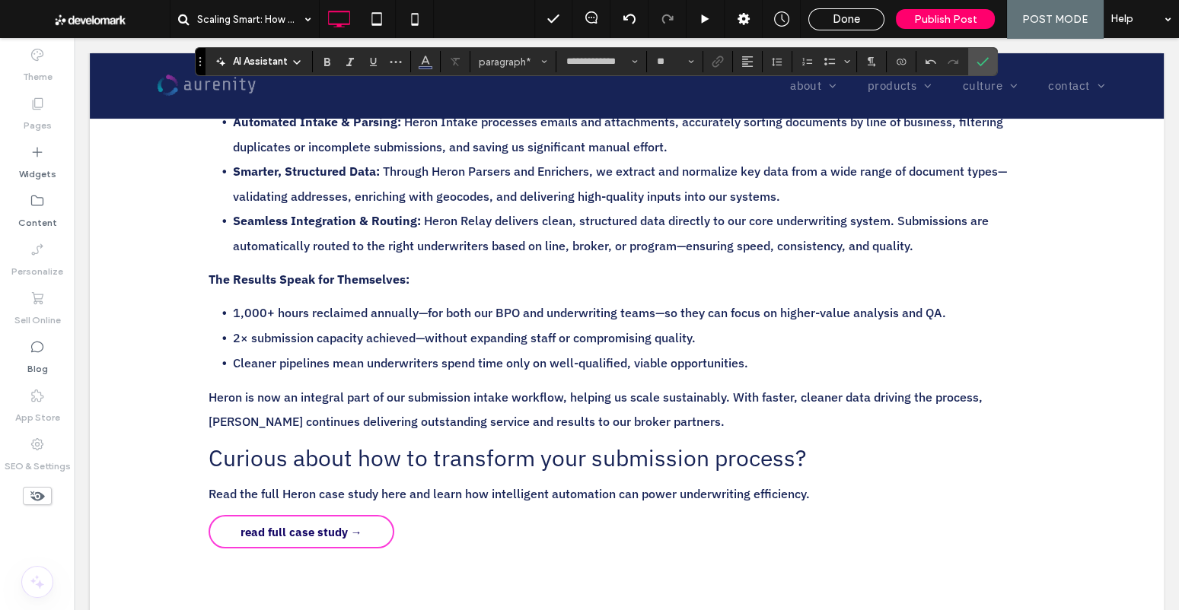
scroll to position [666, 0]
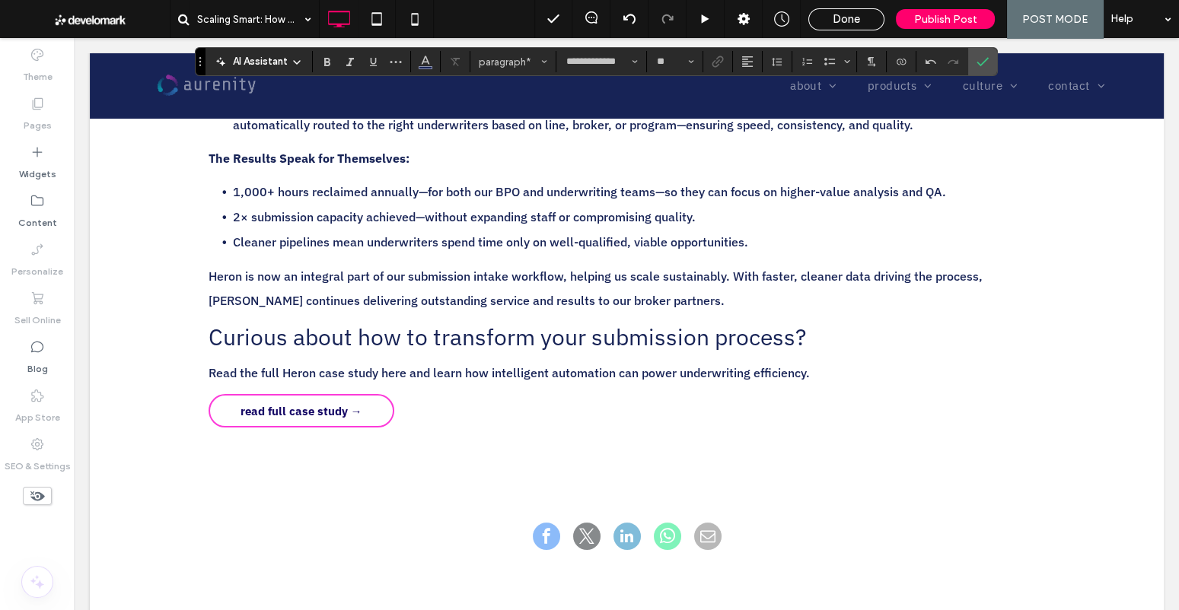
click at [371, 352] on span "Curious about how to transform your submission process?" at bounding box center [507, 337] width 597 height 30
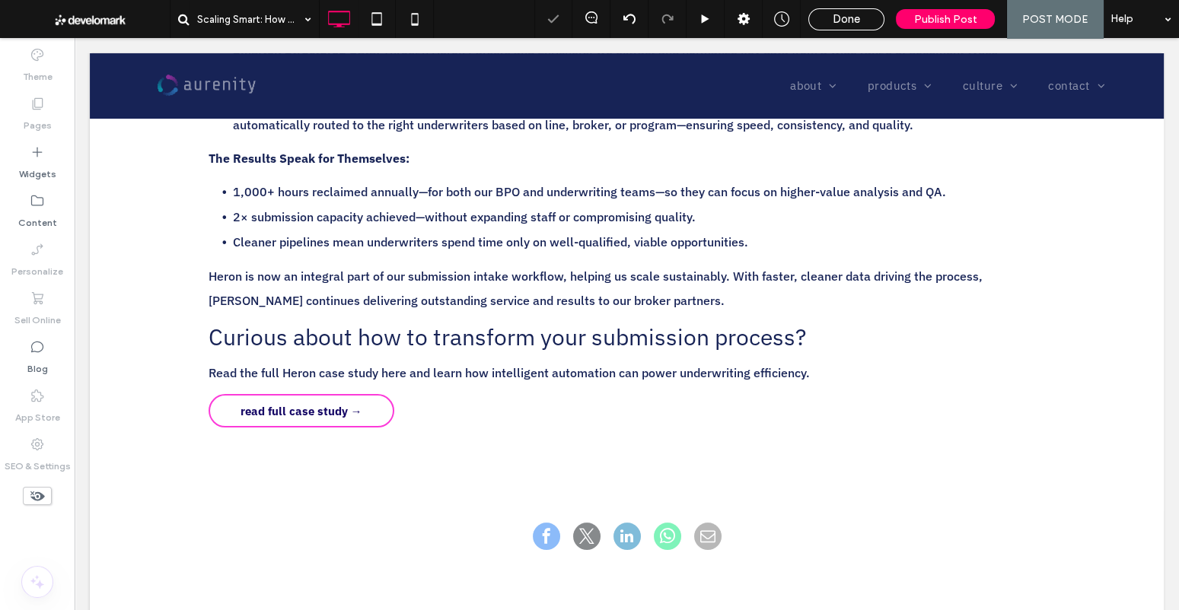
click at [371, 352] on span "Curious about how to transform your submission process?" at bounding box center [507, 337] width 597 height 30
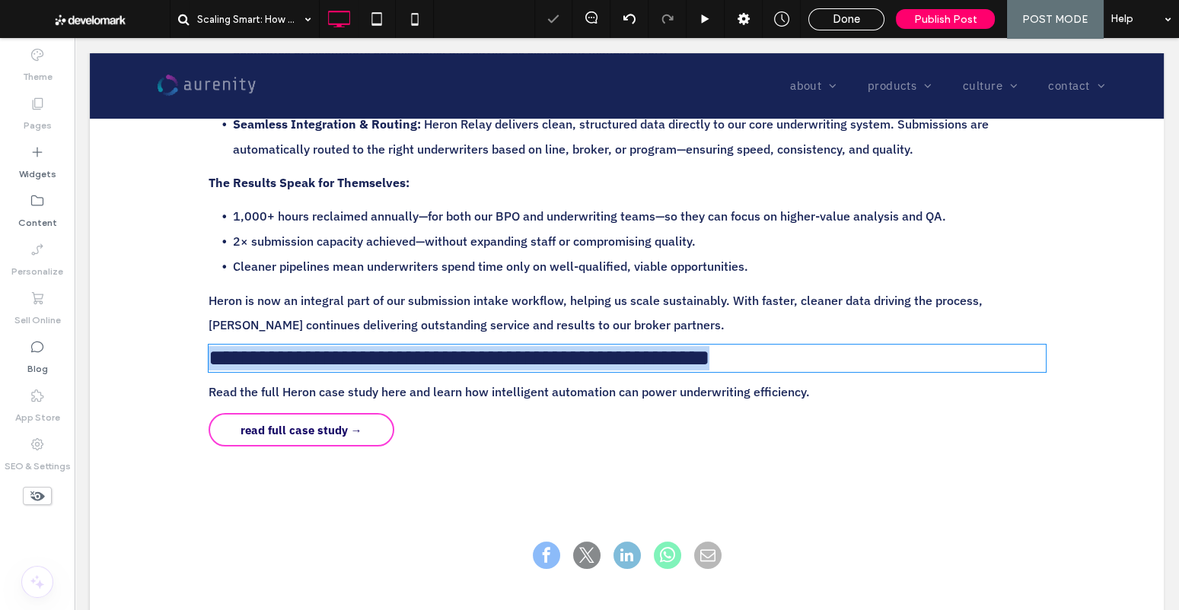
click at [371, 361] on span "**********" at bounding box center [459, 358] width 501 height 22
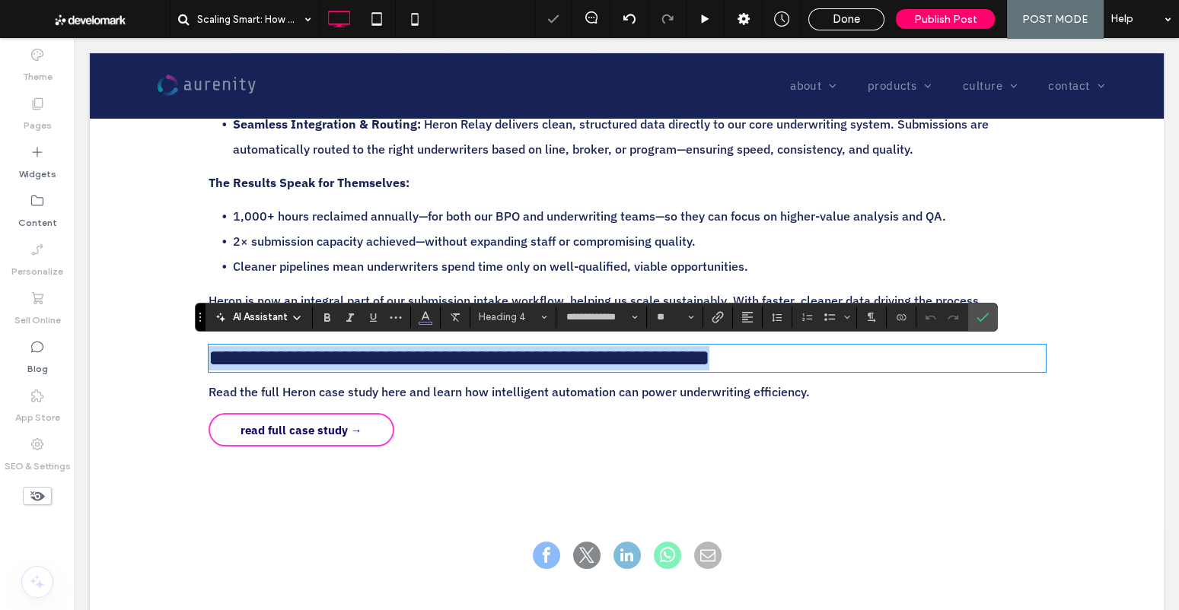
click at [404, 361] on span "**********" at bounding box center [459, 358] width 501 height 22
drag, startPoint x: 789, startPoint y: 360, endPoint x: 209, endPoint y: 358, distance: 580.6
click at [209, 358] on span "**********" at bounding box center [459, 358] width 501 height 22
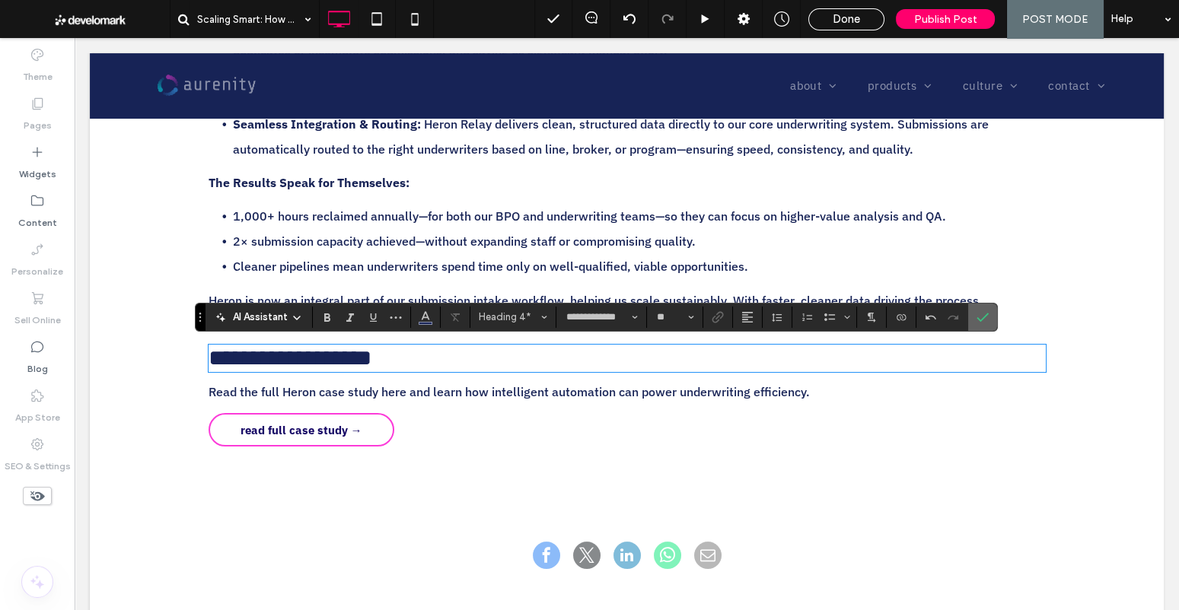
click at [979, 314] on icon "Confirm" at bounding box center [982, 317] width 12 height 12
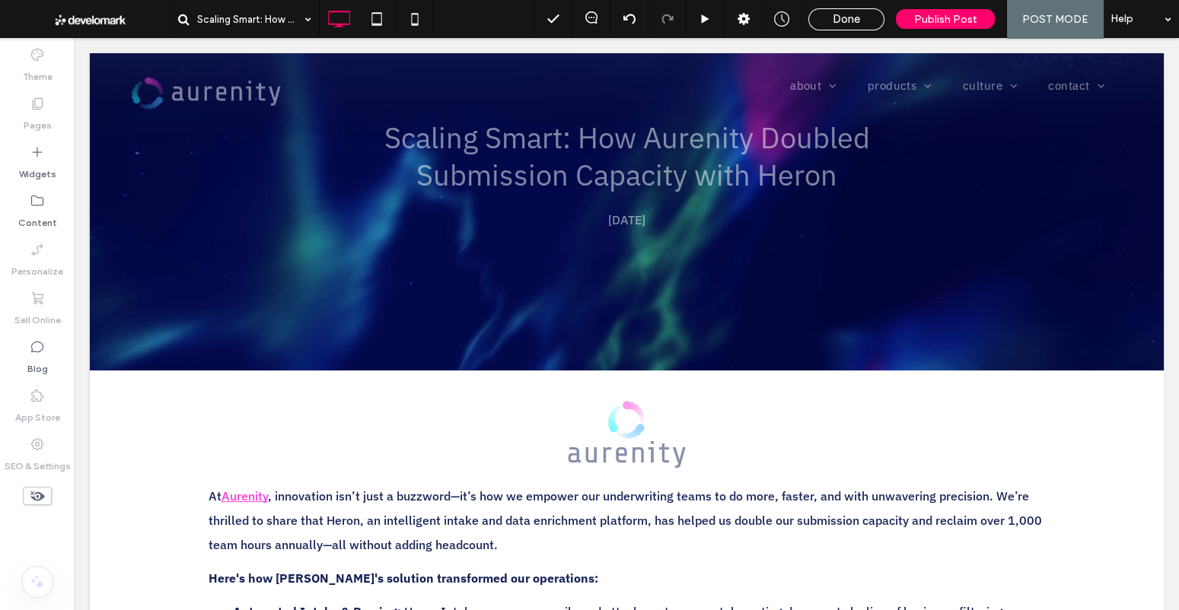
scroll to position [0, 0]
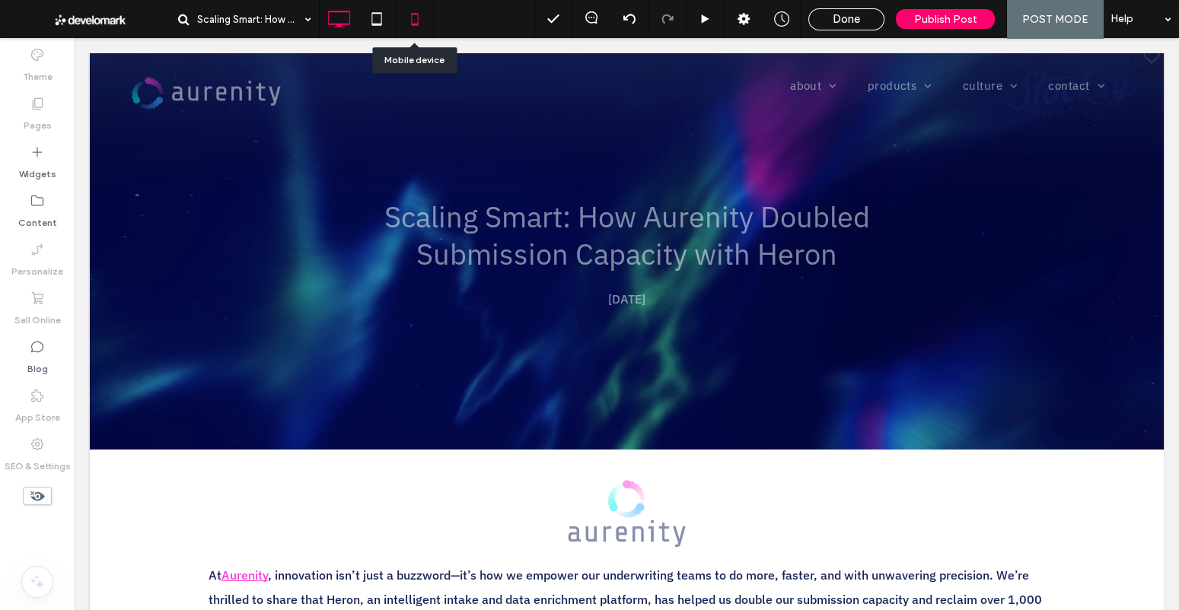
click at [418, 24] on icon at bounding box center [415, 19] width 30 height 30
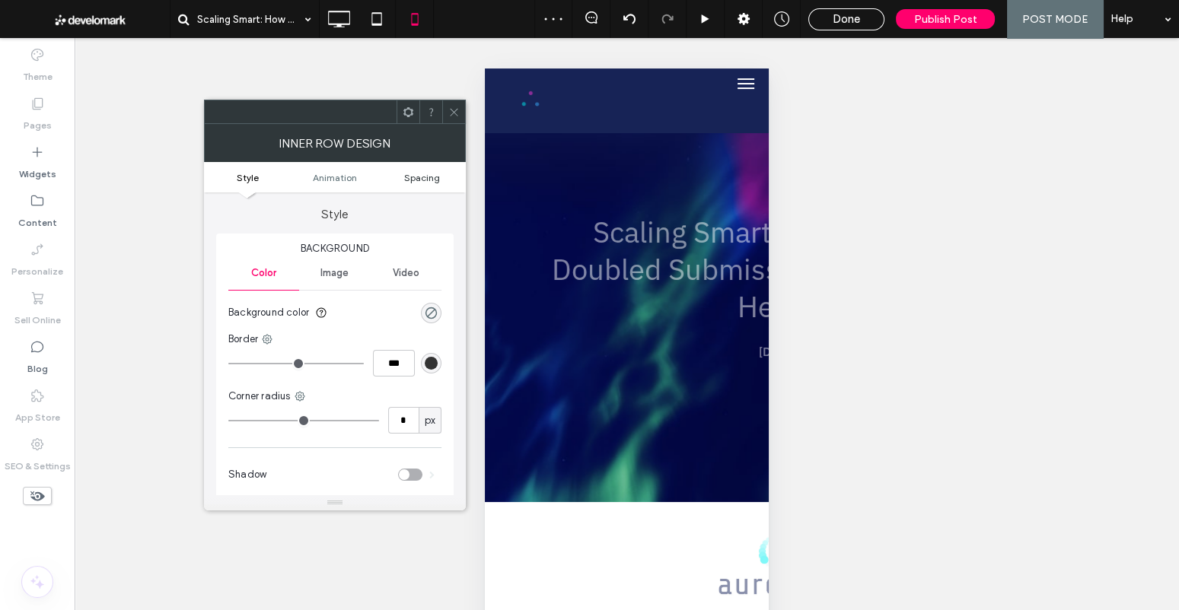
click at [419, 179] on span "Spacing" at bounding box center [422, 177] width 36 height 11
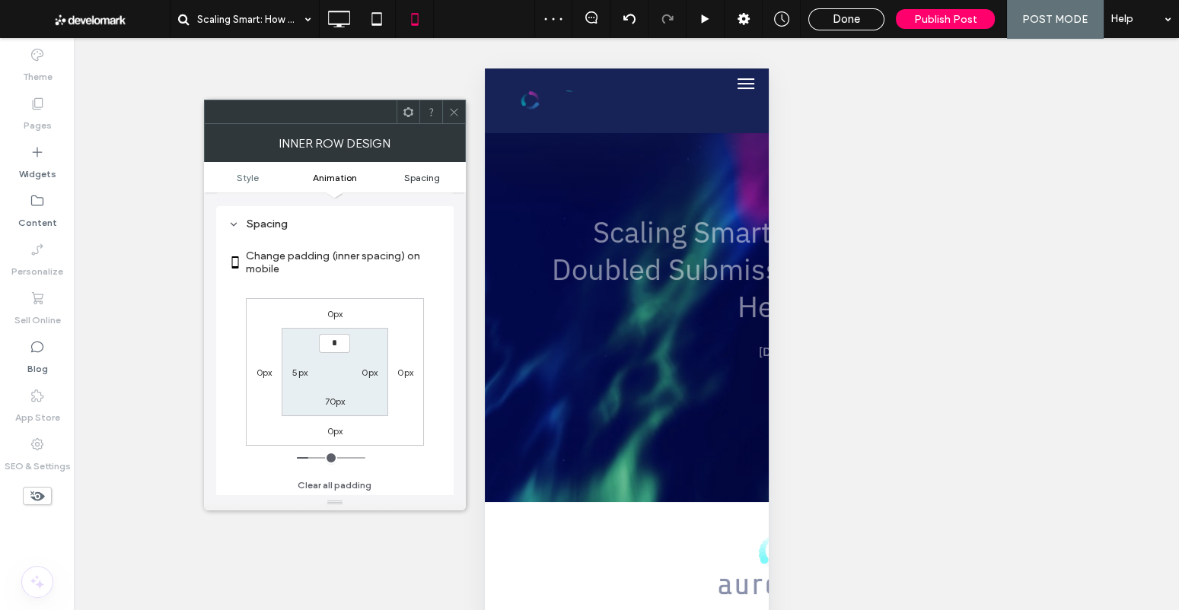
scroll to position [355, 0]
type input "***"
click at [341, 406] on section "*** 0px 70px 5px" at bounding box center [335, 372] width 106 height 88
click at [337, 396] on label "70px" at bounding box center [335, 401] width 21 height 11
type input "**"
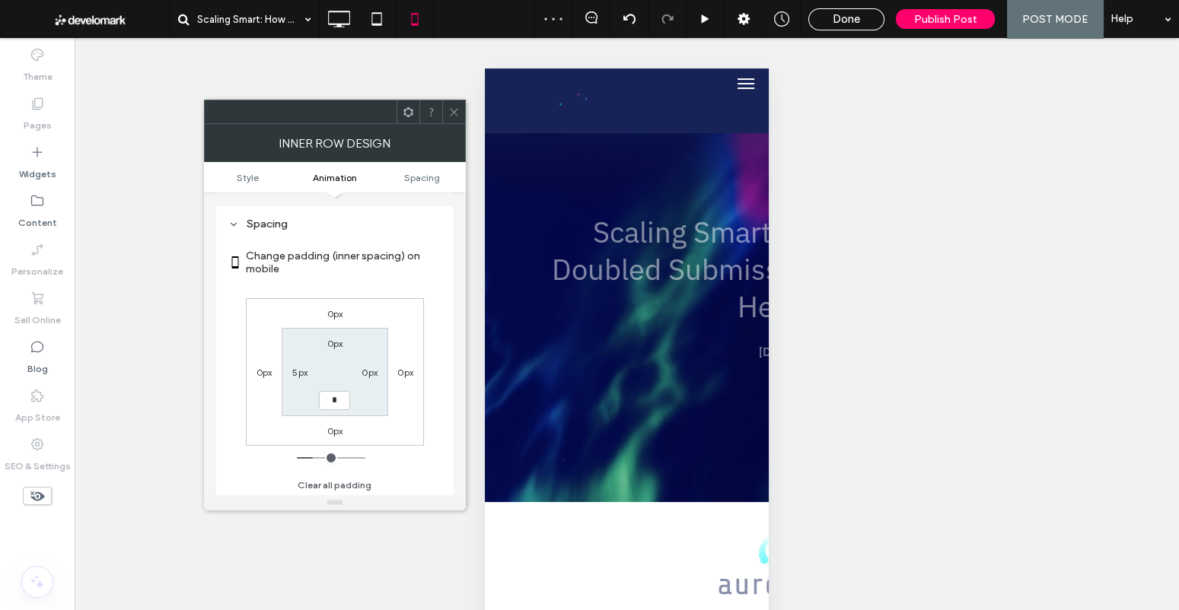
type input "*"
type input "***"
click at [466, 114] on div "Unhide? Yes Unhide? Yes Unhide? Yes Unhide? Yes Unhide? Yes" at bounding box center [627, 343] width 1104 height 610
drag, startPoint x: 461, startPoint y: 107, endPoint x: 352, endPoint y: 37, distance: 130.0
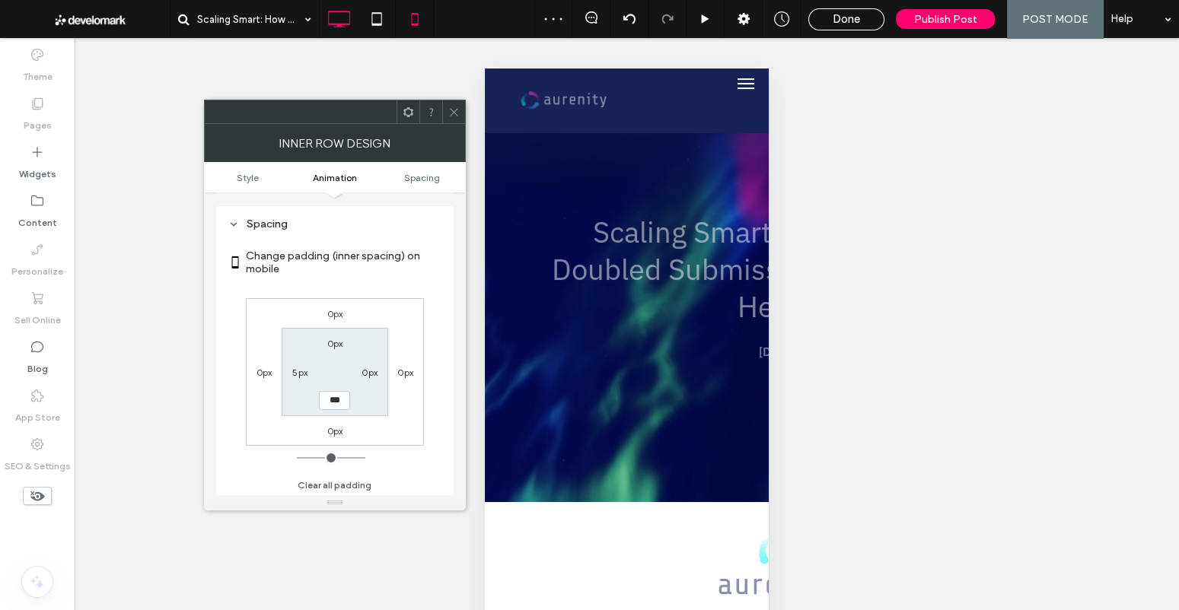
click at [461, 107] on div at bounding box center [453, 111] width 23 height 23
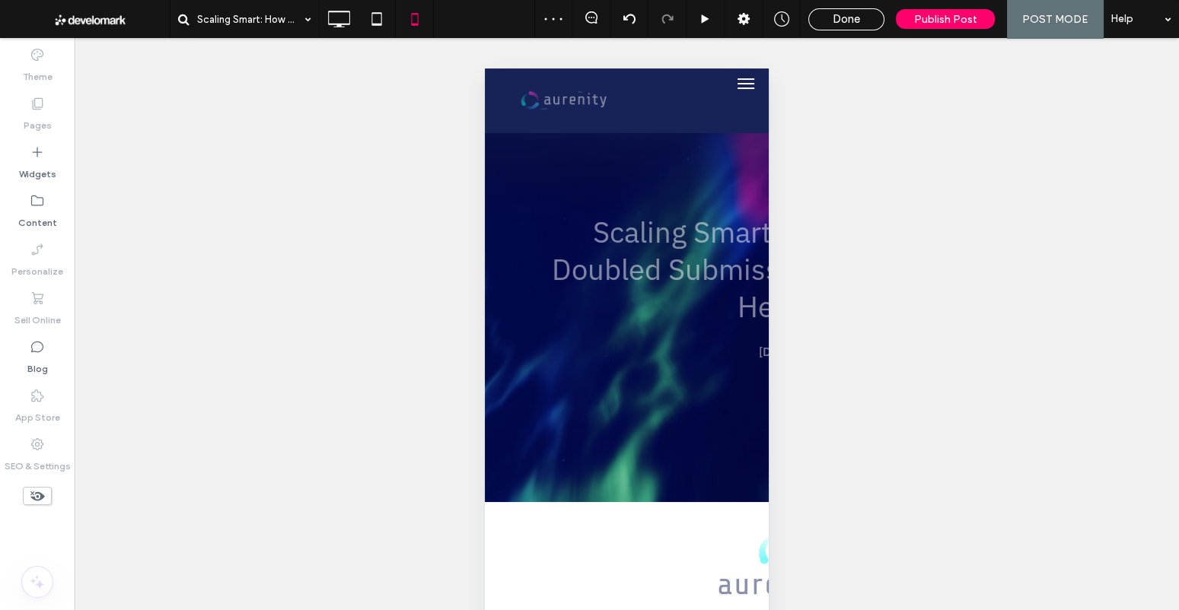
scroll to position [19, 0]
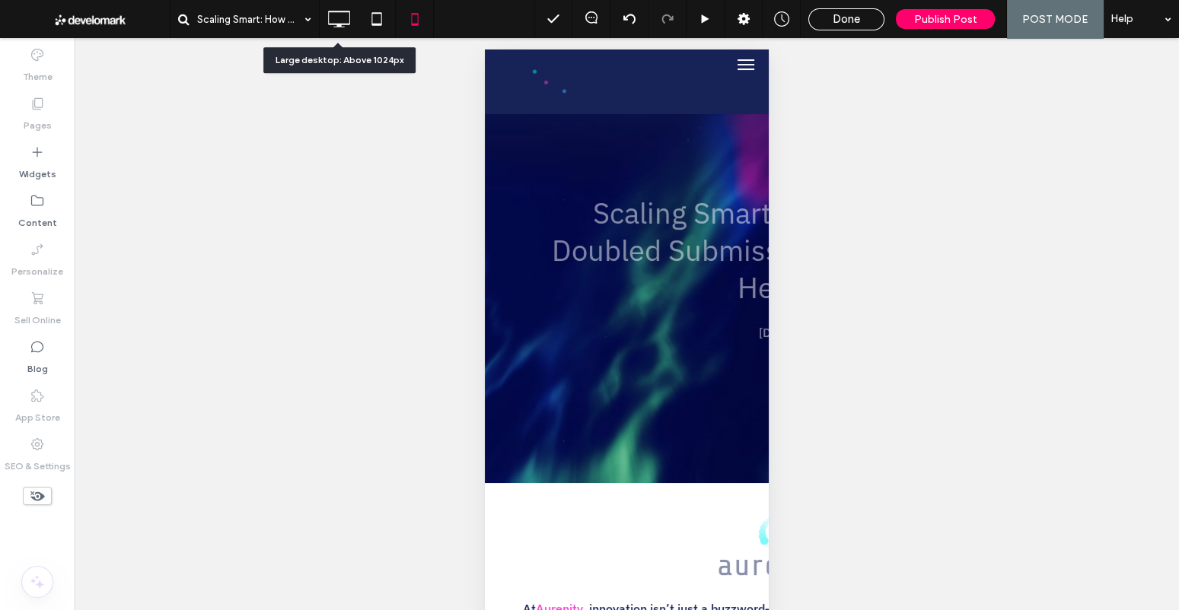
drag, startPoint x: 345, startPoint y: 19, endPoint x: 356, endPoint y: 60, distance: 42.5
click at [345, 19] on icon at bounding box center [338, 19] width 30 height 30
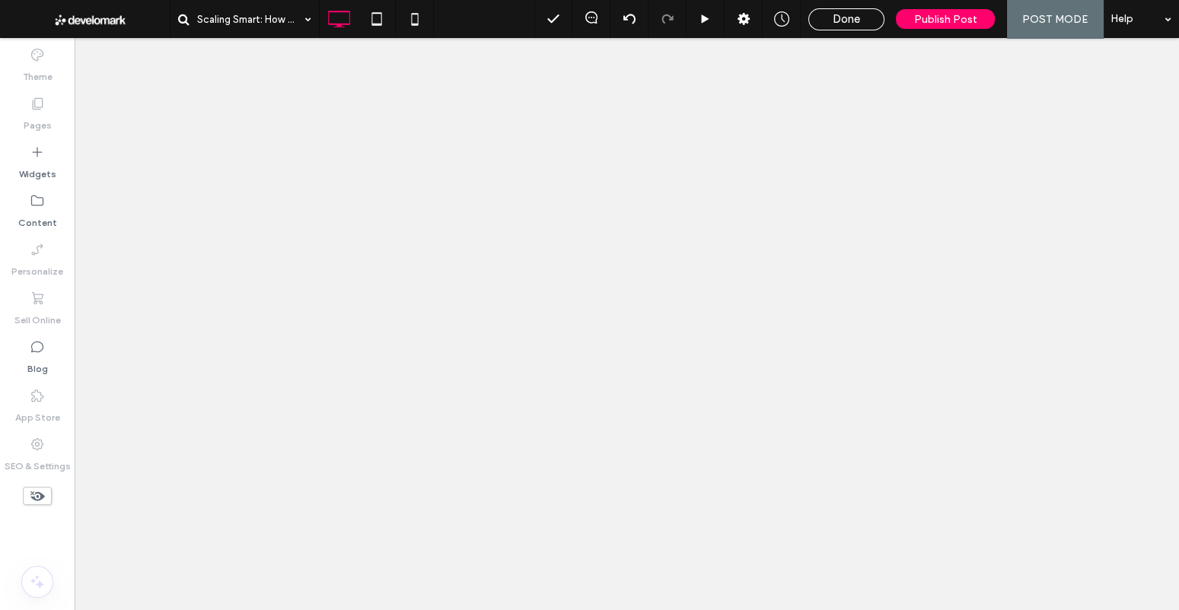
scroll to position [0, 0]
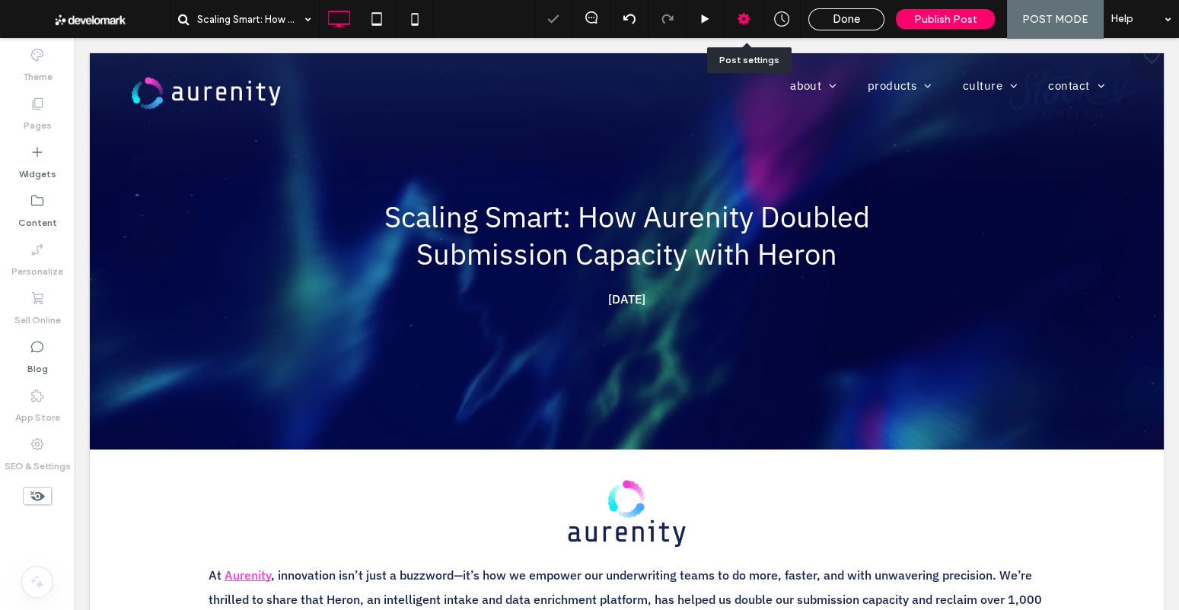
click at [760, 26] on div at bounding box center [742, 18] width 37 height 15
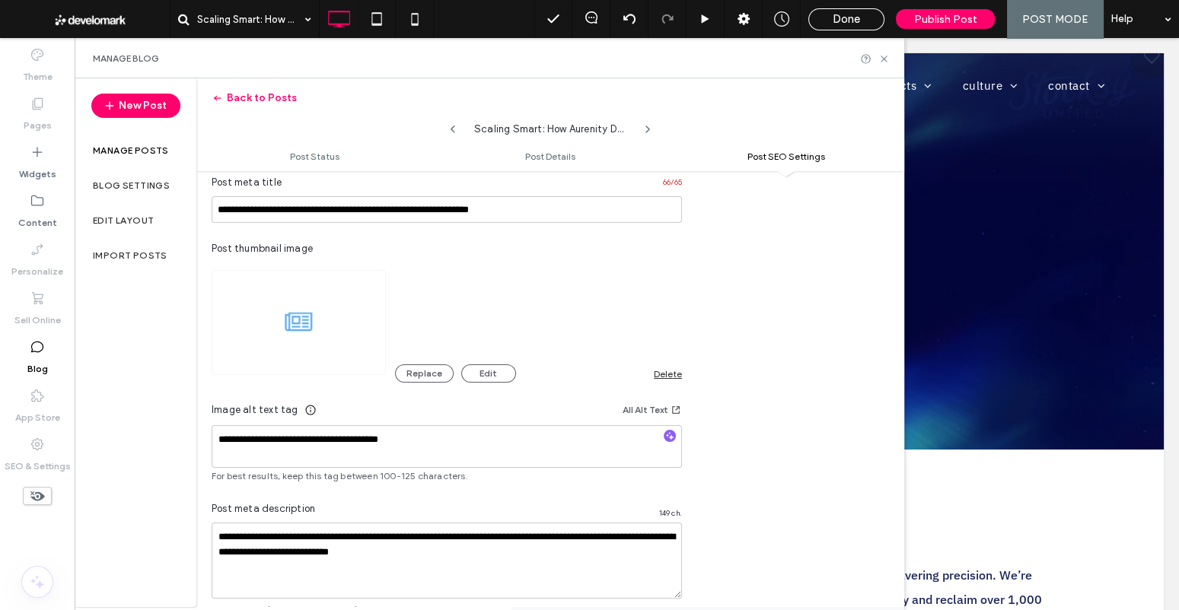
scroll to position [894, 0]
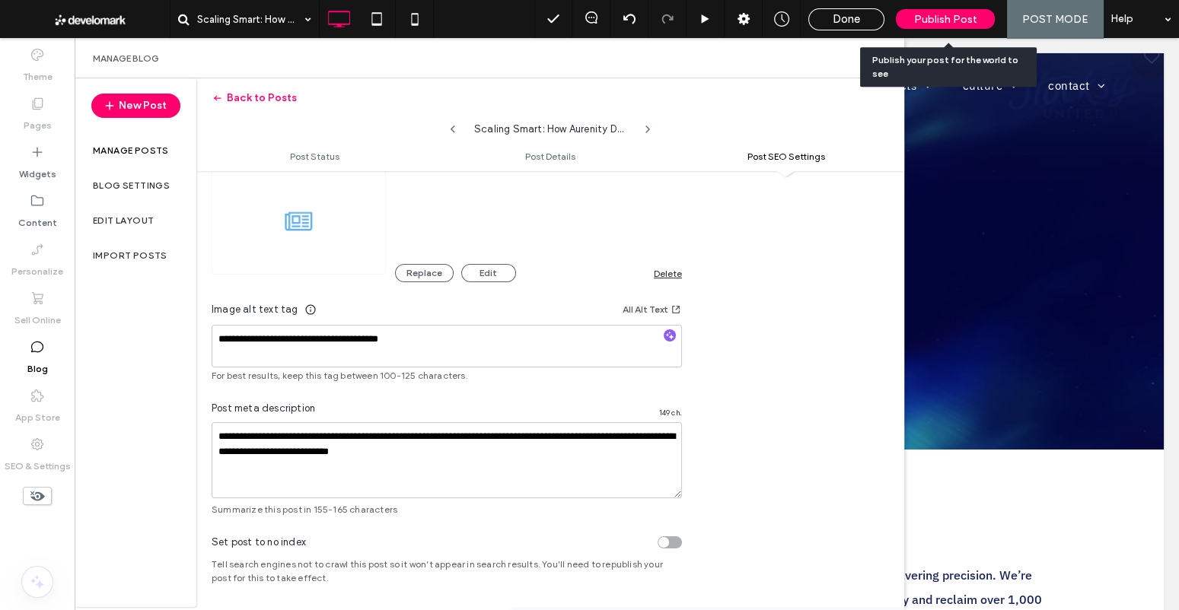
click at [918, 17] on span "Publish Post" at bounding box center [945, 19] width 63 height 13
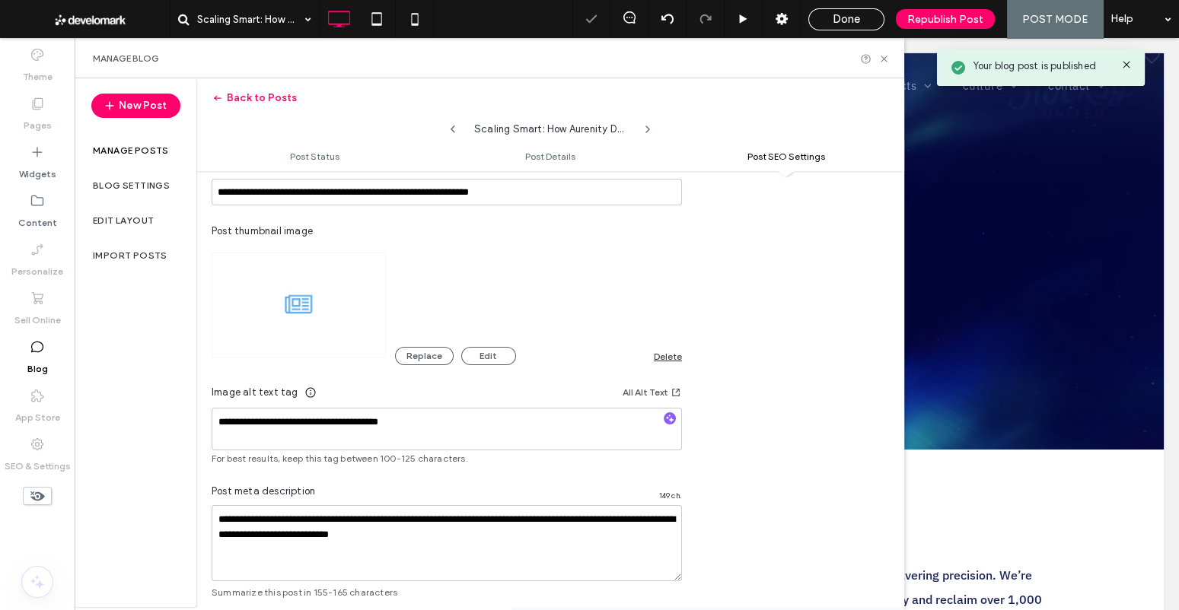
scroll to position [976, 0]
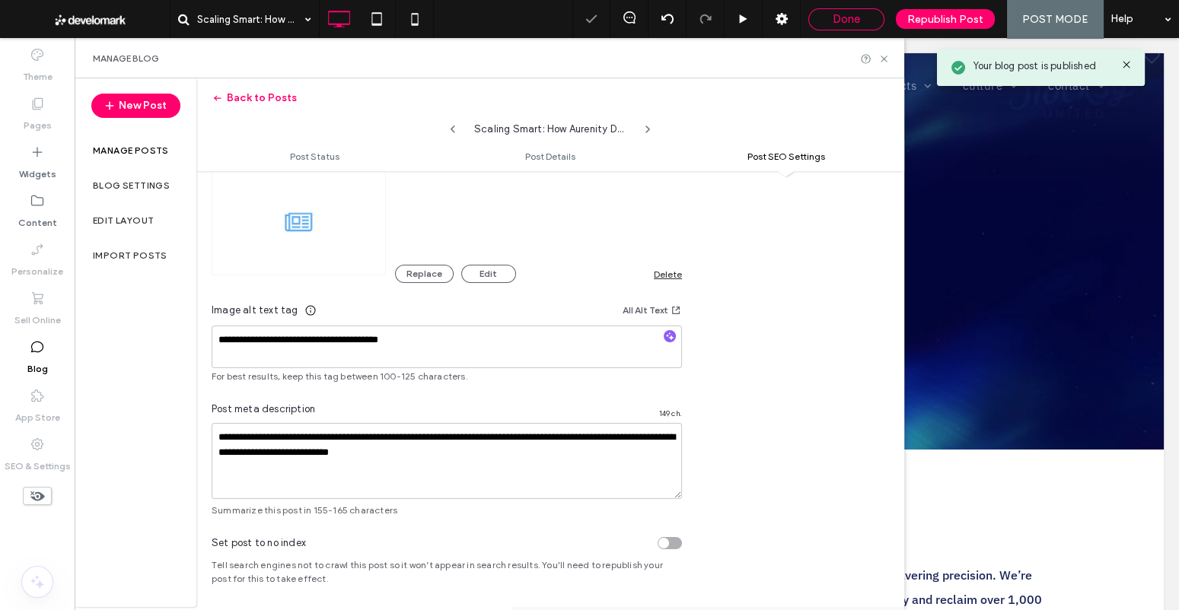
click at [864, 24] on div "Done" at bounding box center [846, 19] width 75 height 14
drag, startPoint x: 887, startPoint y: 57, endPoint x: 880, endPoint y: 49, distance: 10.8
click at [887, 57] on div at bounding box center [589, 305] width 1179 height 610
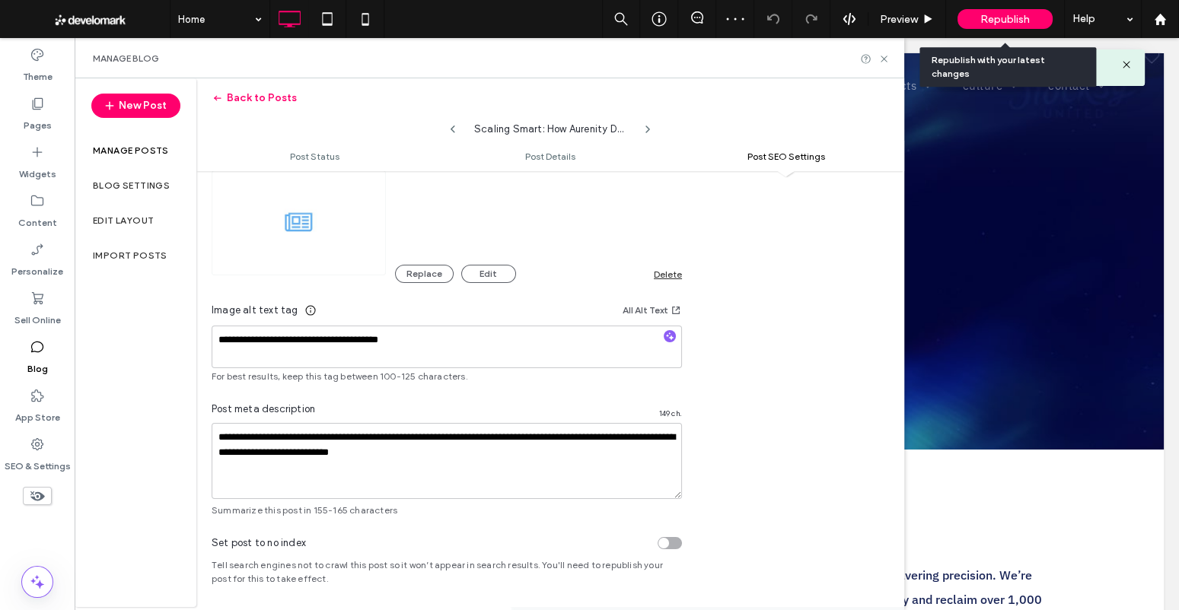
click at [985, 15] on span "Republish" at bounding box center [1004, 19] width 49 height 13
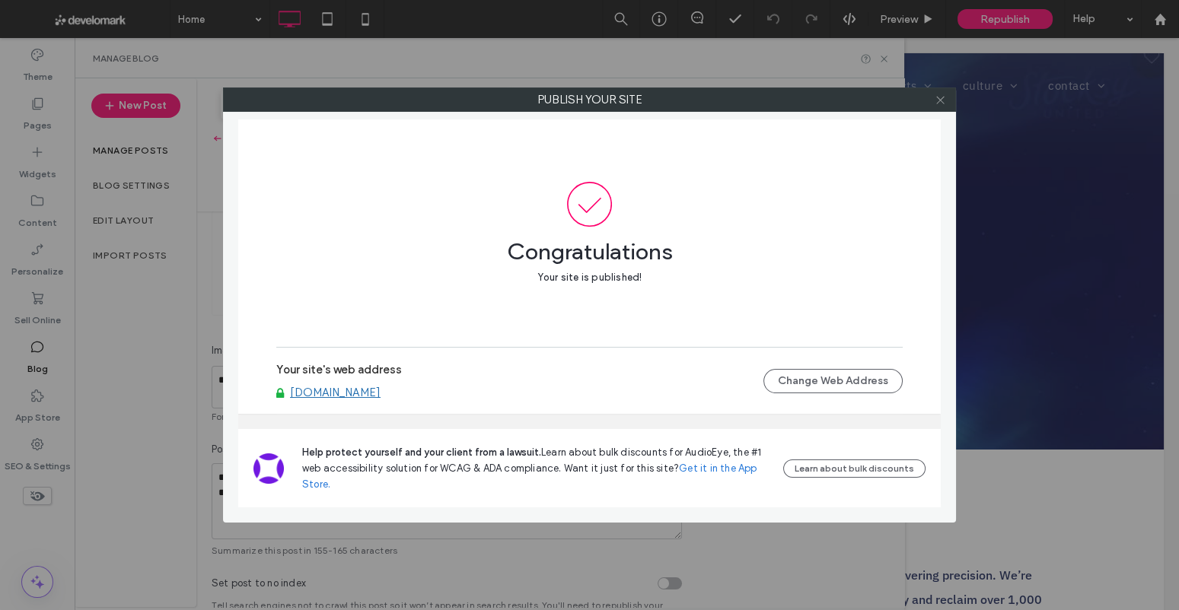
click at [934, 99] on icon at bounding box center [939, 99] width 11 height 11
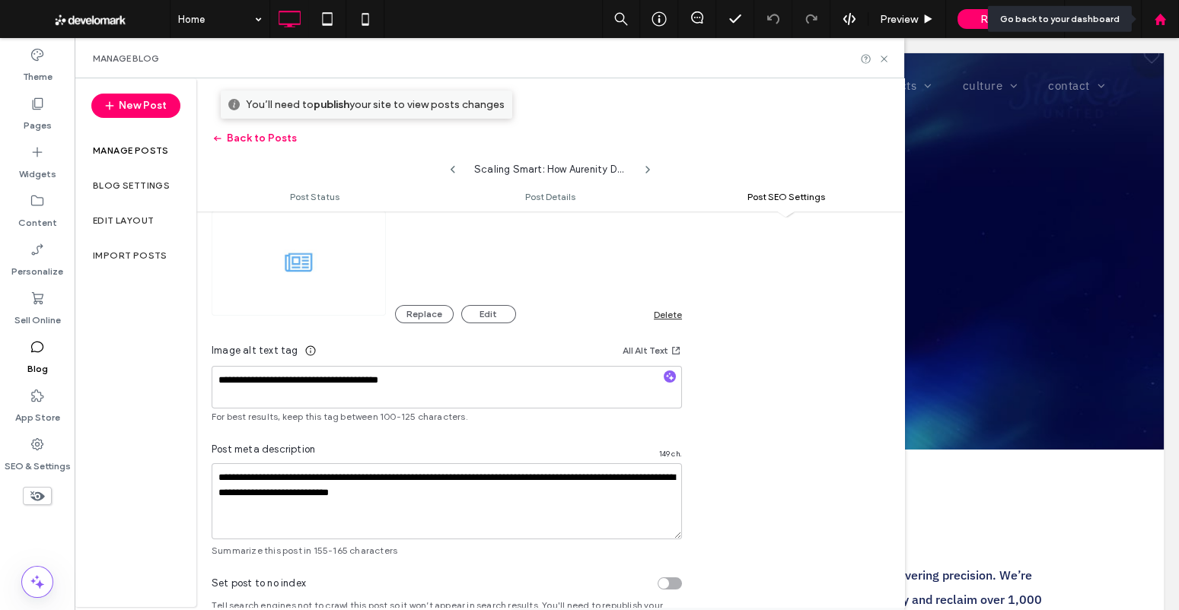
click at [1162, 19] on use at bounding box center [1159, 18] width 11 height 11
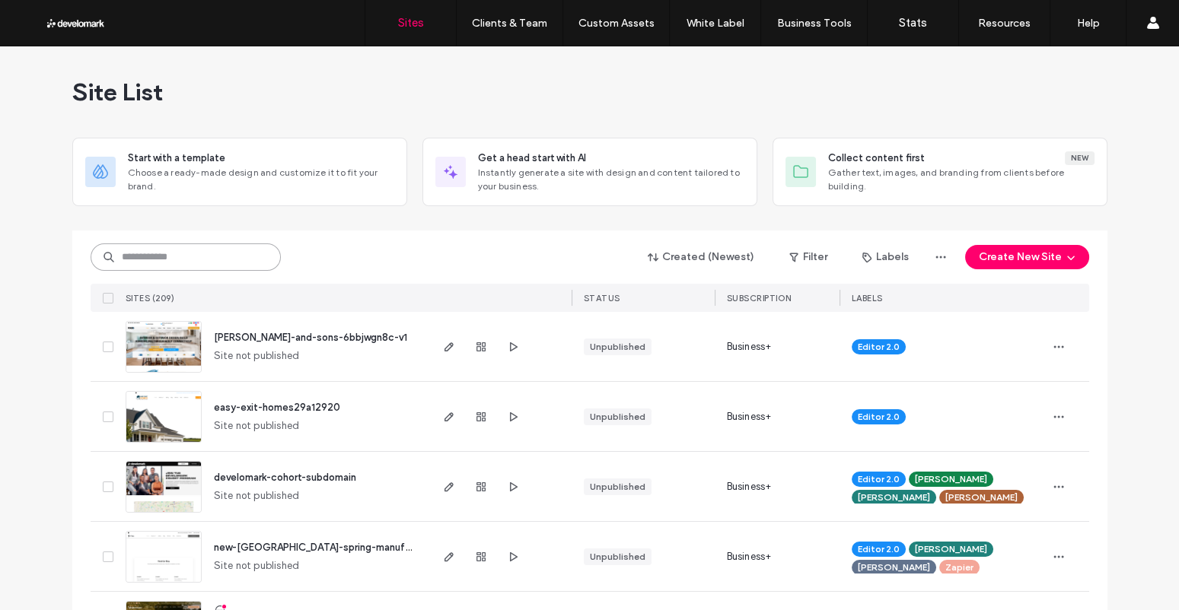
click at [246, 259] on input at bounding box center [186, 257] width 190 height 27
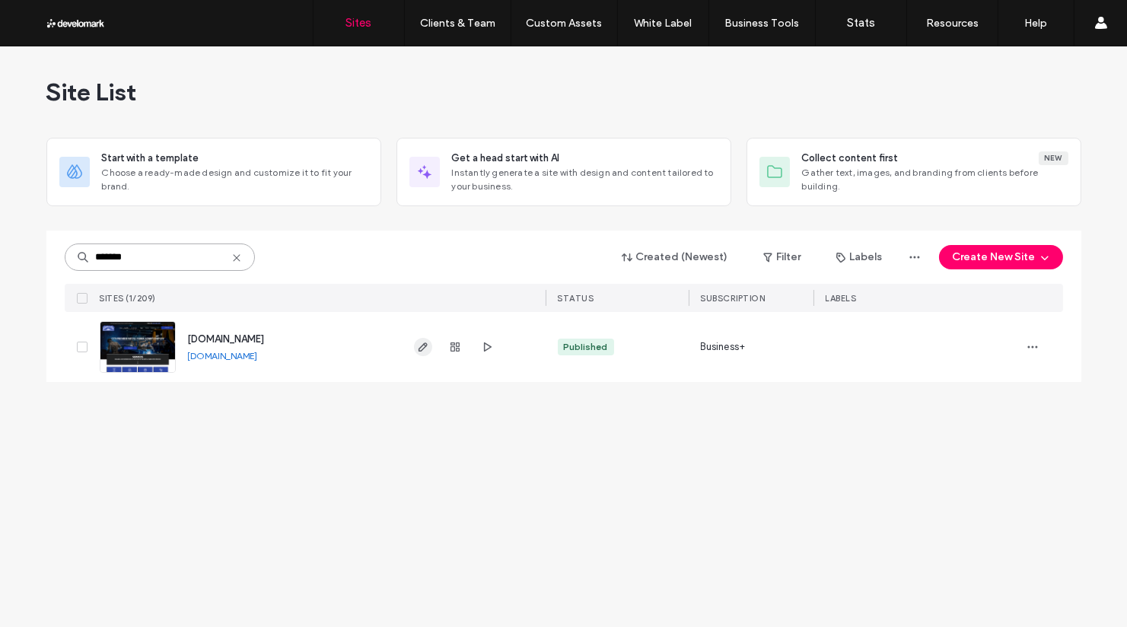
type input "*******"
click at [417, 344] on icon "button" at bounding box center [423, 347] width 12 height 12
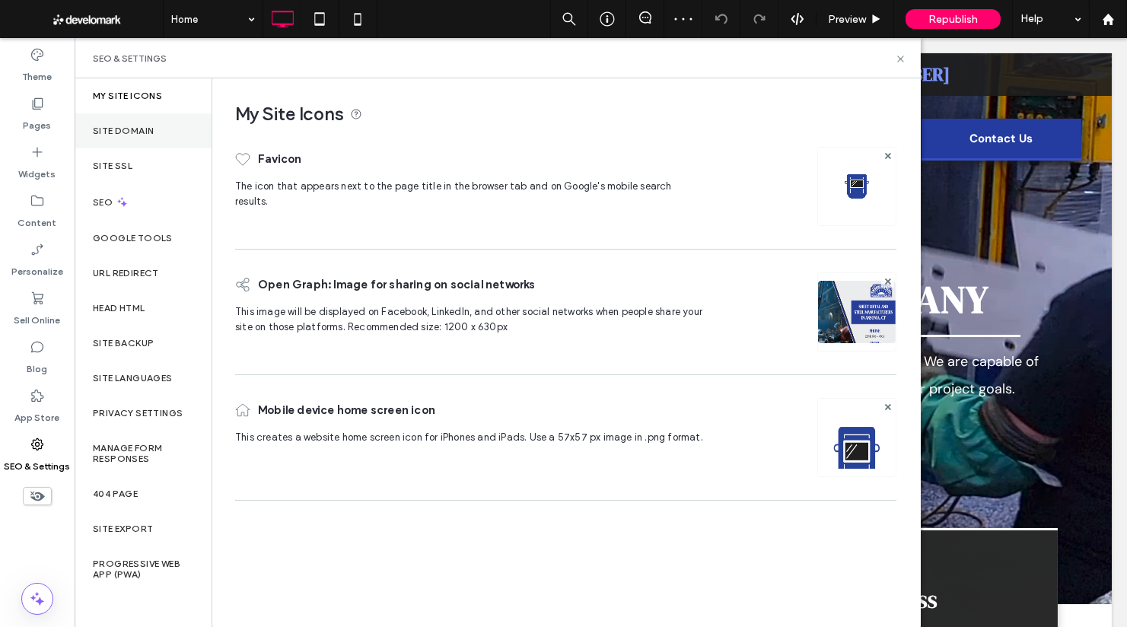
drag, startPoint x: 141, startPoint y: 123, endPoint x: 170, endPoint y: 135, distance: 31.4
click at [141, 123] on div "Site Domain" at bounding box center [143, 130] width 137 height 35
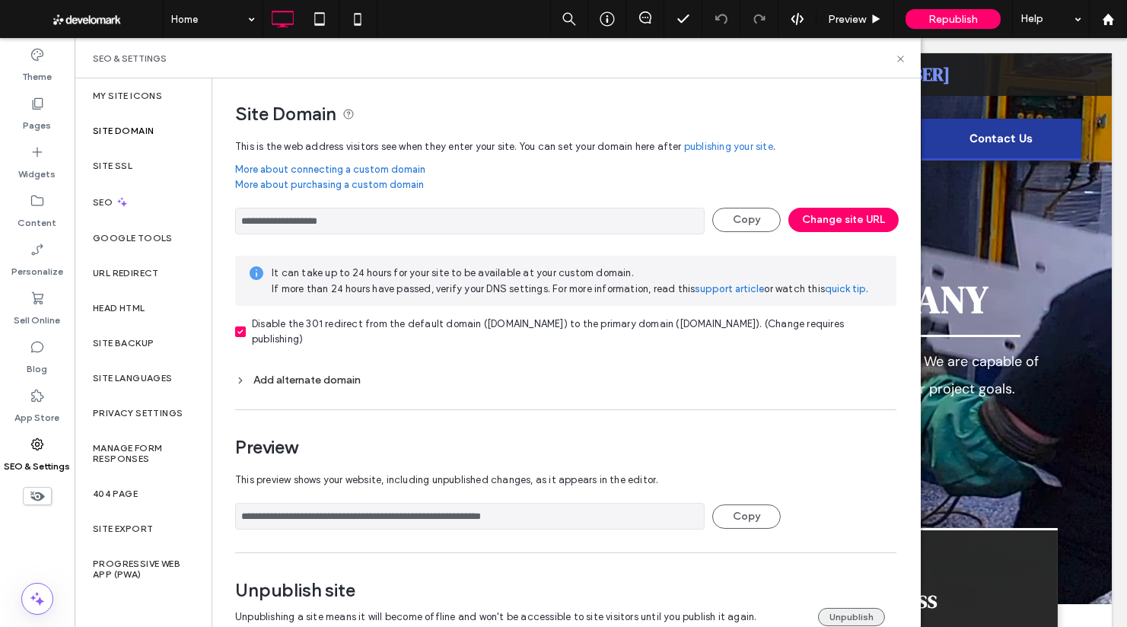
click at [825, 611] on button "Unpublish" at bounding box center [851, 617] width 67 height 18
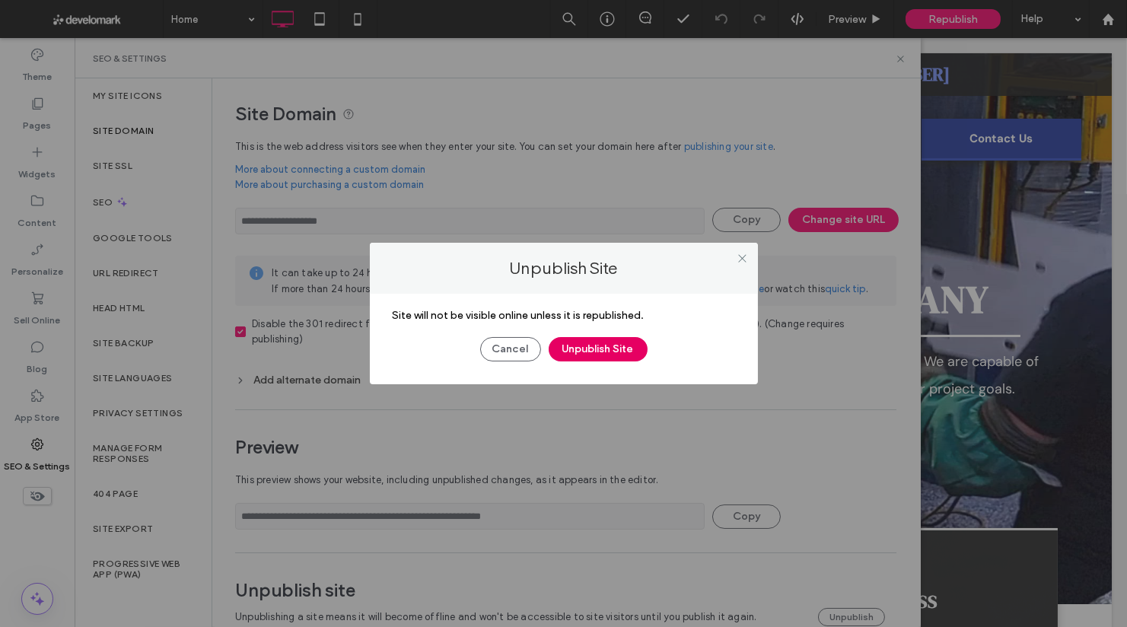
click at [625, 351] on button "Unpublish Site" at bounding box center [598, 349] width 99 height 24
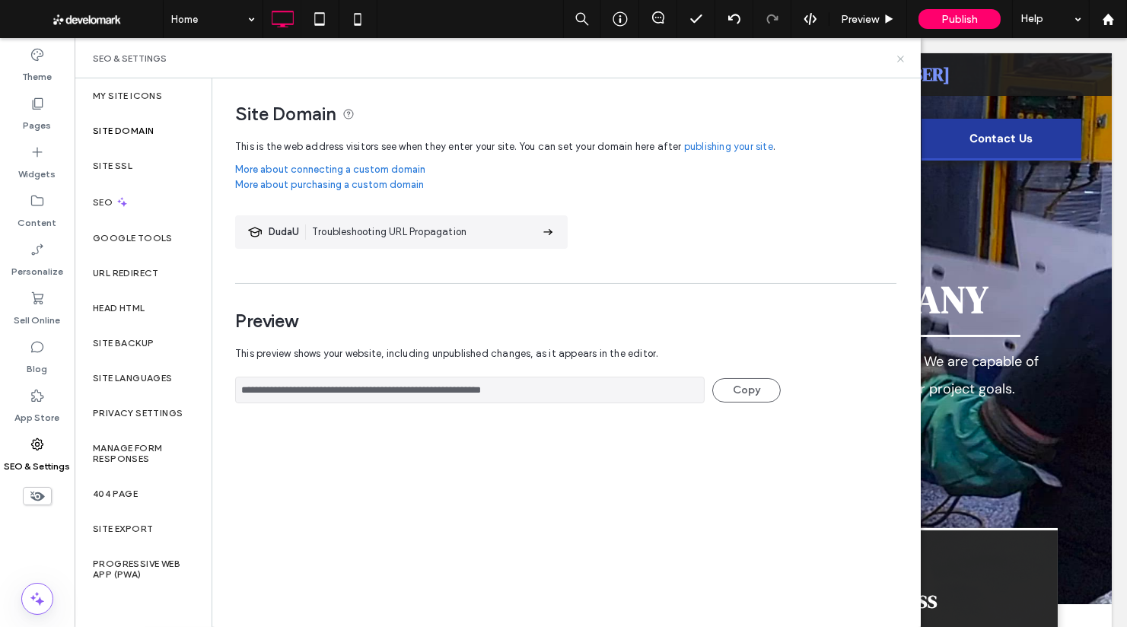
click at [900, 53] on icon at bounding box center [900, 58] width 11 height 11
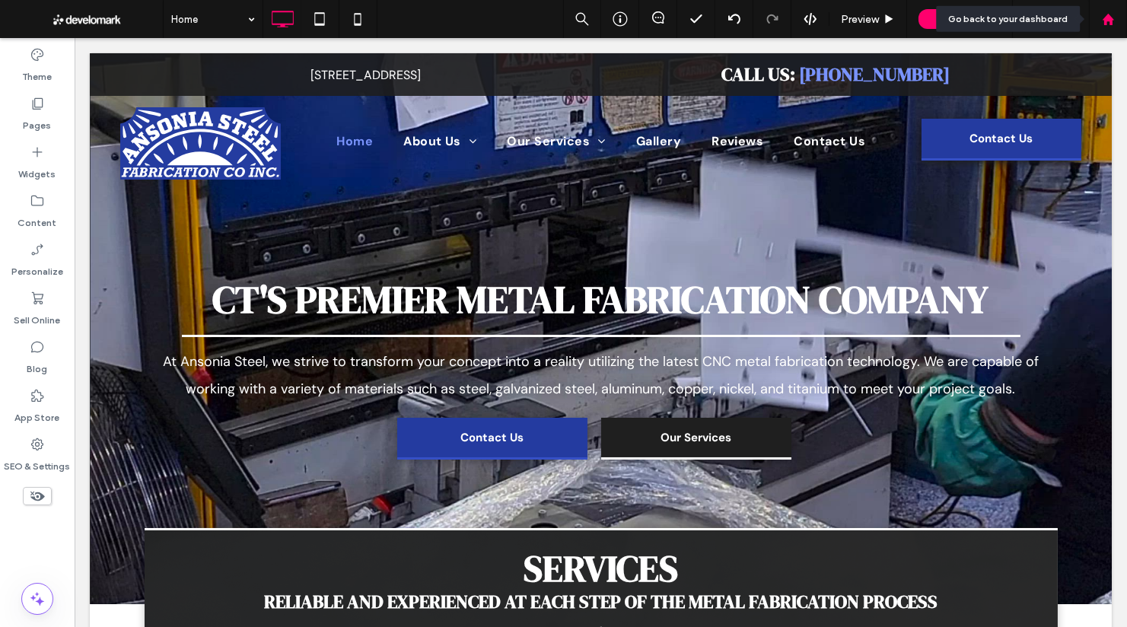
click at [1102, 25] on div at bounding box center [1108, 19] width 38 height 38
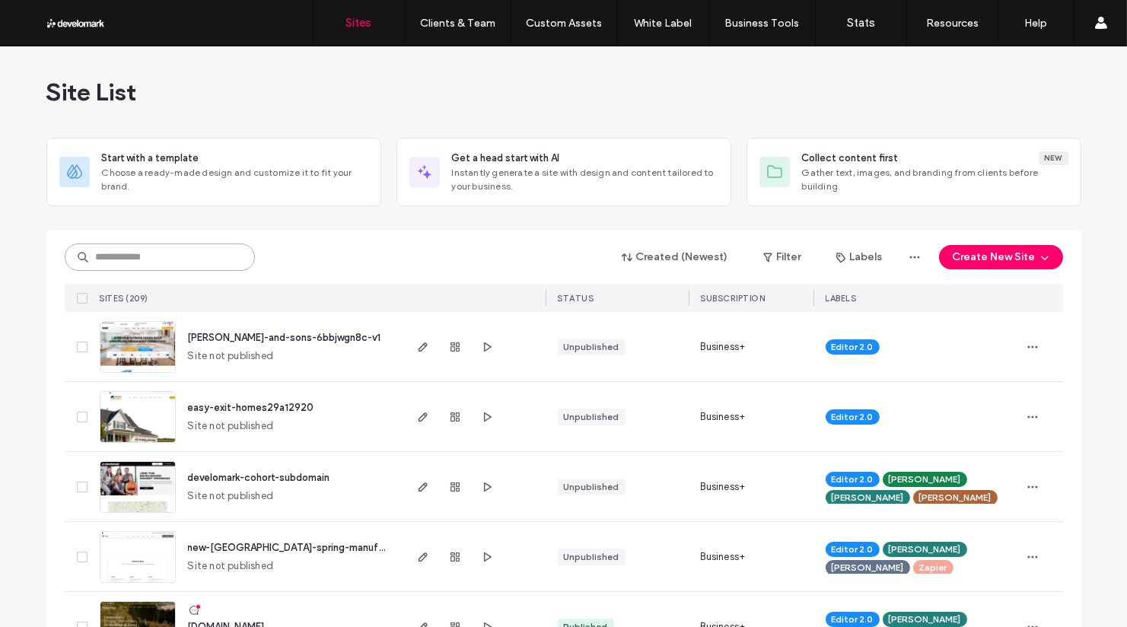
click at [194, 252] on input at bounding box center [160, 257] width 190 height 27
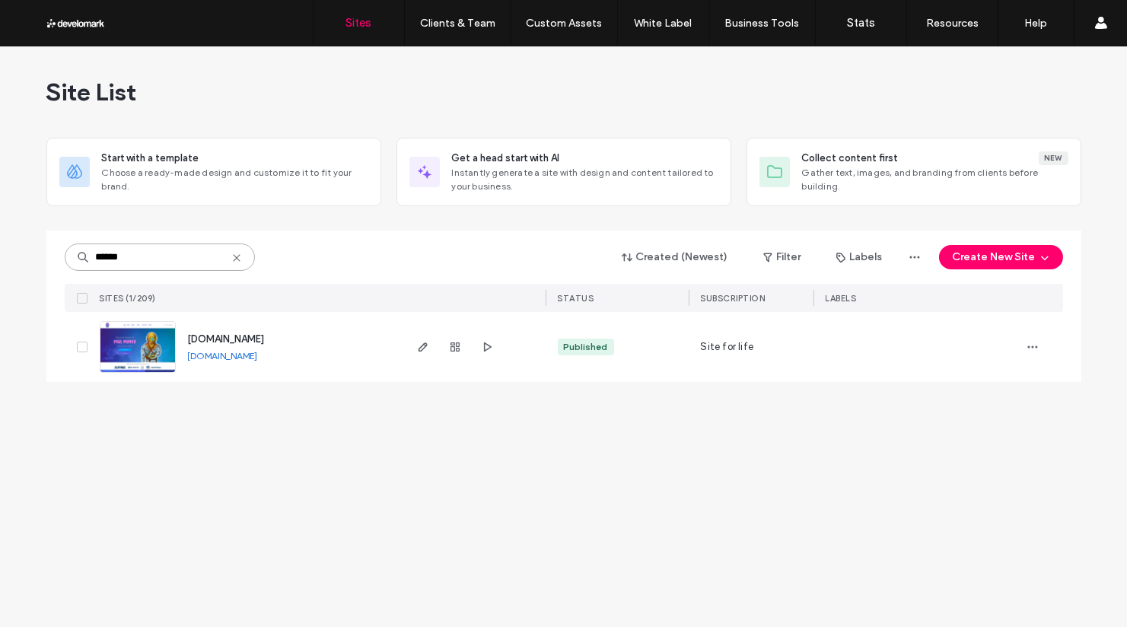
type input "******"
click at [256, 356] on link "www.colorfulfilth.com" at bounding box center [223, 355] width 70 height 11
click at [236, 255] on icon at bounding box center [237, 258] width 12 height 12
type input "******"
click at [425, 348] on icon "button" at bounding box center [423, 347] width 12 height 12
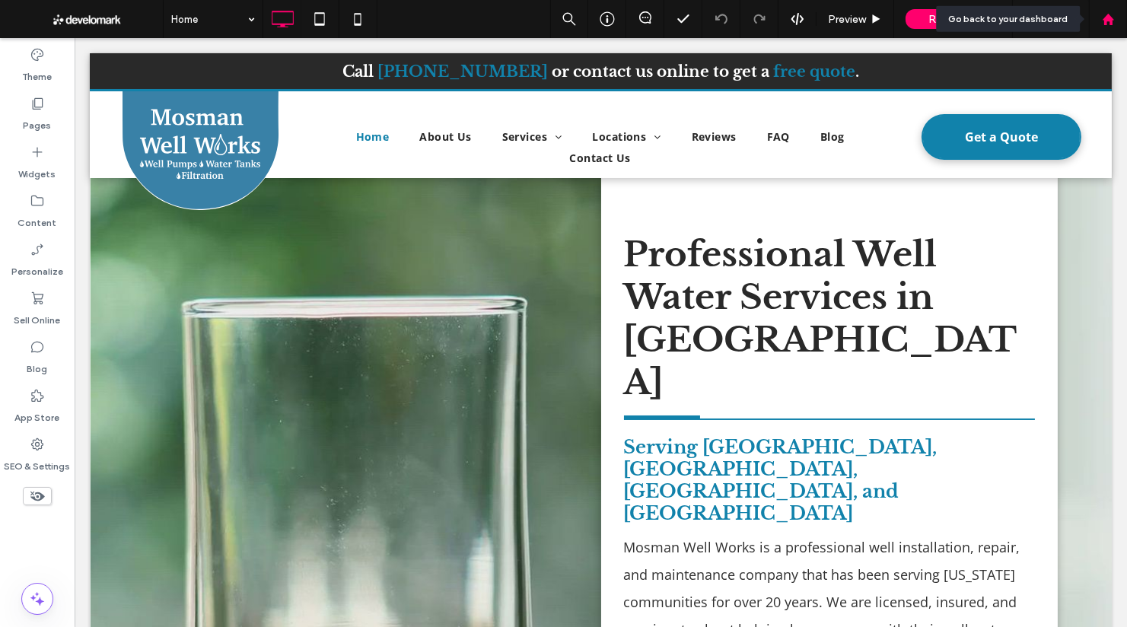
click at [1106, 21] on icon at bounding box center [1108, 19] width 13 height 13
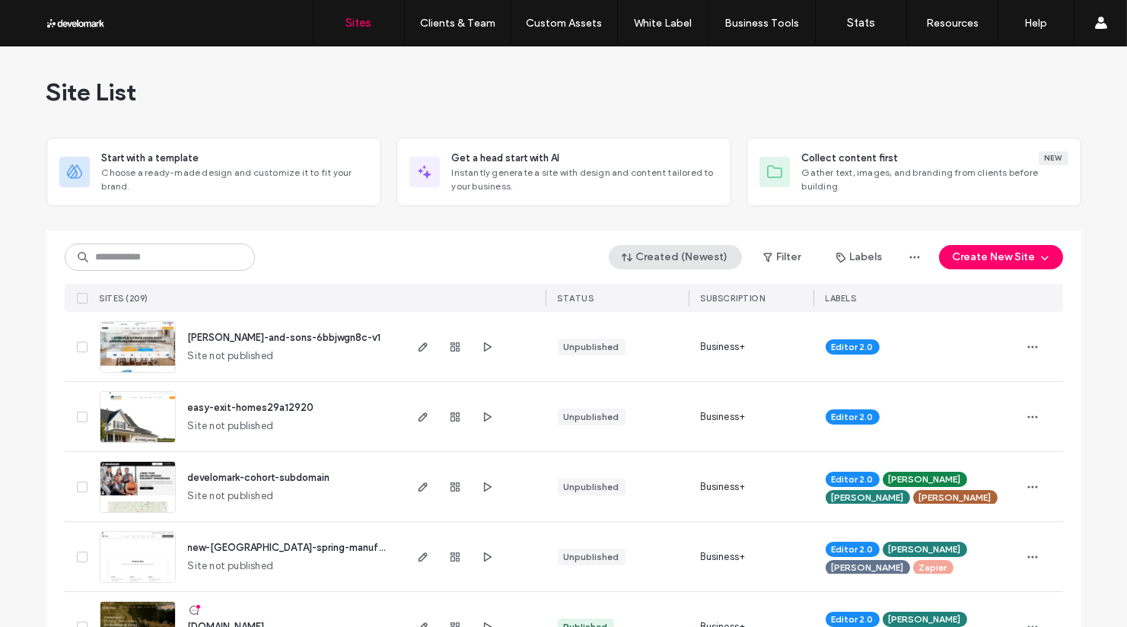
click at [674, 256] on button "Created (Newest)" at bounding box center [675, 257] width 133 height 24
click at [677, 312] on span "Published" at bounding box center [660, 317] width 45 height 15
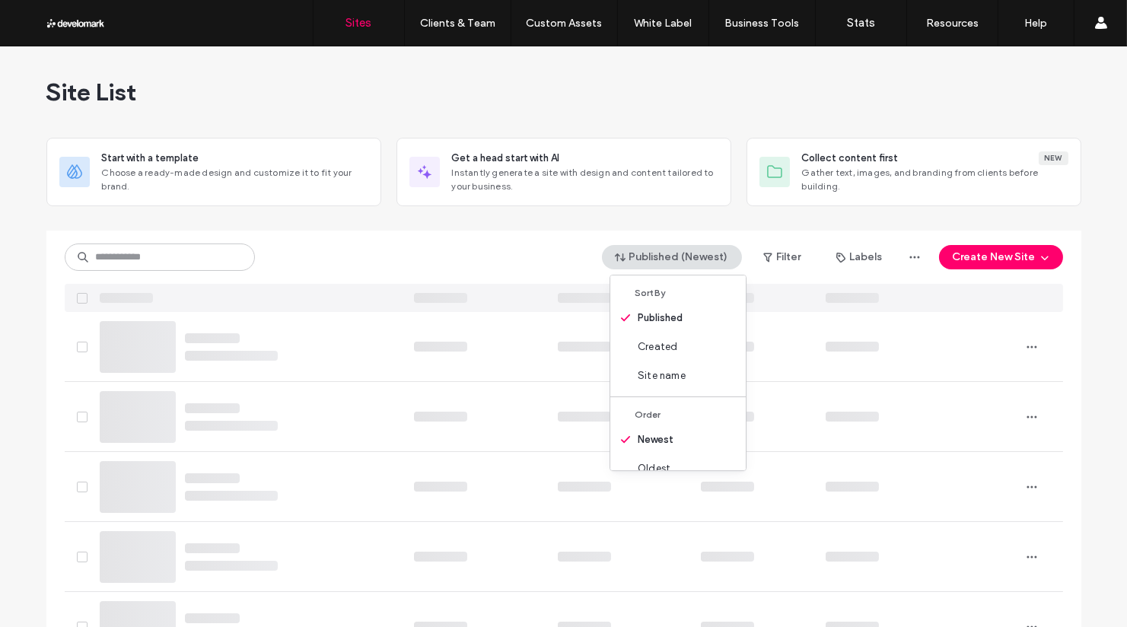
drag, startPoint x: 391, startPoint y: 240, endPoint x: 361, endPoint y: 253, distance: 33.1
click at [390, 240] on div "Published (Newest) Filter Labels Create New Site" at bounding box center [564, 271] width 998 height 81
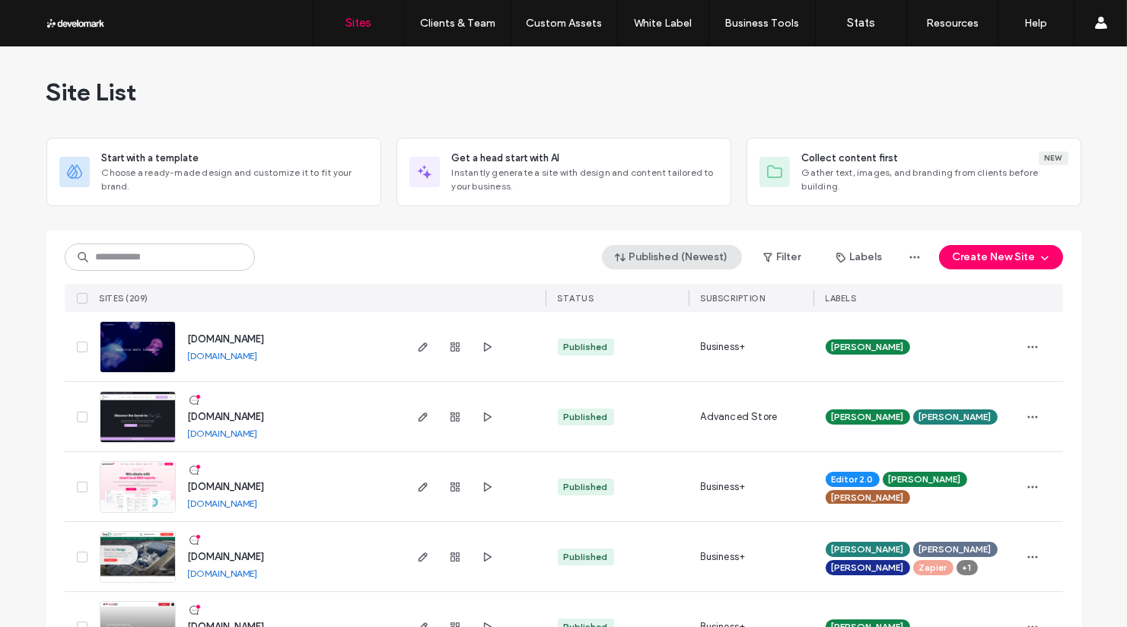
click at [720, 256] on button "Published (Newest)" at bounding box center [672, 257] width 140 height 24
drag, startPoint x: 765, startPoint y: 237, endPoint x: 756, endPoint y: 244, distance: 10.8
click at [765, 237] on div "Published (Newest) Filter Labels Create New Site SITES (209) STATUS SUBSCRIPTIO…" at bounding box center [564, 271] width 998 height 81
click at [714, 259] on button "Published (Newest)" at bounding box center [672, 257] width 140 height 24
click at [661, 347] on span "Created" at bounding box center [653, 346] width 40 height 15
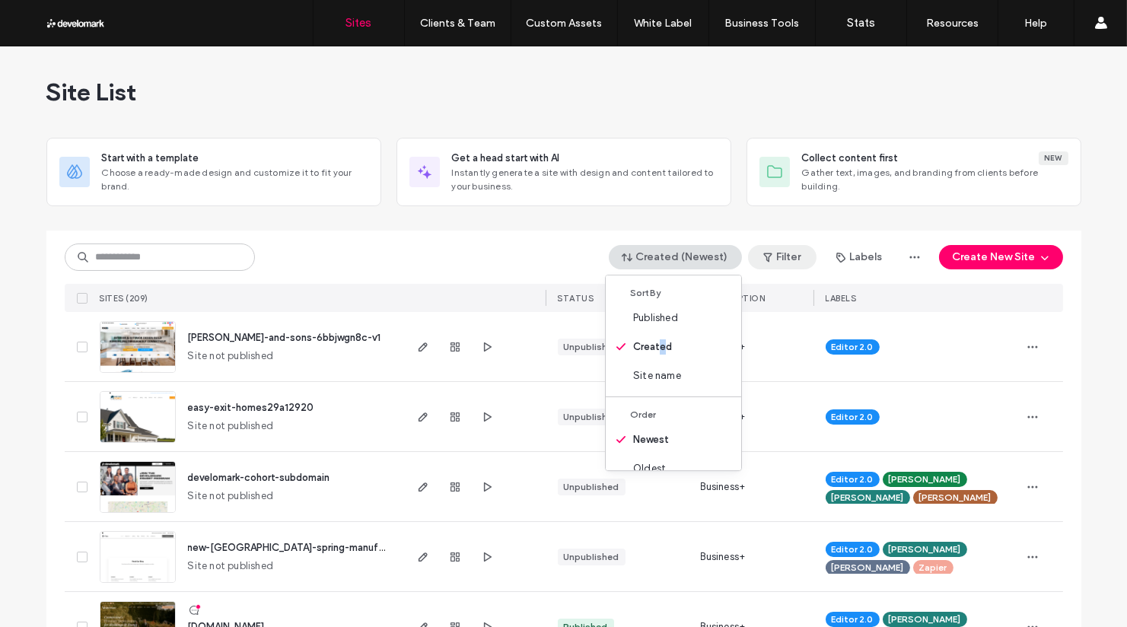
click at [775, 256] on button "Filter" at bounding box center [782, 257] width 68 height 24
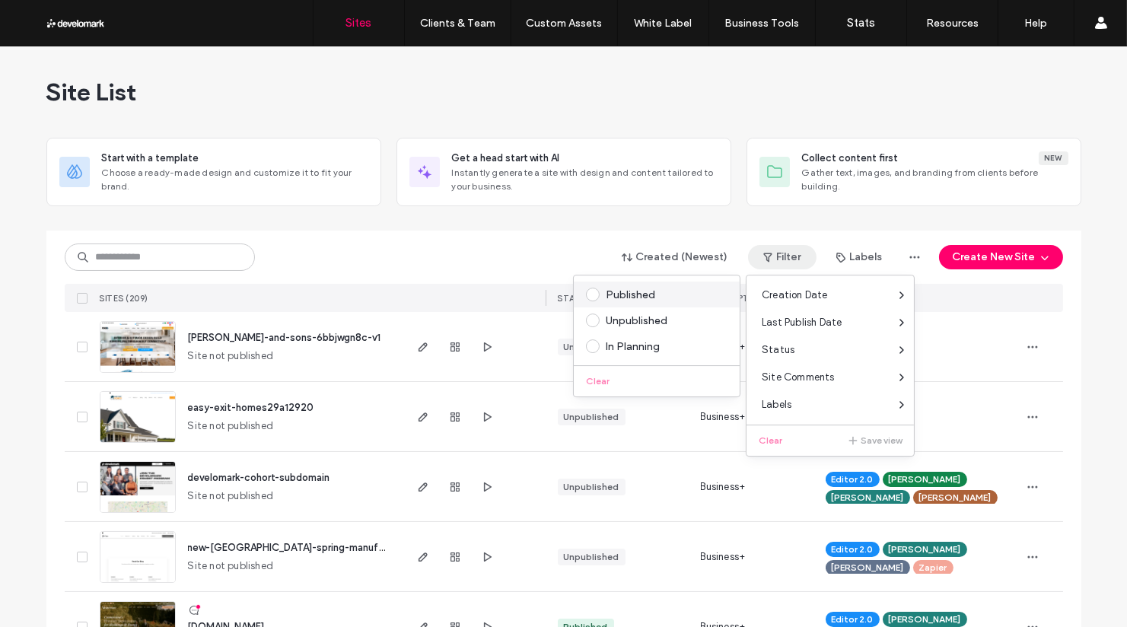
click at [619, 288] on div "Published" at bounding box center [664, 294] width 116 height 13
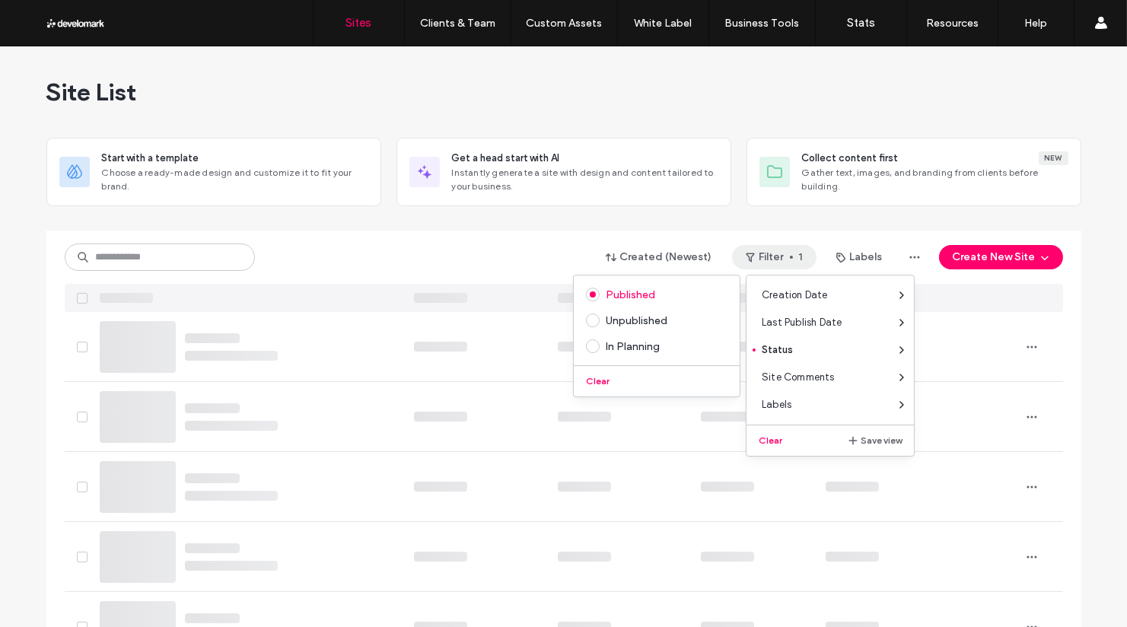
click at [263, 247] on div "Created (Newest) Filter 1 Labels Create New Site" at bounding box center [564, 257] width 998 height 29
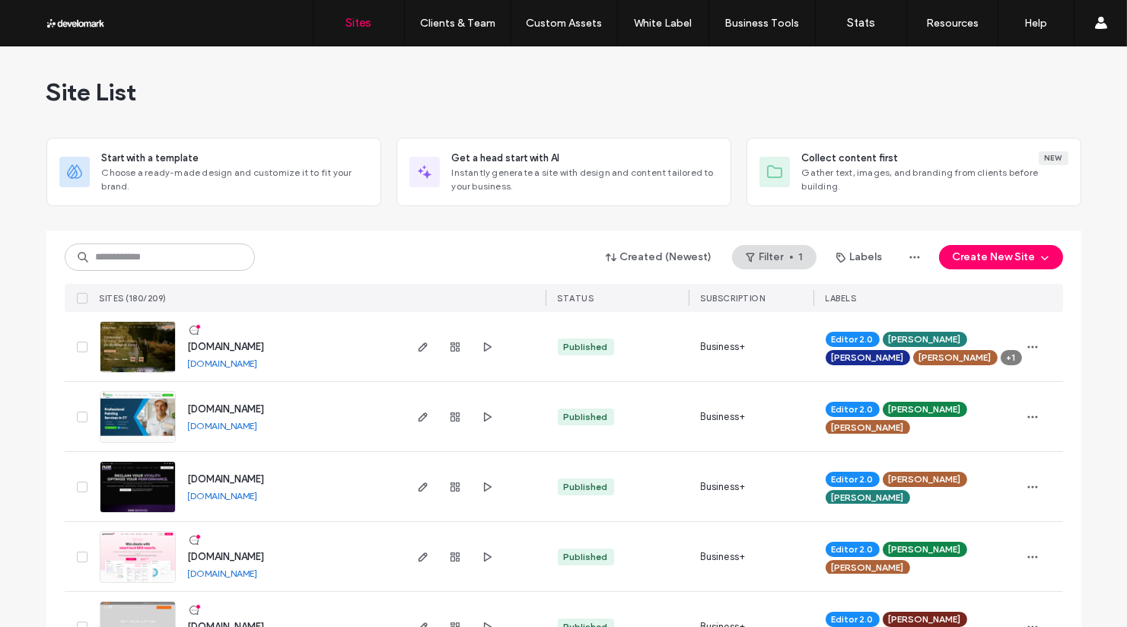
click at [258, 366] on link "[DOMAIN_NAME]" at bounding box center [223, 363] width 70 height 11
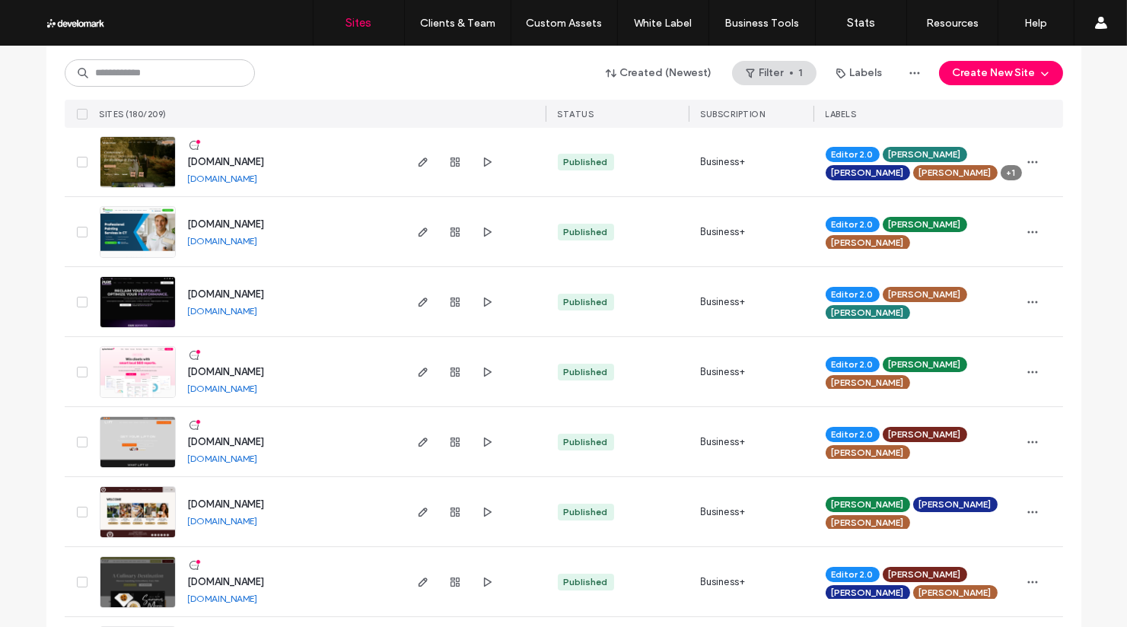
scroll to position [187, 0]
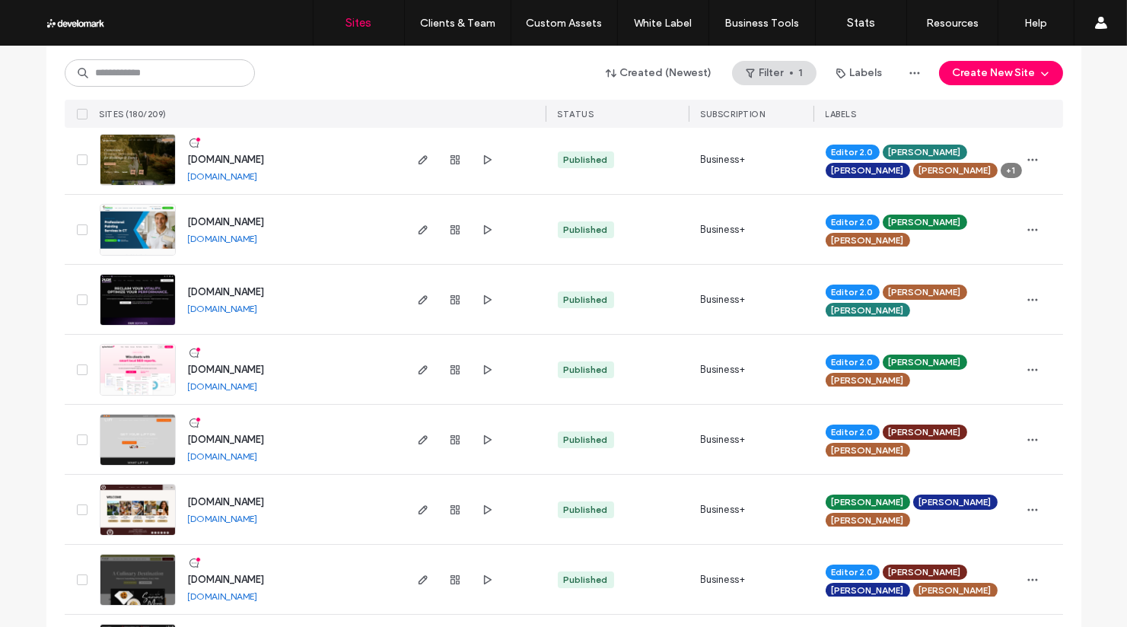
click at [229, 380] on link "[DOMAIN_NAME]" at bounding box center [223, 385] width 70 height 11
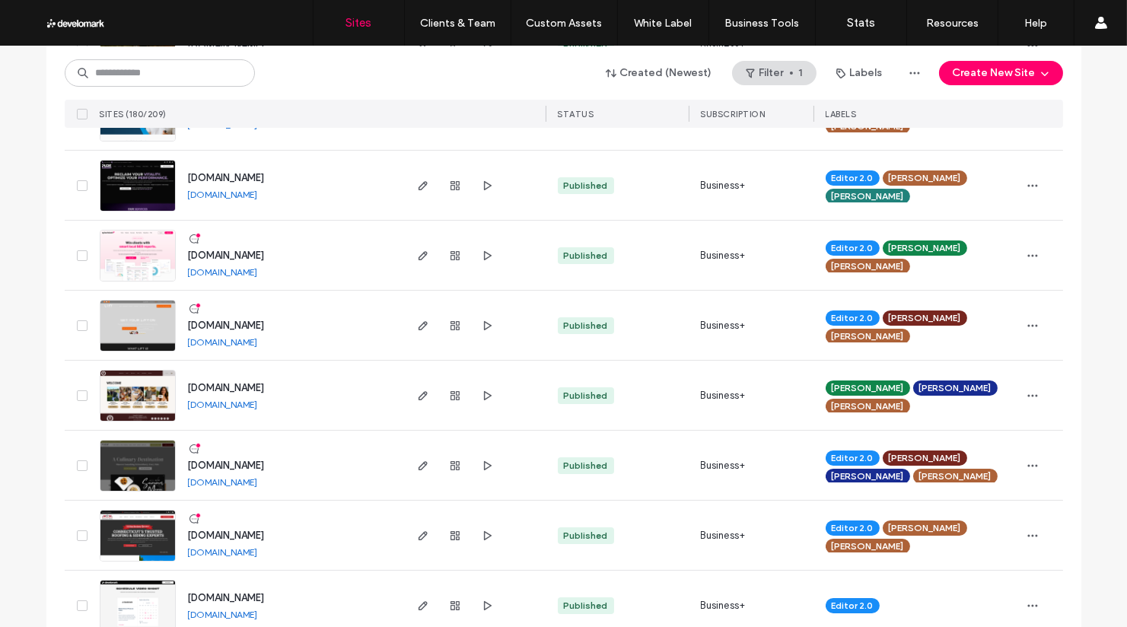
scroll to position [307, 0]
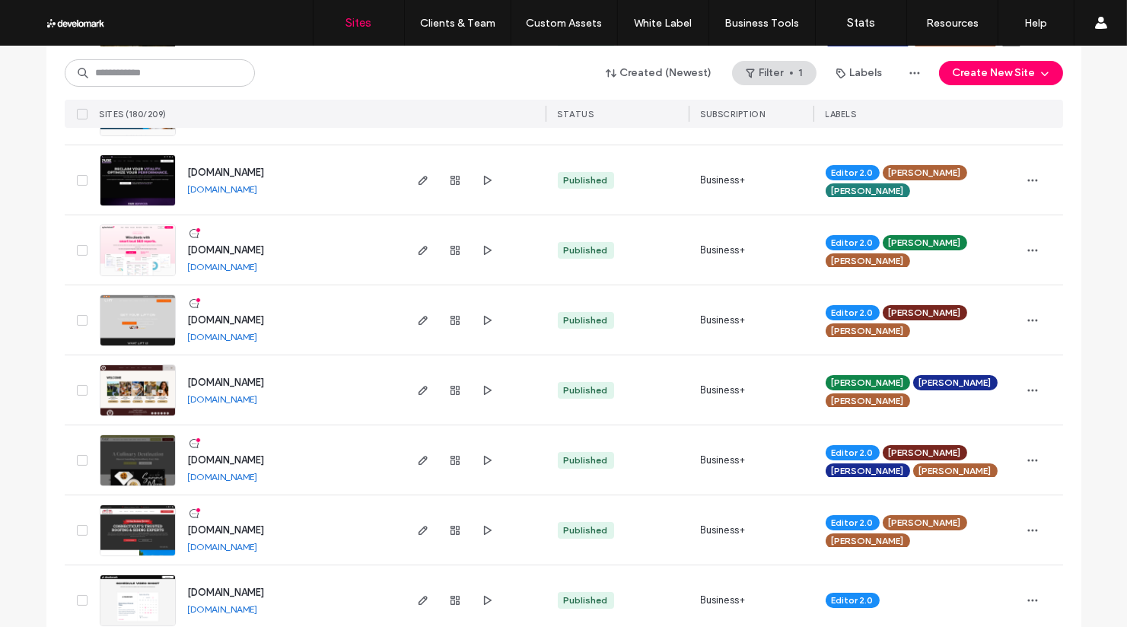
click at [250, 334] on link "[DOMAIN_NAME]" at bounding box center [223, 336] width 70 height 11
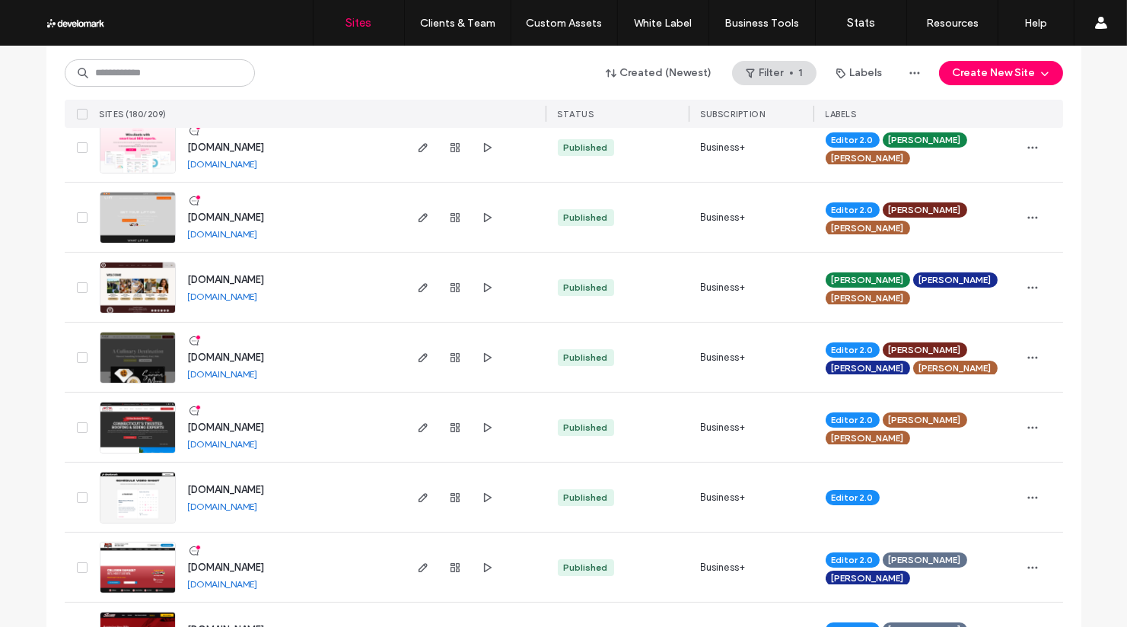
scroll to position [477, 0]
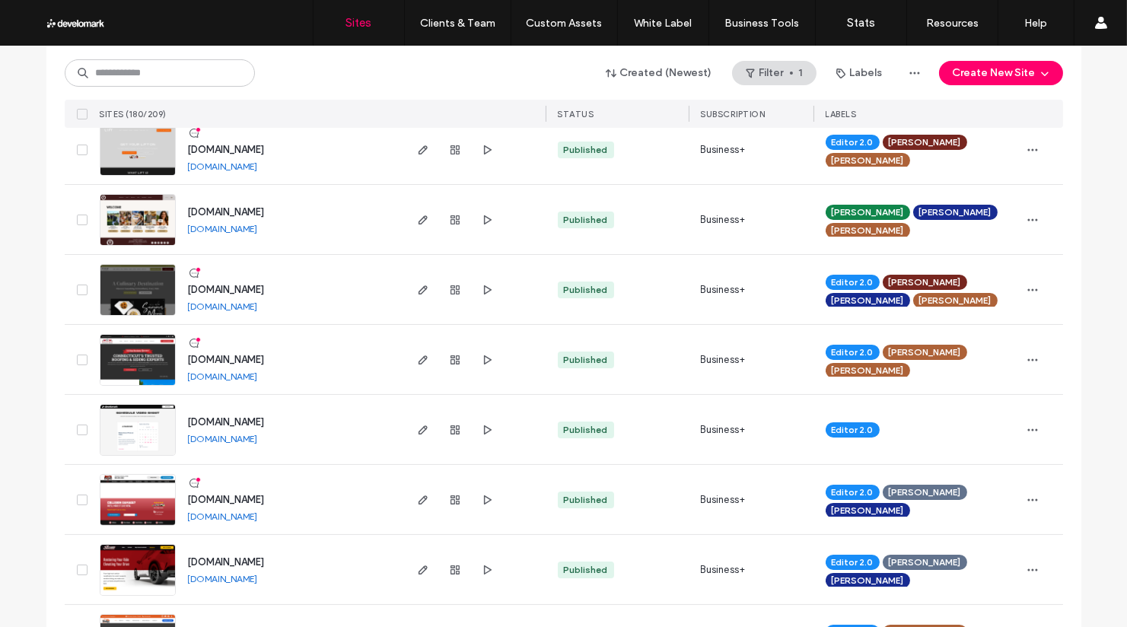
click at [225, 302] on link "[DOMAIN_NAME]" at bounding box center [223, 306] width 70 height 11
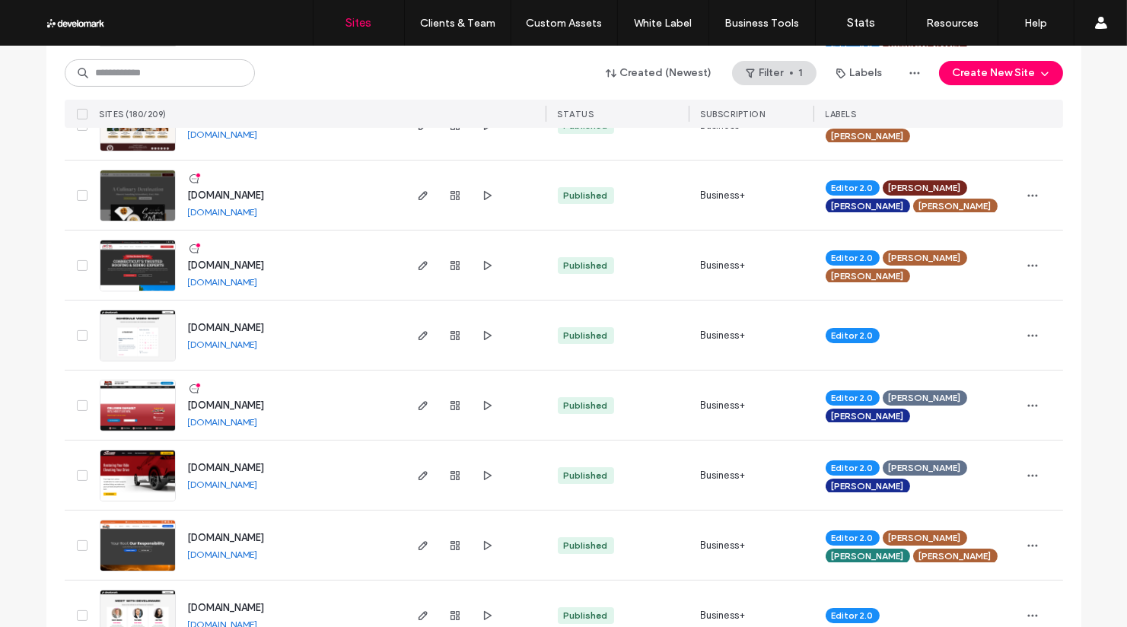
scroll to position [590, 0]
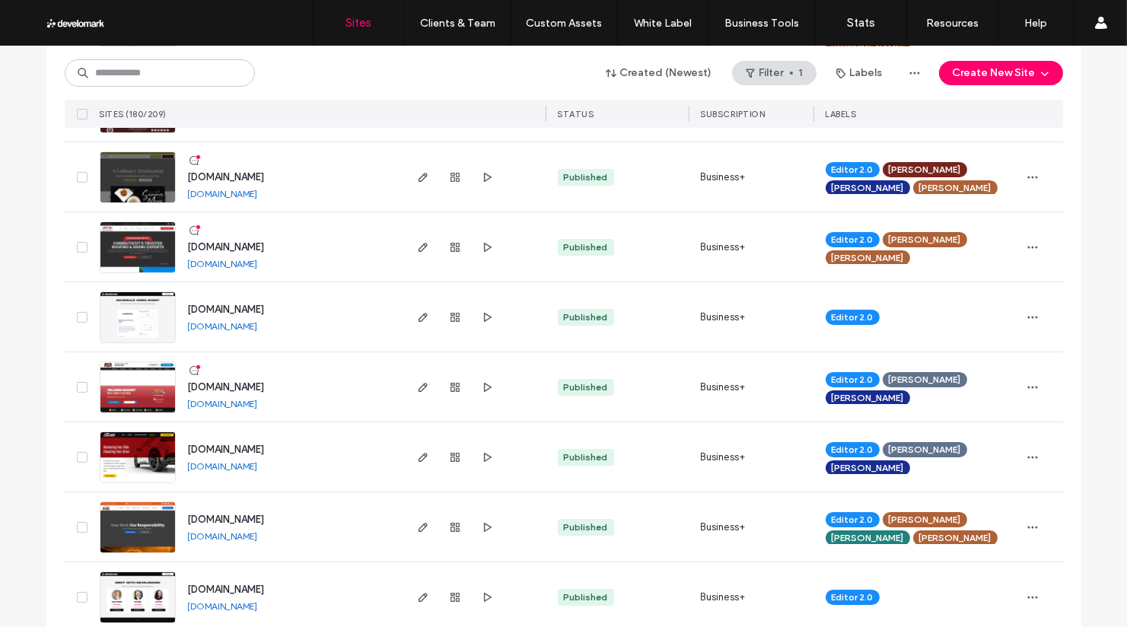
click at [251, 401] on link "[DOMAIN_NAME]" at bounding box center [223, 403] width 70 height 11
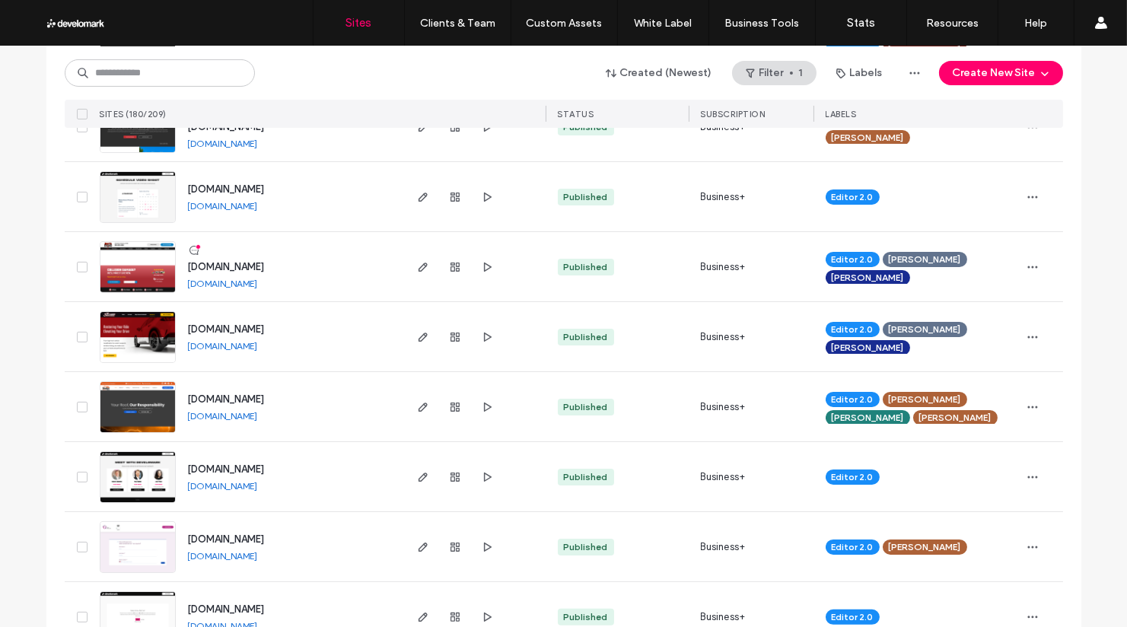
scroll to position [712, 0]
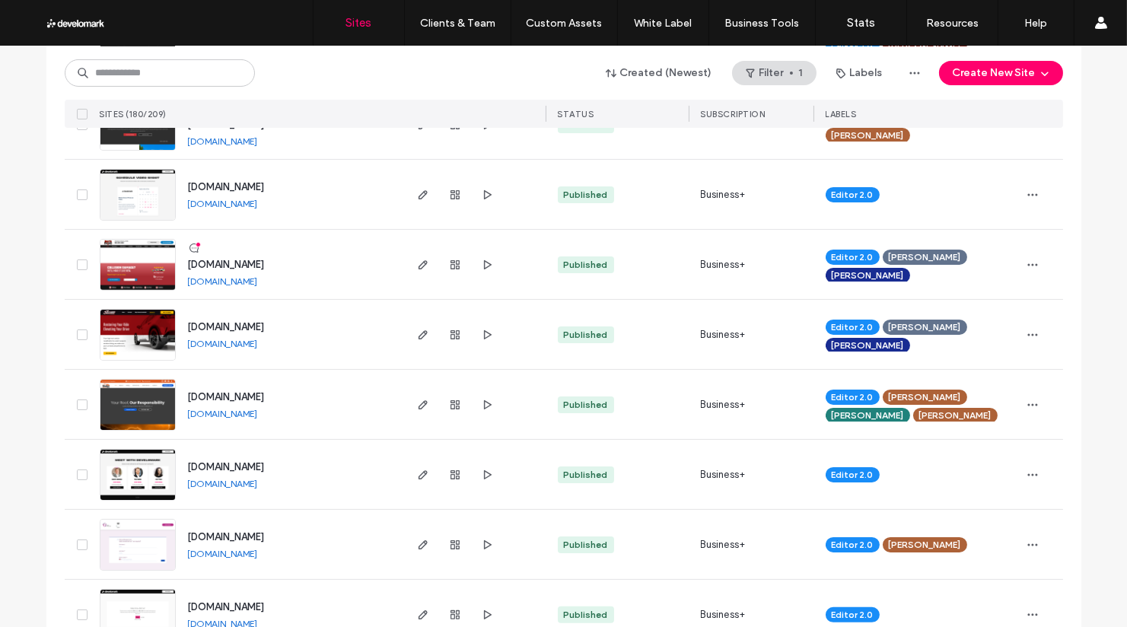
click at [258, 345] on link "[DOMAIN_NAME]" at bounding box center [223, 343] width 70 height 11
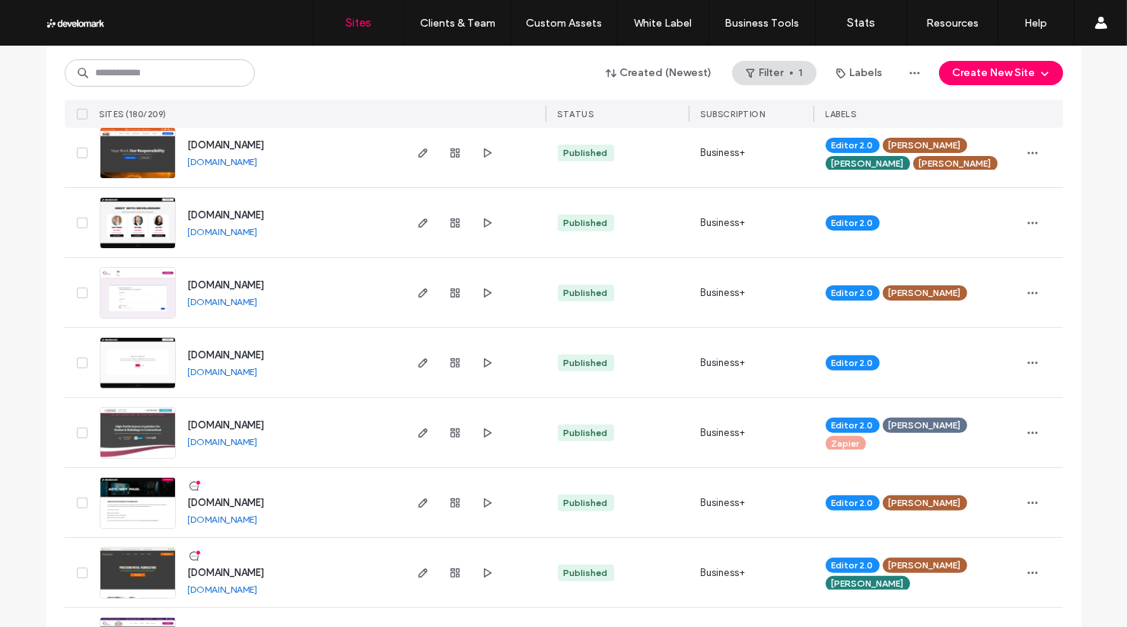
scroll to position [973, 0]
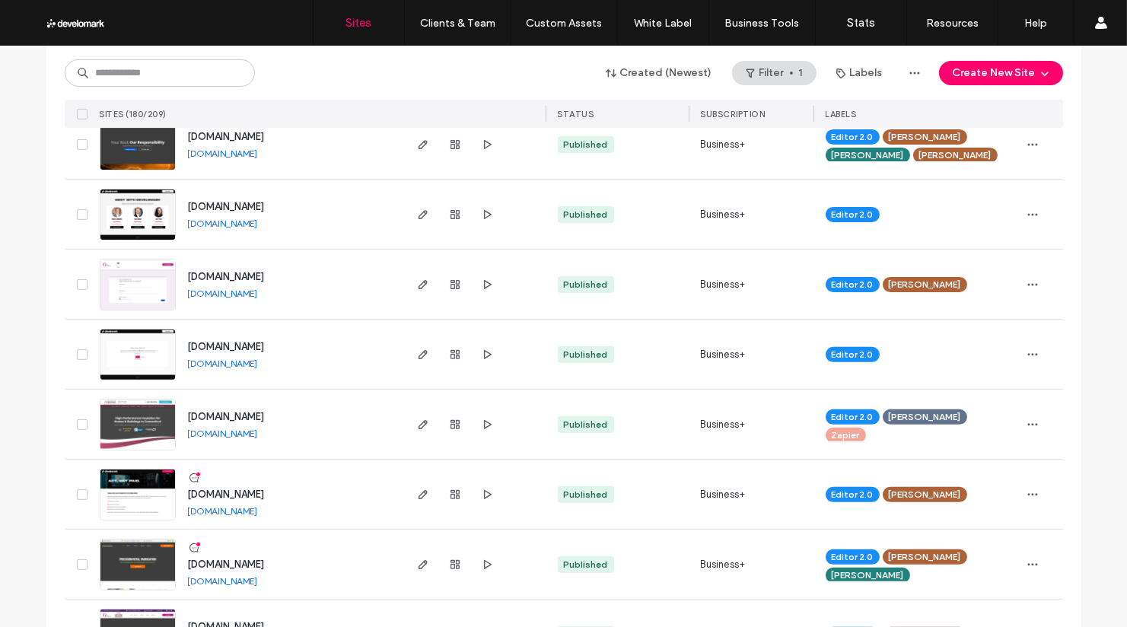
click at [272, 428] on div "[DOMAIN_NAME] [DOMAIN_NAME]" at bounding box center [289, 424] width 226 height 69
click at [258, 435] on link "[DOMAIN_NAME]" at bounding box center [223, 433] width 70 height 11
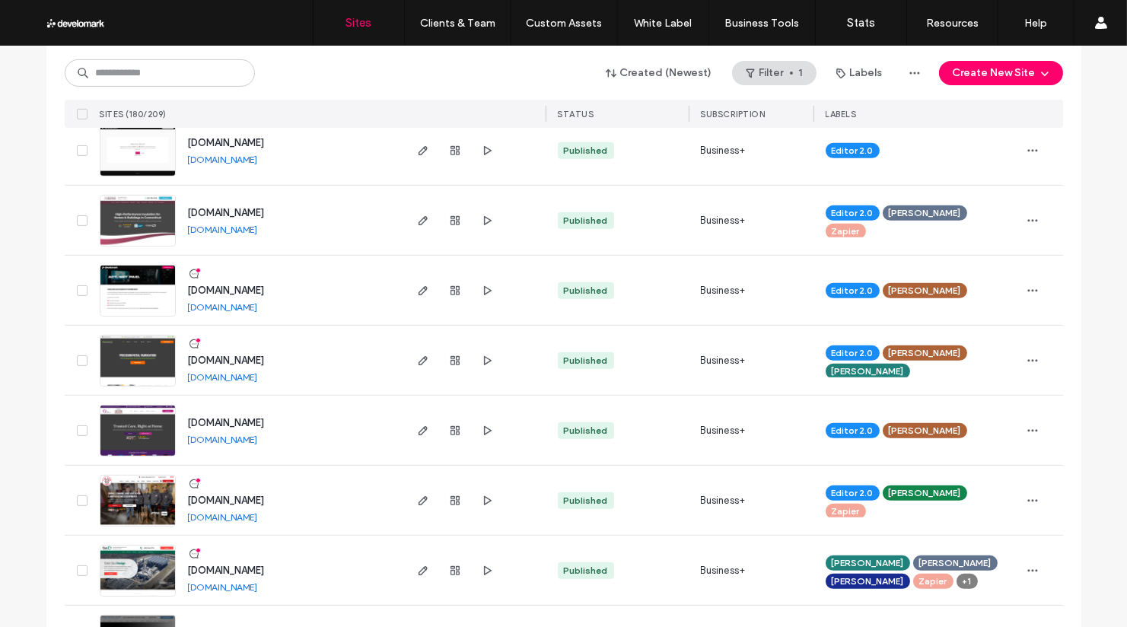
scroll to position [1221, 0]
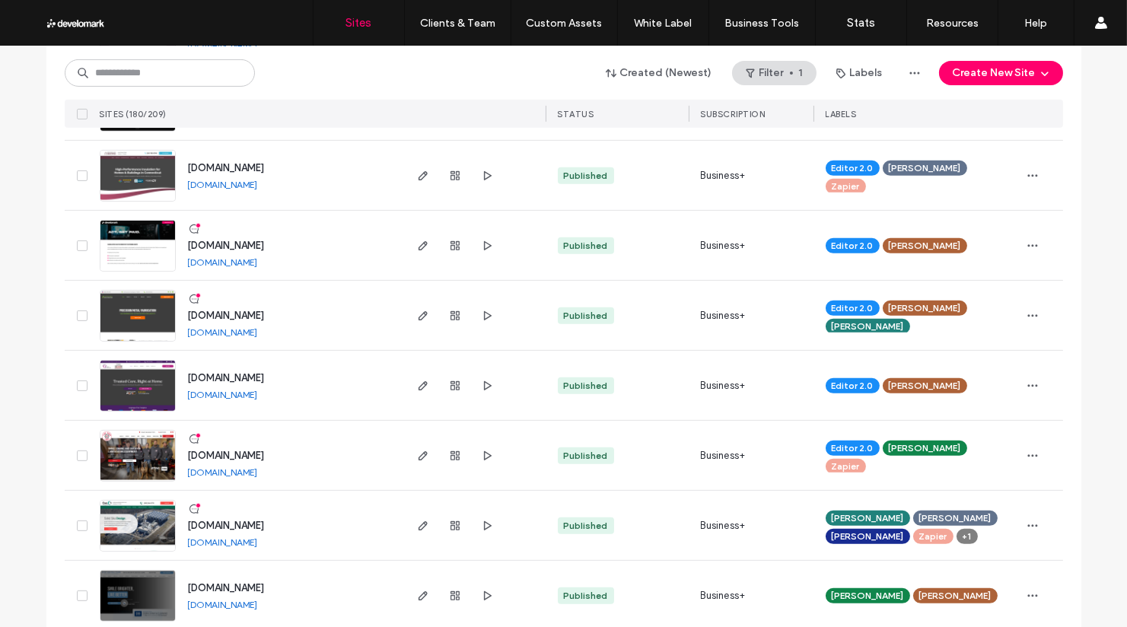
drag, startPoint x: 297, startPoint y: 350, endPoint x: 254, endPoint y: 346, distance: 42.8
click at [296, 351] on div "[DOMAIN_NAME] [DOMAIN_NAME]" at bounding box center [289, 385] width 226 height 69
click at [221, 337] on div "[DOMAIN_NAME] [DOMAIN_NAME]" at bounding box center [289, 315] width 226 height 69
click at [221, 333] on link "[DOMAIN_NAME]" at bounding box center [223, 331] width 70 height 11
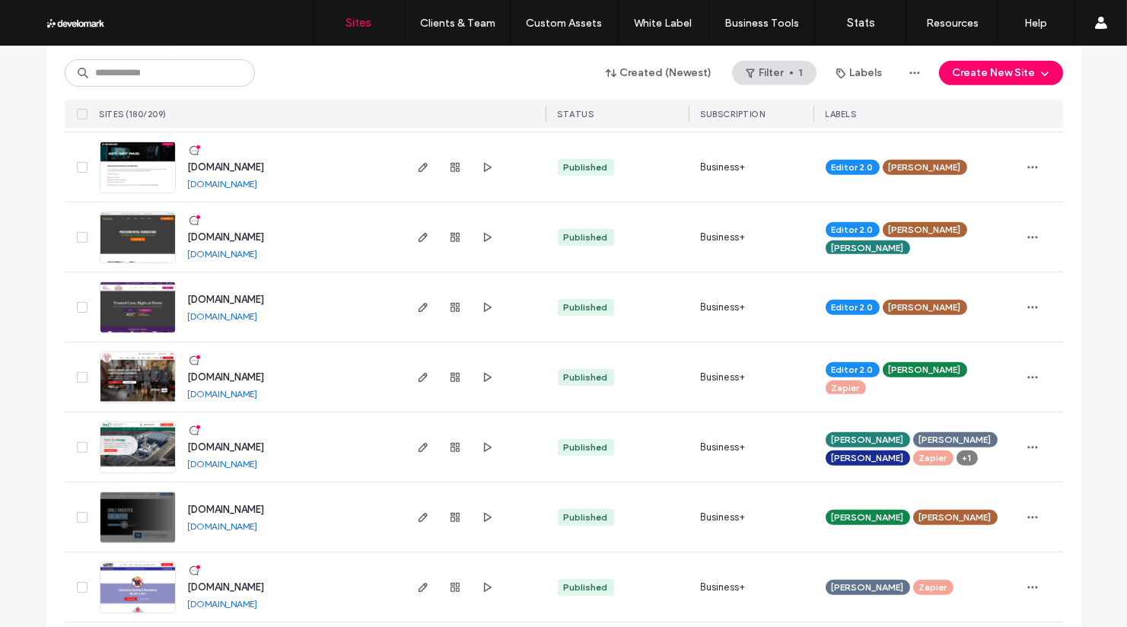
scroll to position [1310, 0]
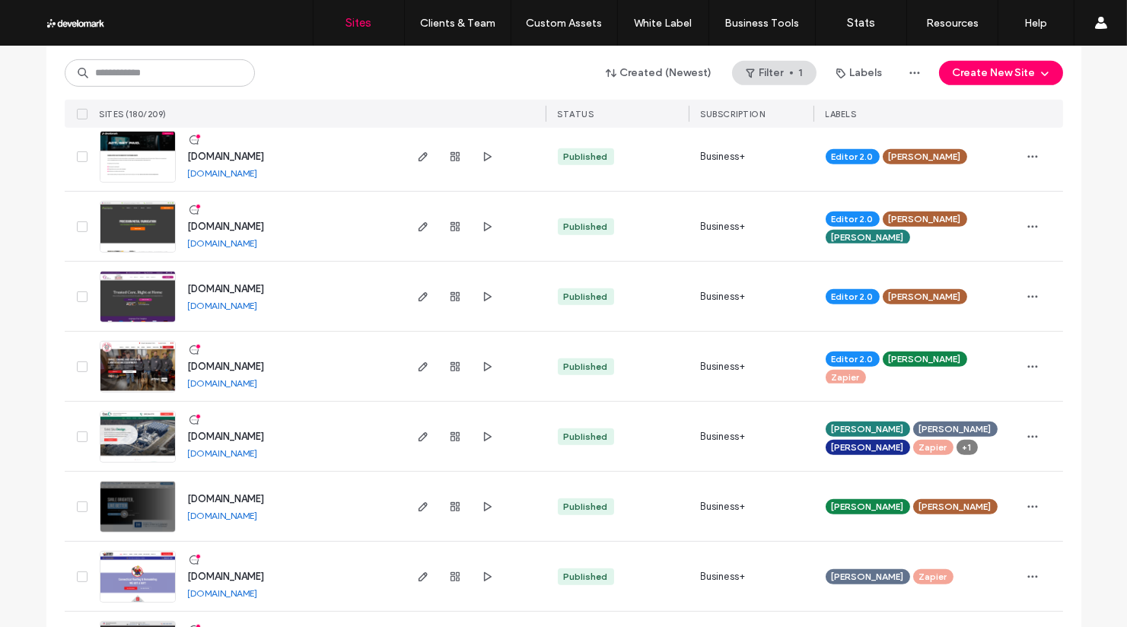
click at [236, 301] on link "[DOMAIN_NAME]" at bounding box center [223, 305] width 70 height 11
click at [258, 377] on div "[DOMAIN_NAME]" at bounding box center [223, 383] width 70 height 12
drag, startPoint x: 299, startPoint y: 386, endPoint x: 282, endPoint y: 384, distance: 16.9
click at [298, 386] on div "[DOMAIN_NAME] [DOMAIN_NAME]" at bounding box center [289, 366] width 226 height 69
click at [258, 384] on link "[DOMAIN_NAME]" at bounding box center [223, 382] width 70 height 11
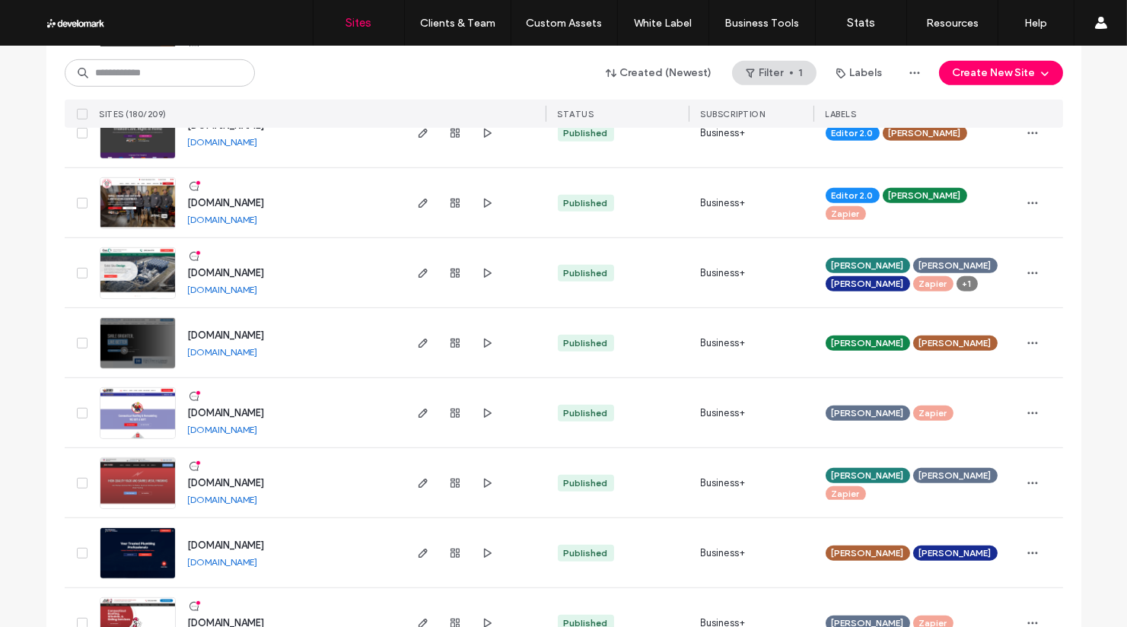
scroll to position [1480, 0]
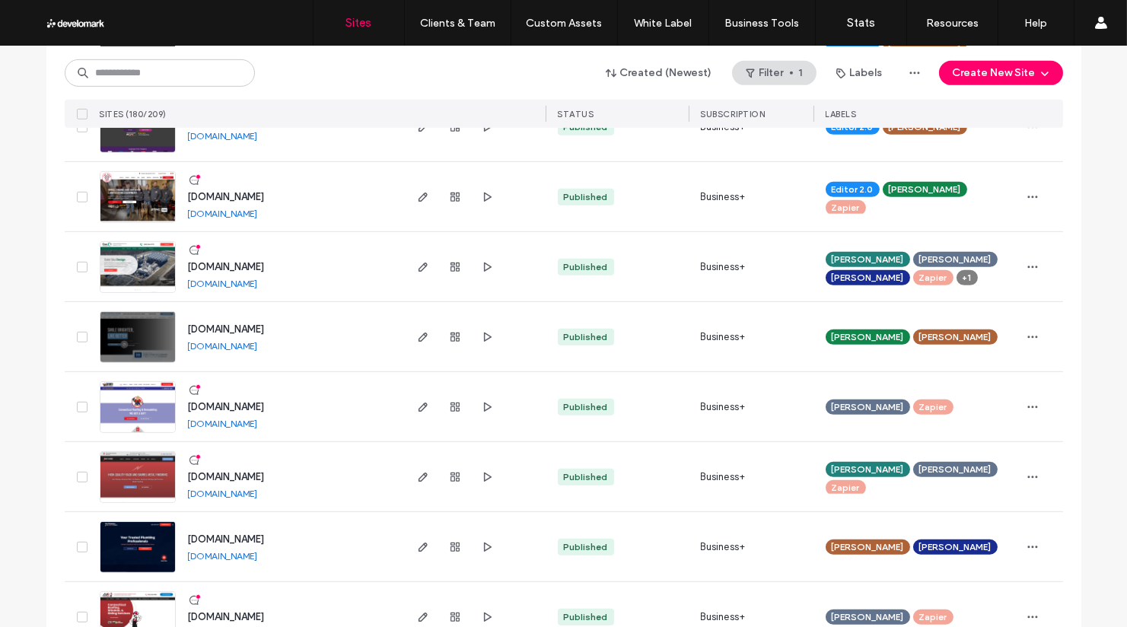
click at [243, 287] on link "[DOMAIN_NAME]" at bounding box center [223, 283] width 70 height 11
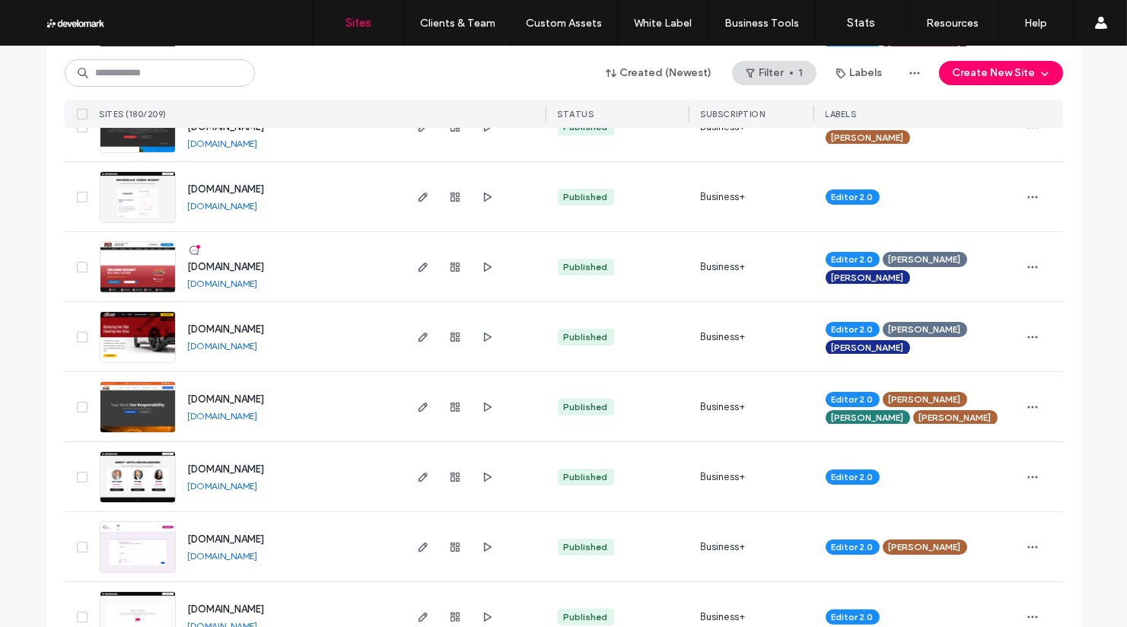
scroll to position [0, 0]
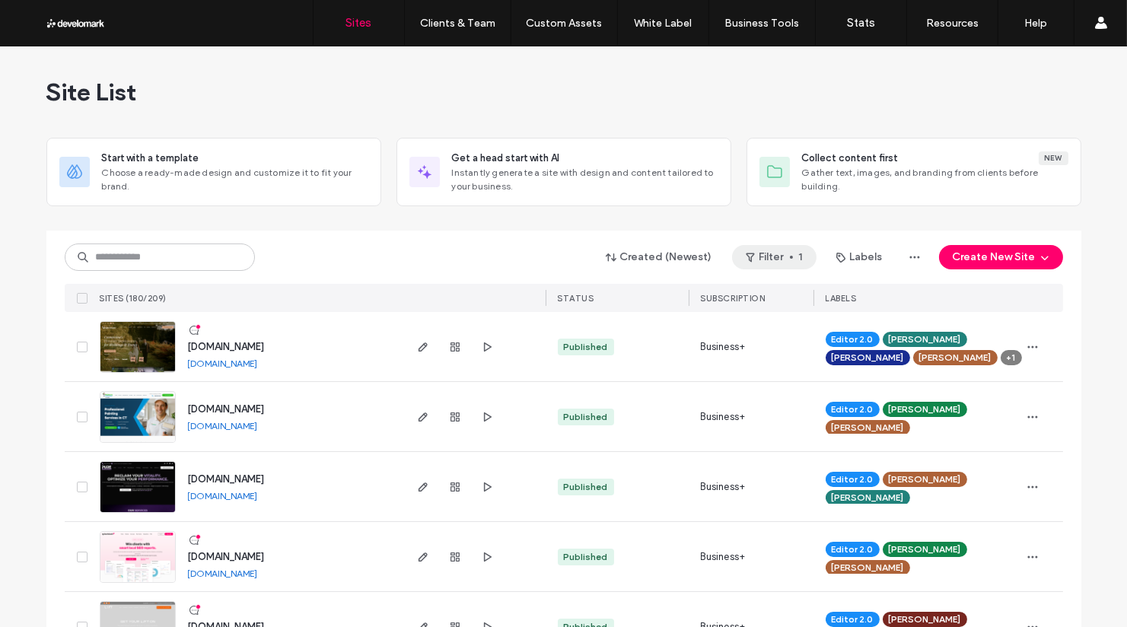
click at [798, 253] on button "Filter 1" at bounding box center [774, 257] width 84 height 24
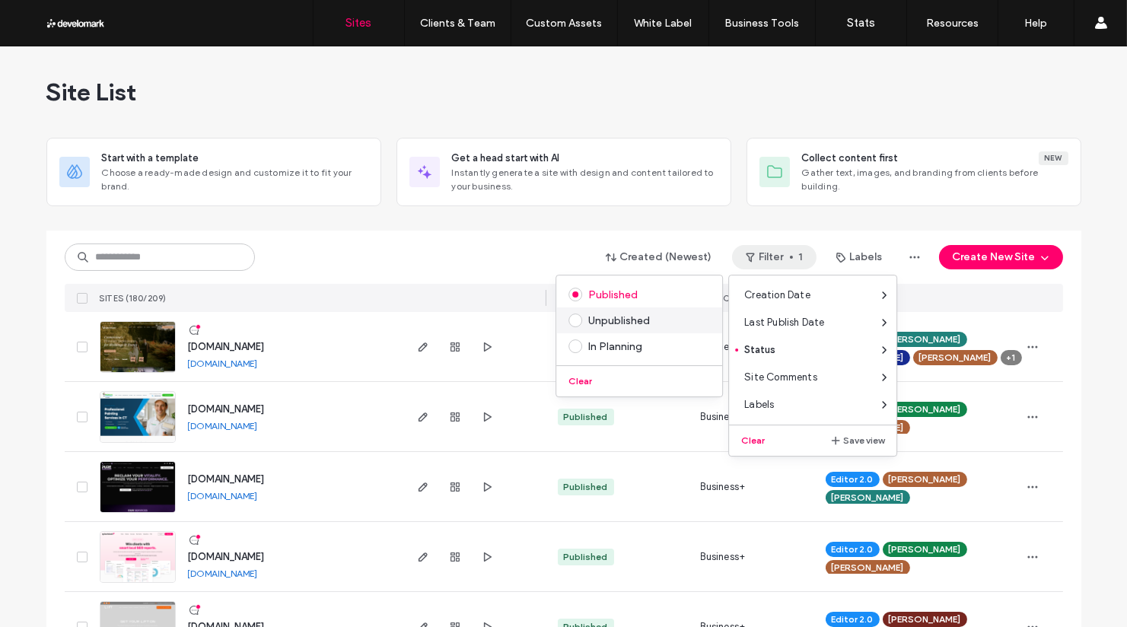
click at [627, 317] on div "Unpublished" at bounding box center [646, 320] width 116 height 13
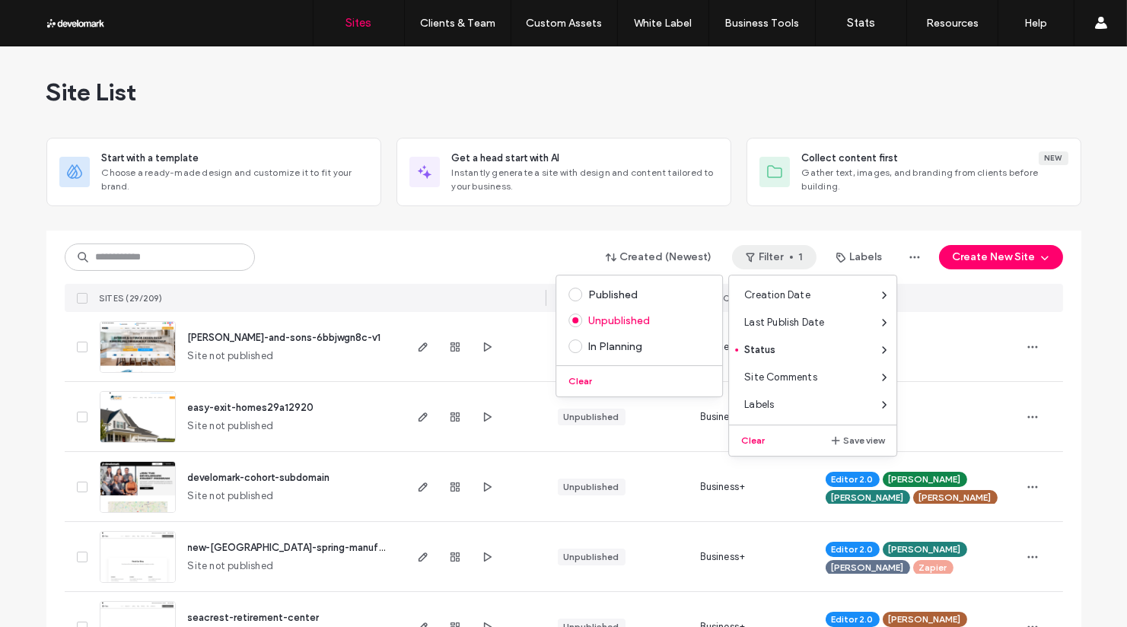
drag, startPoint x: 418, startPoint y: 266, endPoint x: 333, endPoint y: 319, distance: 100.1
click at [418, 266] on div "Created (Newest) Filter 1 Labels Create New Site" at bounding box center [564, 257] width 998 height 29
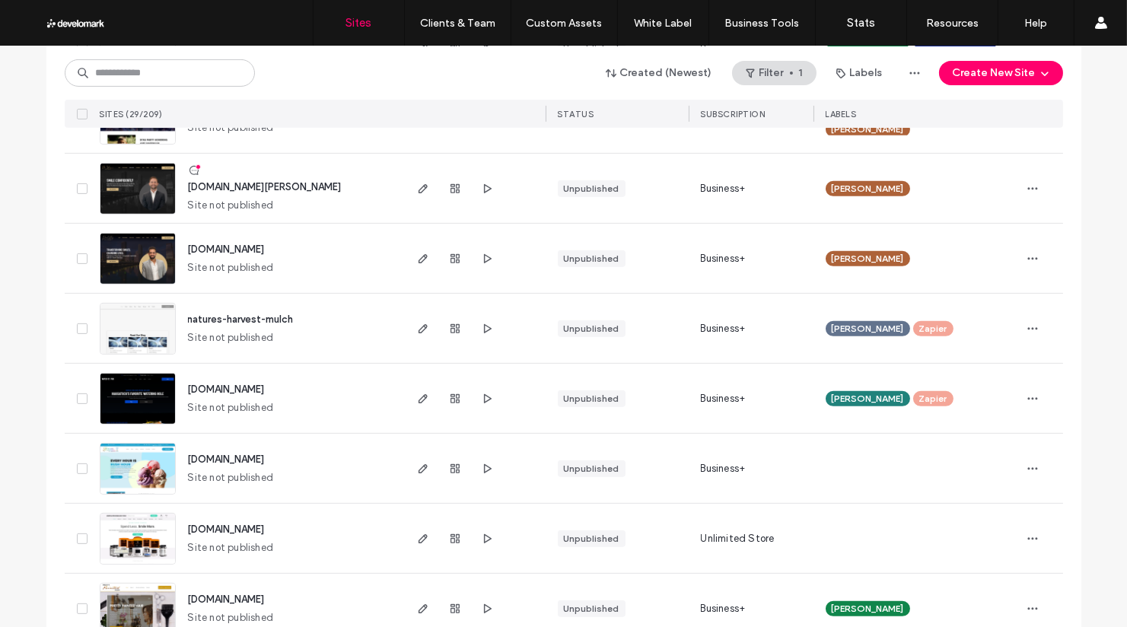
scroll to position [1732, 0]
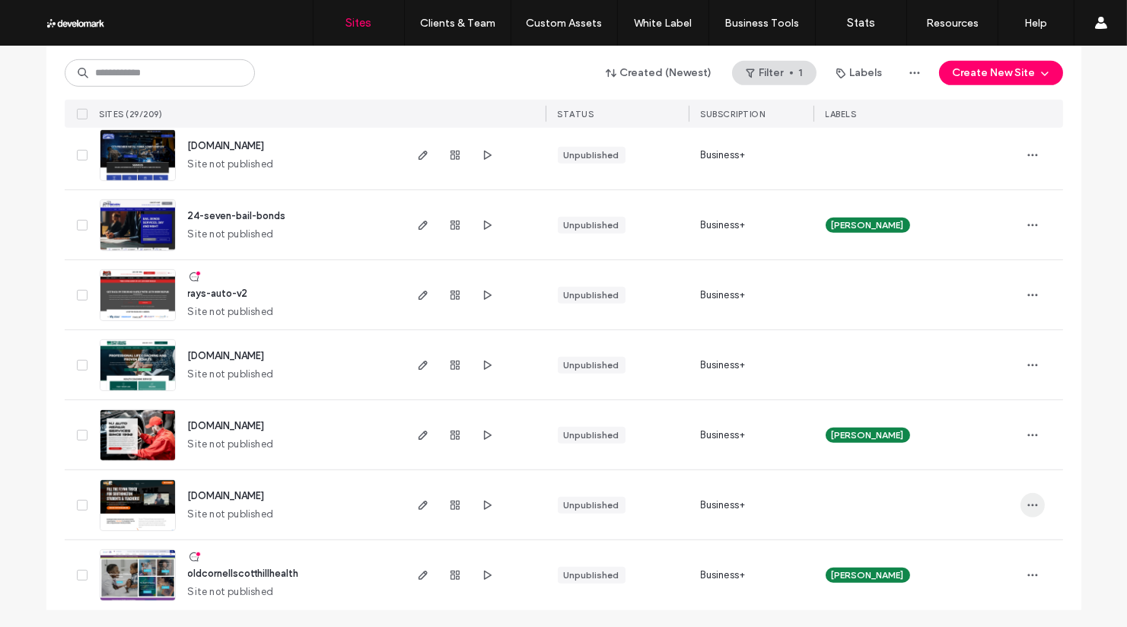
click at [1035, 509] on span "button" at bounding box center [1032, 505] width 24 height 24
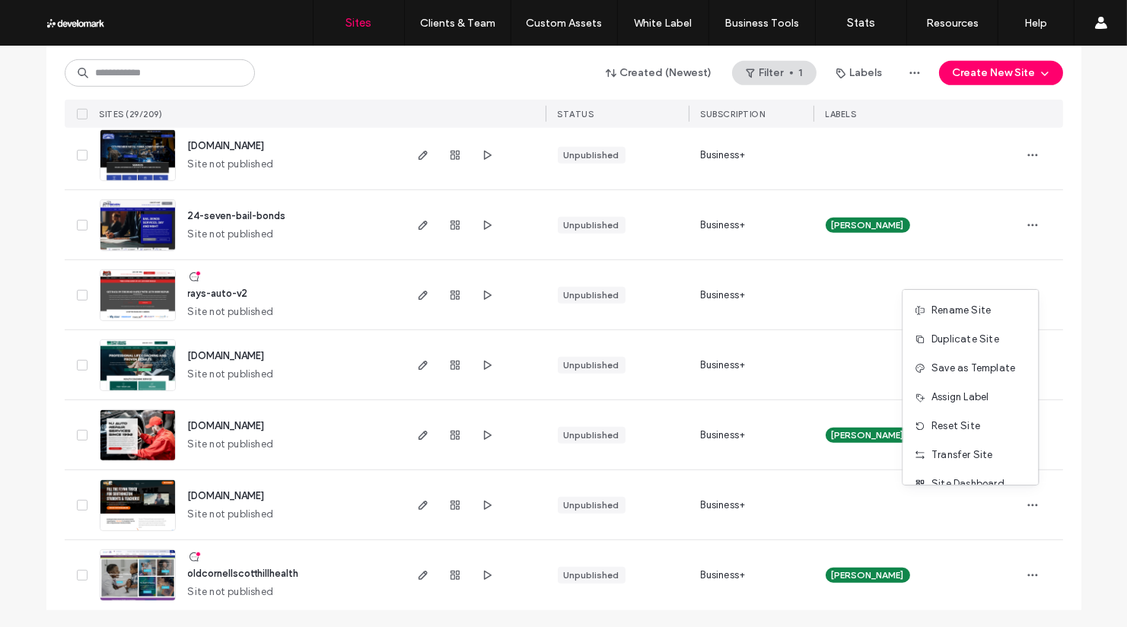
scroll to position [48, 0]
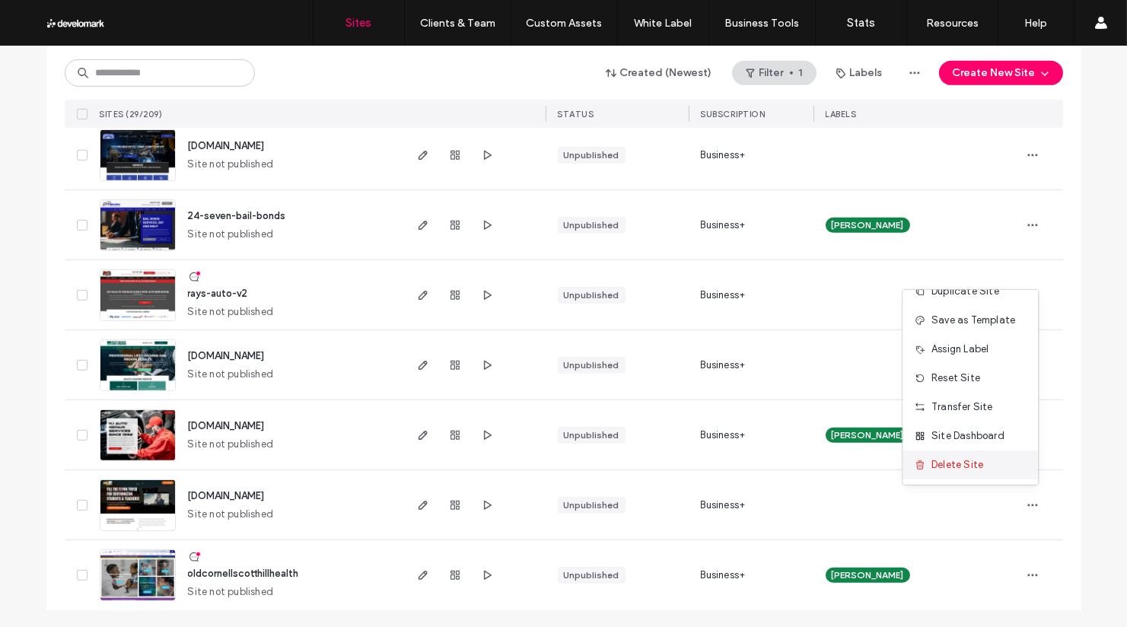
click at [966, 465] on span "Delete Site" at bounding box center [957, 464] width 52 height 15
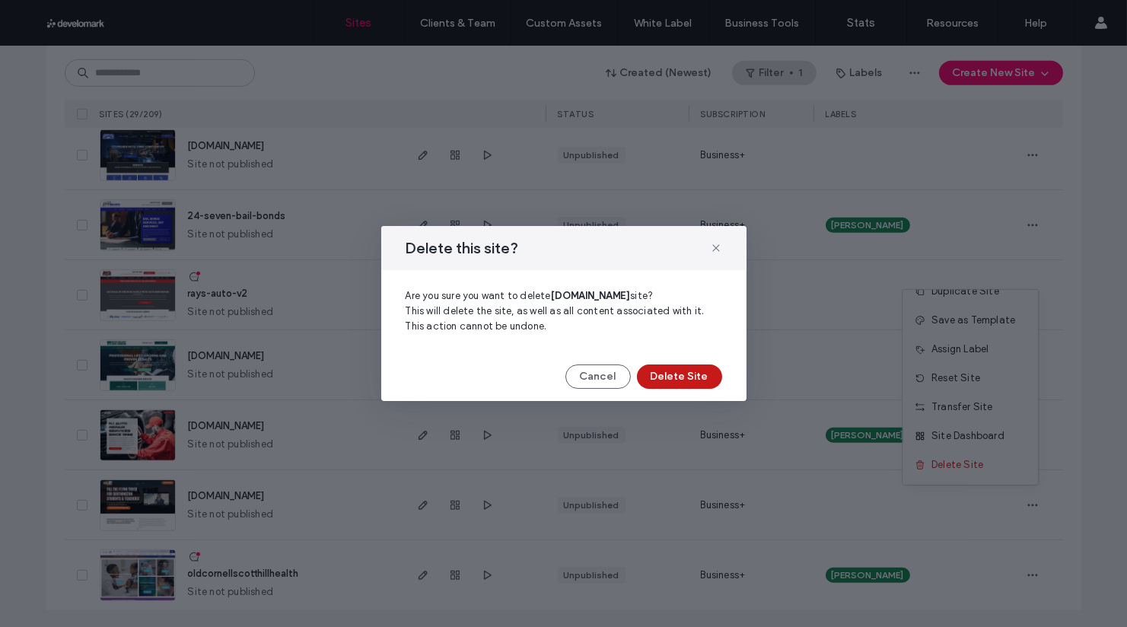
click at [683, 381] on button "Delete Site" at bounding box center [679, 377] width 85 height 24
